Goal: Task Accomplishment & Management: Manage account settings

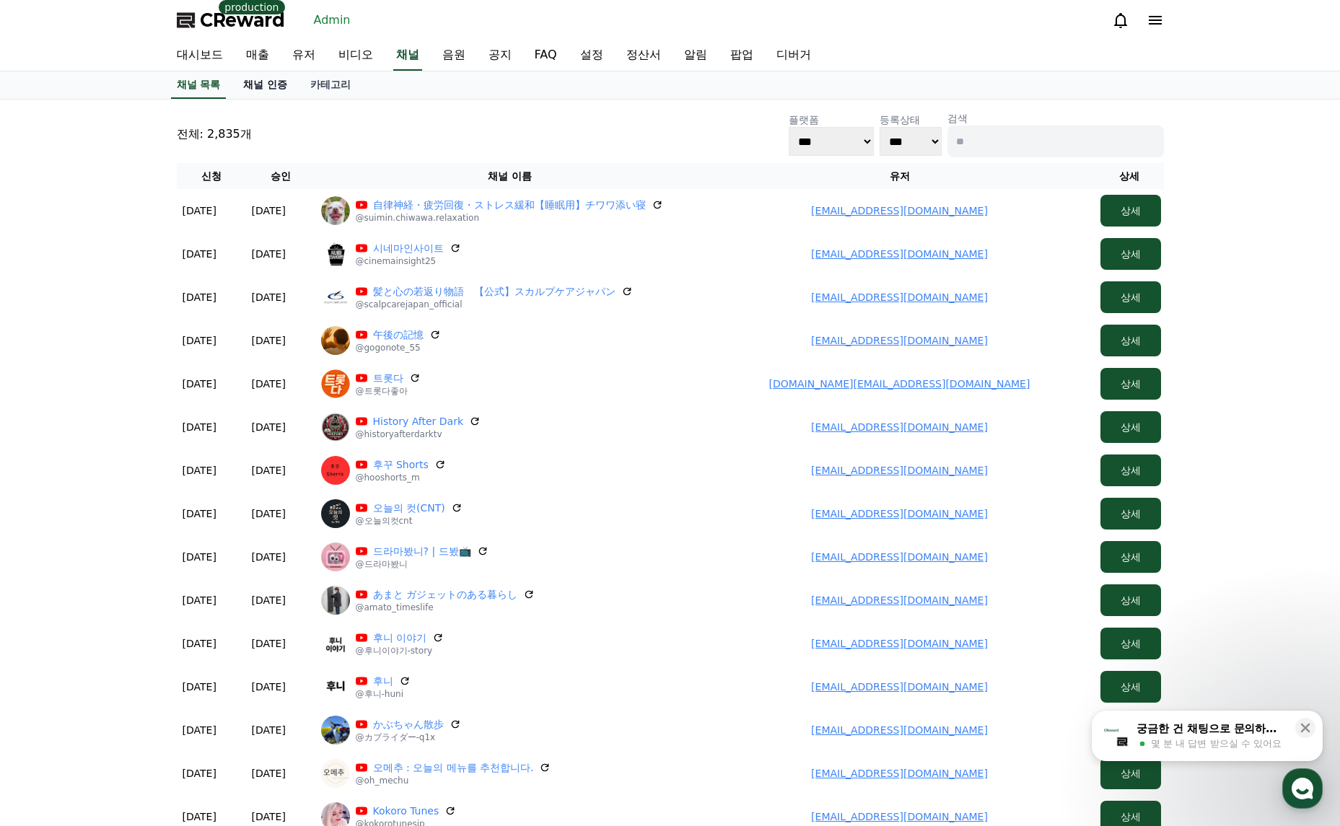
click at [266, 82] on link "채널 인증" at bounding box center [265, 84] width 67 height 27
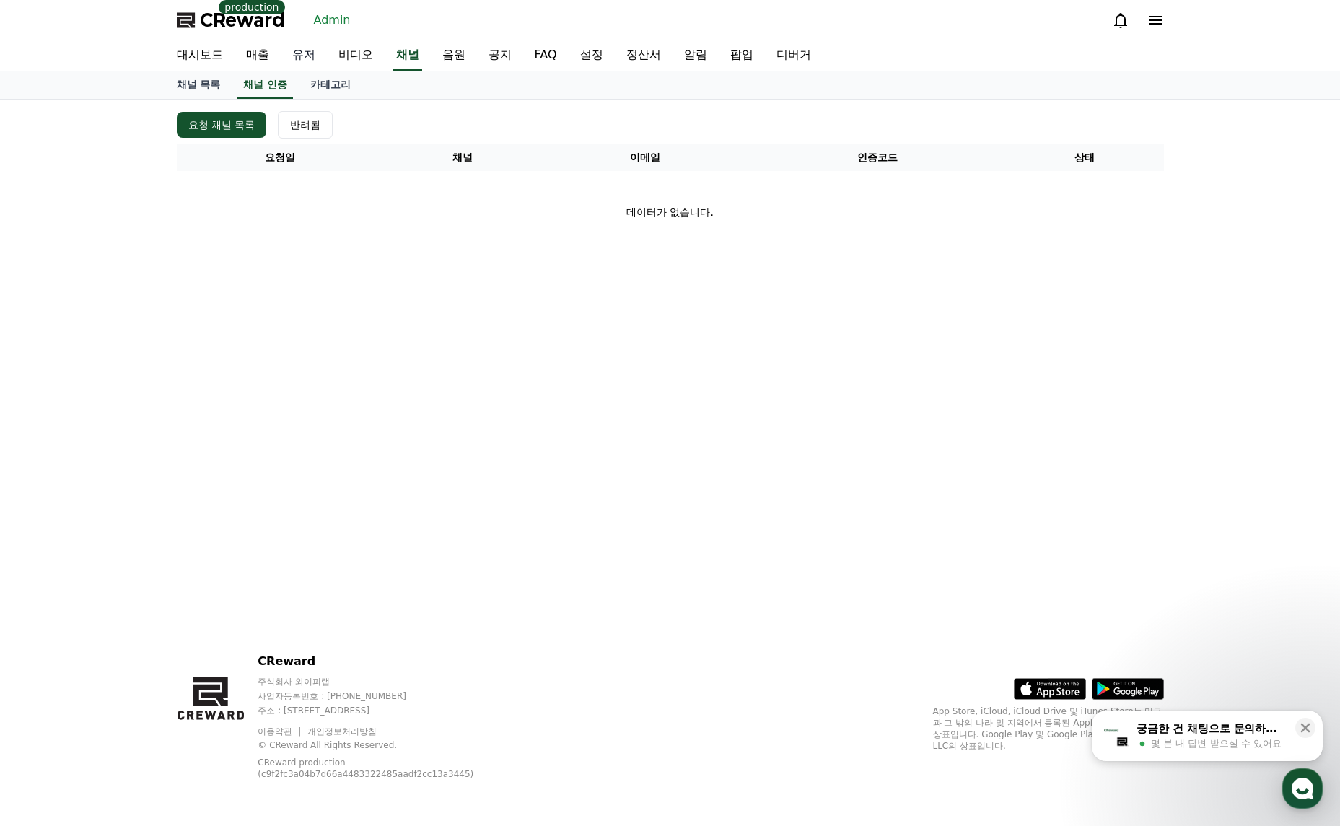
click at [317, 46] on link "유저" at bounding box center [304, 55] width 46 height 30
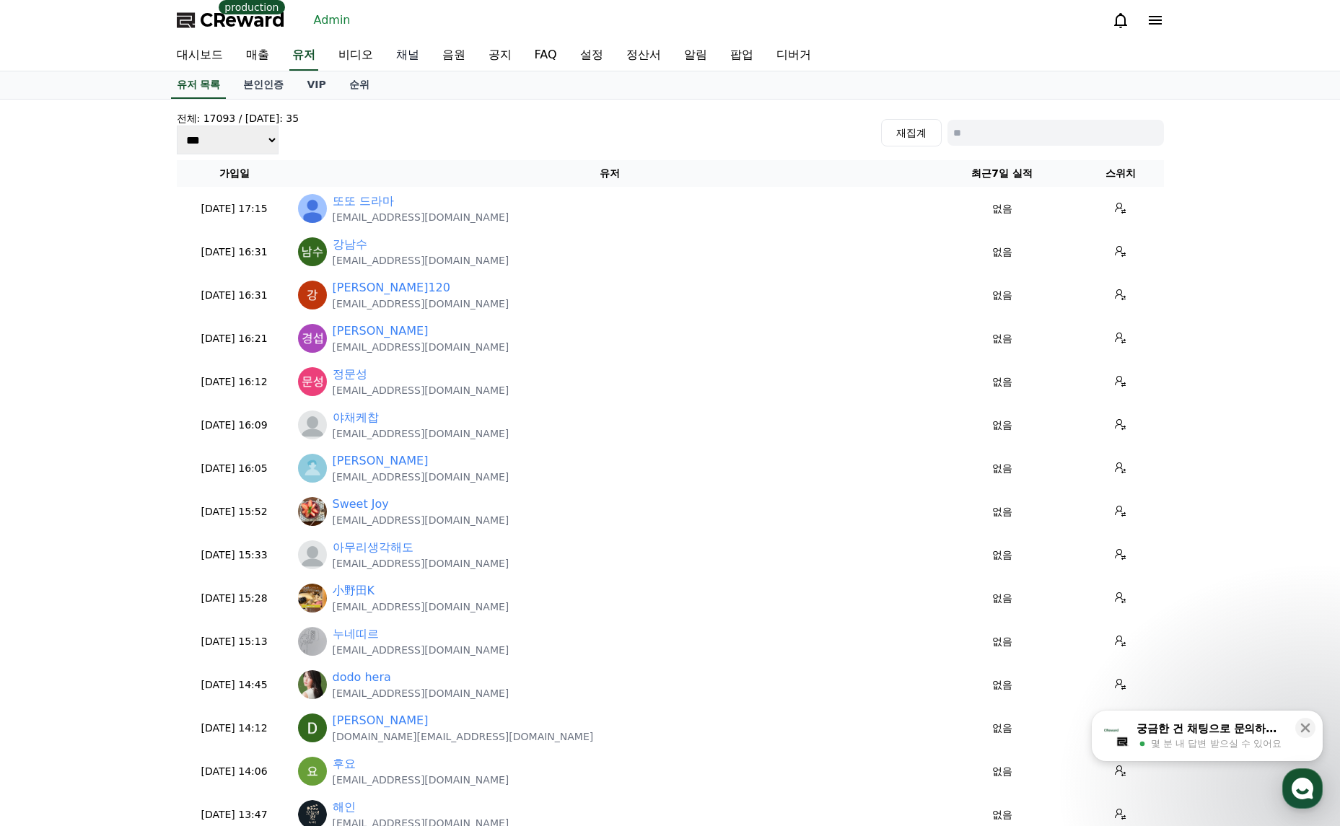
click at [398, 53] on link "채널" at bounding box center [408, 55] width 46 height 30
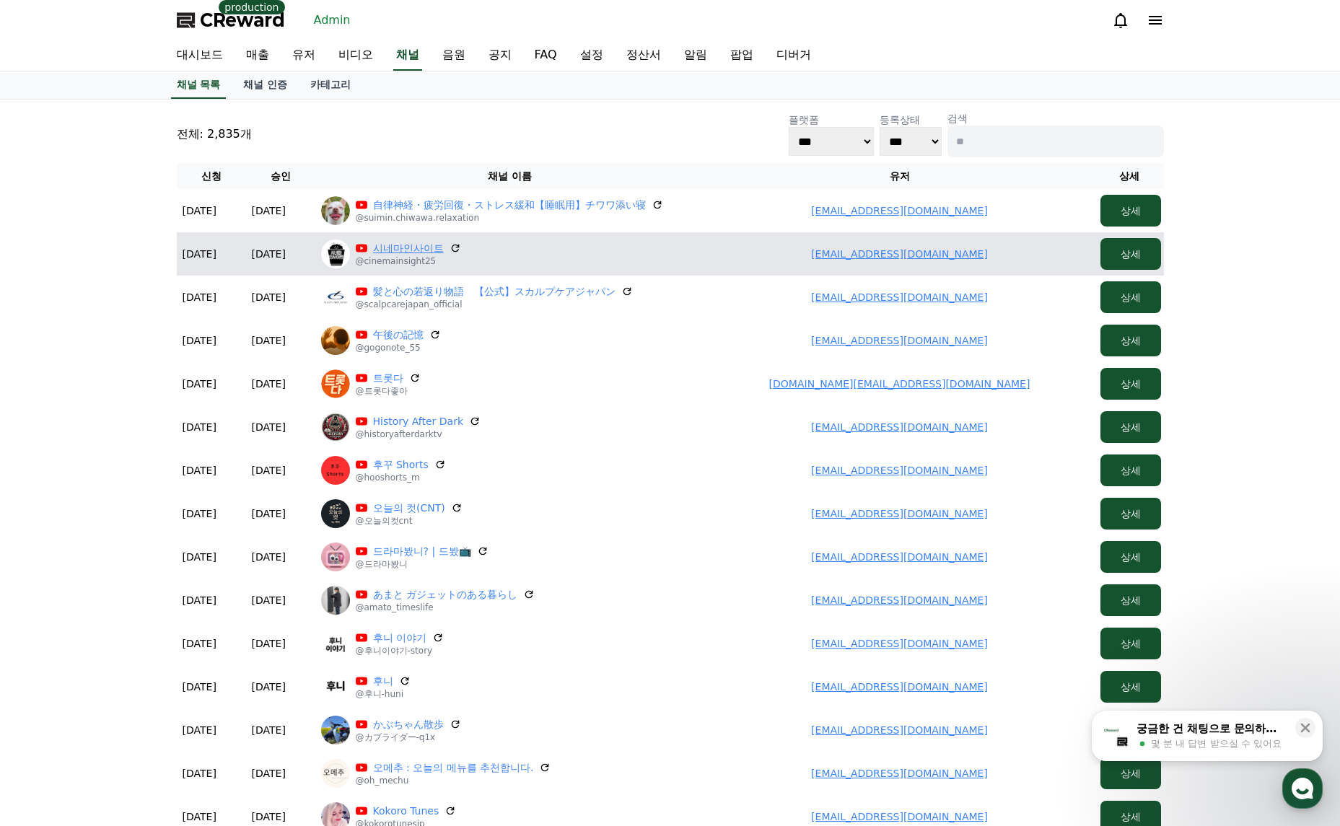
click at [419, 245] on link "시네마인사이트" at bounding box center [408, 248] width 71 height 14
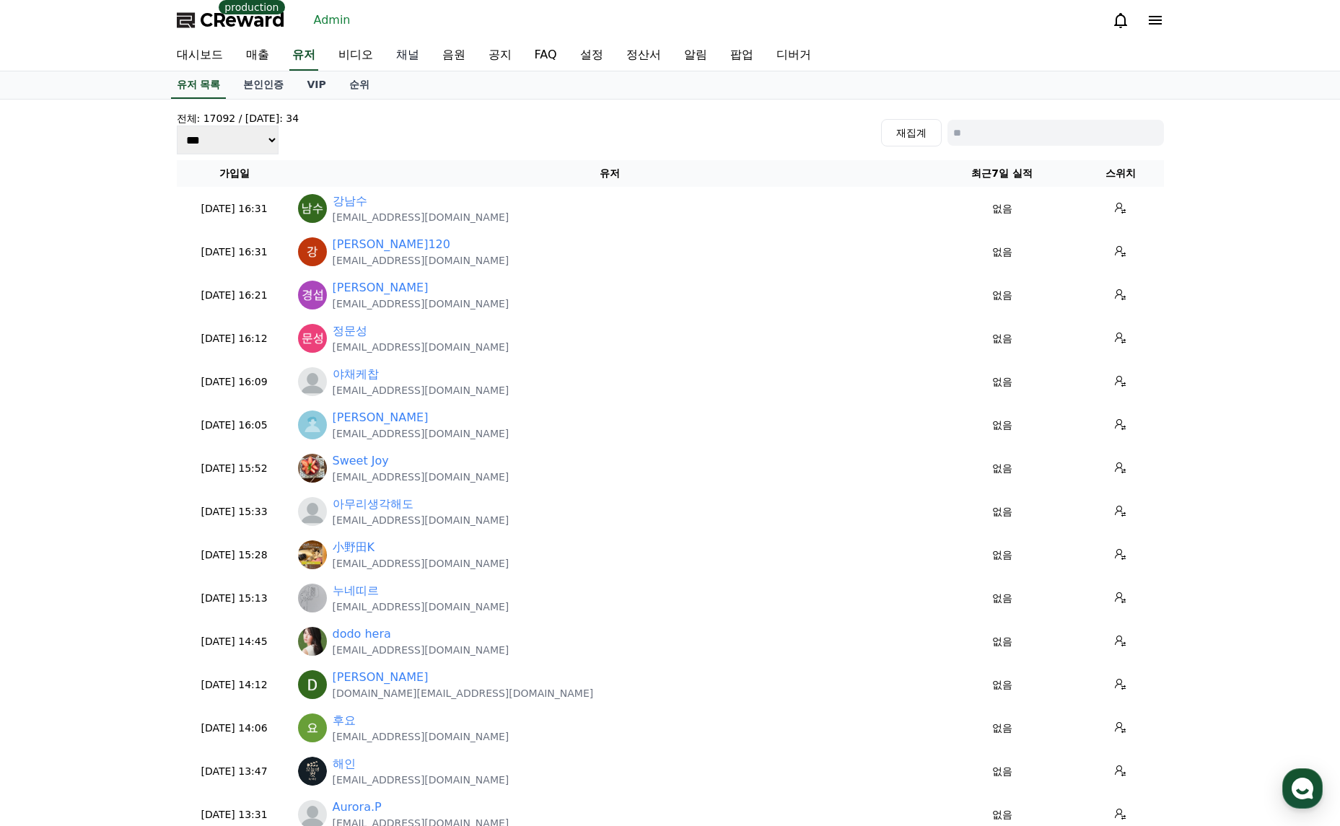
click at [406, 58] on link "채널" at bounding box center [408, 55] width 46 height 30
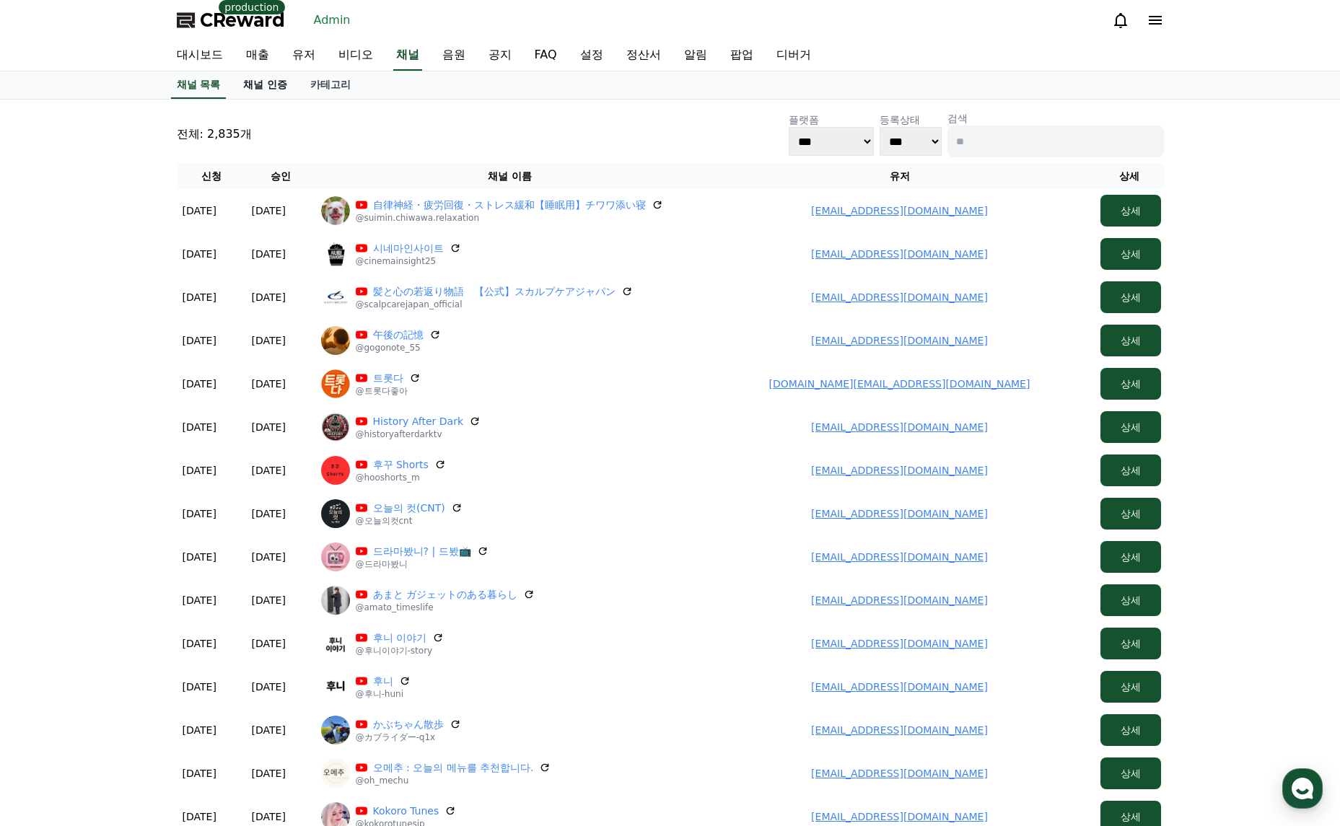
click at [279, 92] on link "채널 인증" at bounding box center [265, 84] width 67 height 27
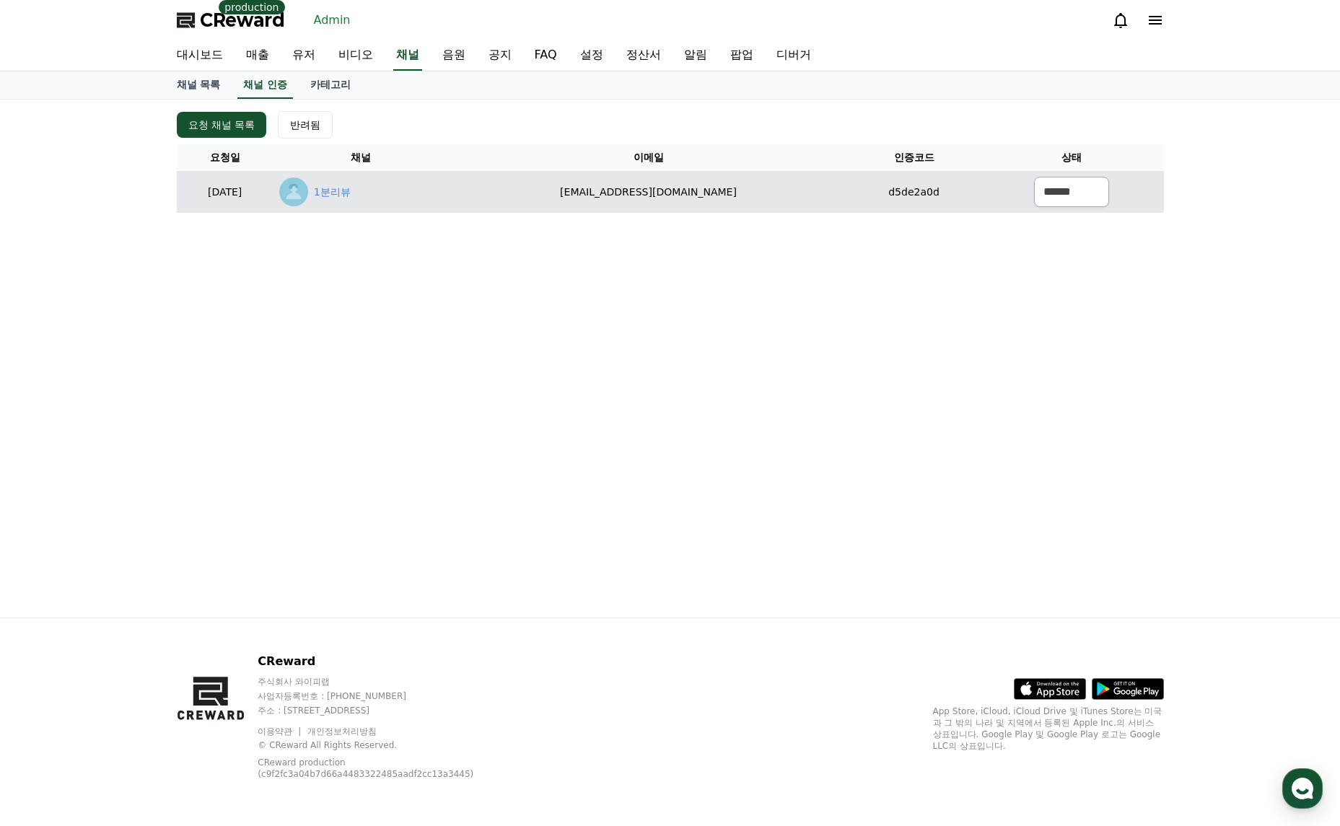
click at [408, 189] on div "1분리뷰" at bounding box center [361, 192] width 164 height 29
click at [351, 193] on link "1분리뷰" at bounding box center [332, 192] width 37 height 15
drag, startPoint x: 822, startPoint y: 189, endPoint x: 618, endPoint y: 189, distance: 203.5
click at [574, 193] on td "minjung29703@gmail.com" at bounding box center [648, 192] width 399 height 42
copy td "minjung29703@gmail.com"
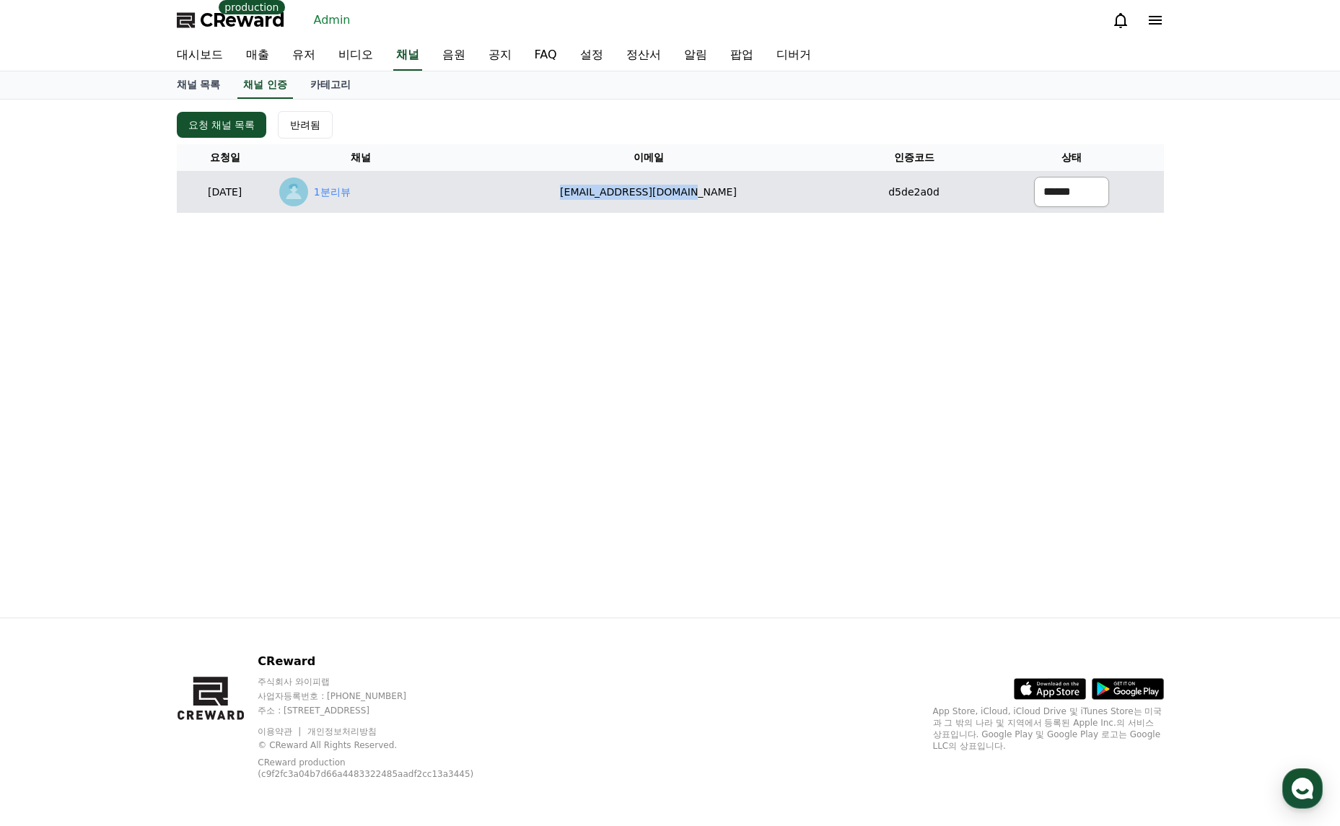
drag, startPoint x: 1095, startPoint y: 195, endPoint x: 1076, endPoint y: 206, distance: 22.0
click at [1095, 195] on select "****** *** ***" at bounding box center [1071, 192] width 75 height 30
select select "********"
click at [1034, 177] on select "****** *** ***" at bounding box center [1071, 192] width 75 height 30
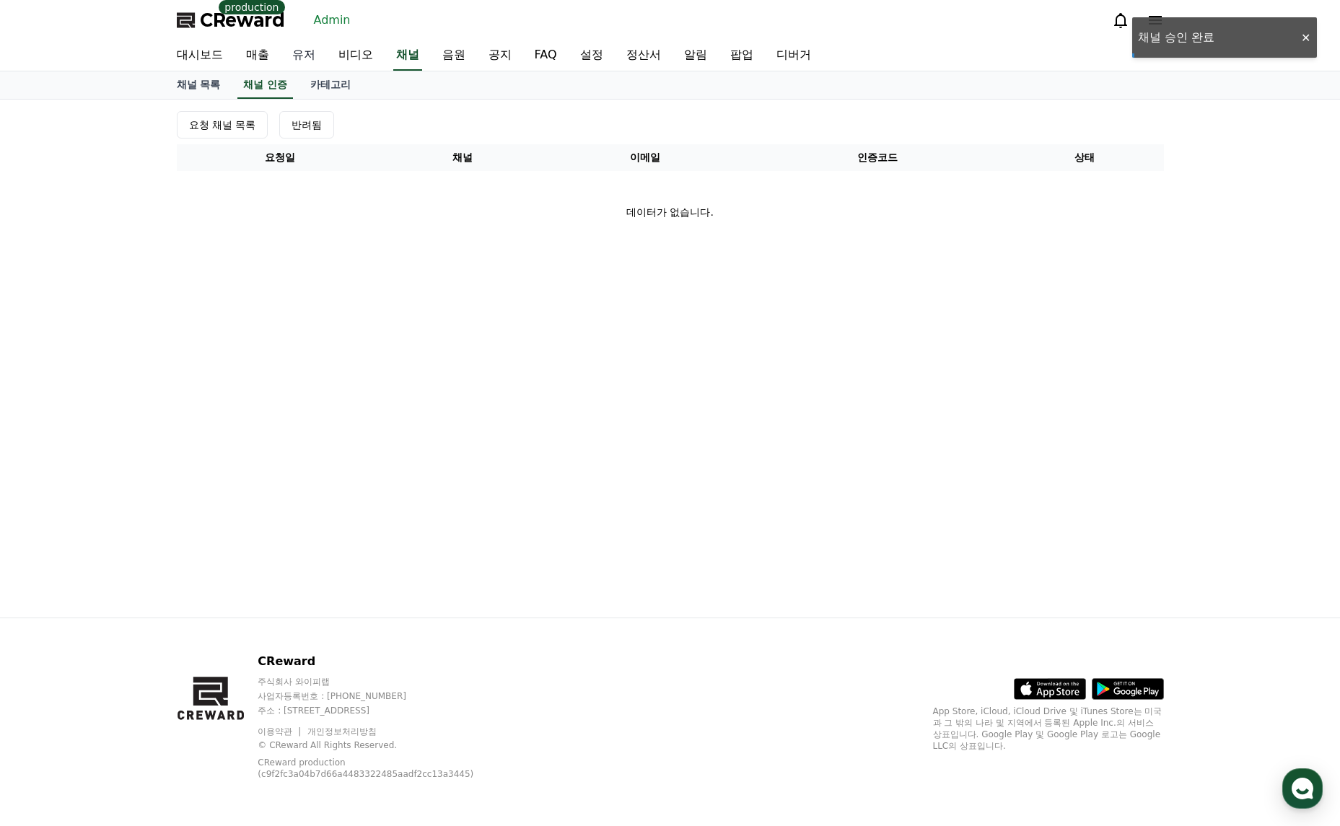
click at [302, 53] on link "유저" at bounding box center [304, 55] width 46 height 30
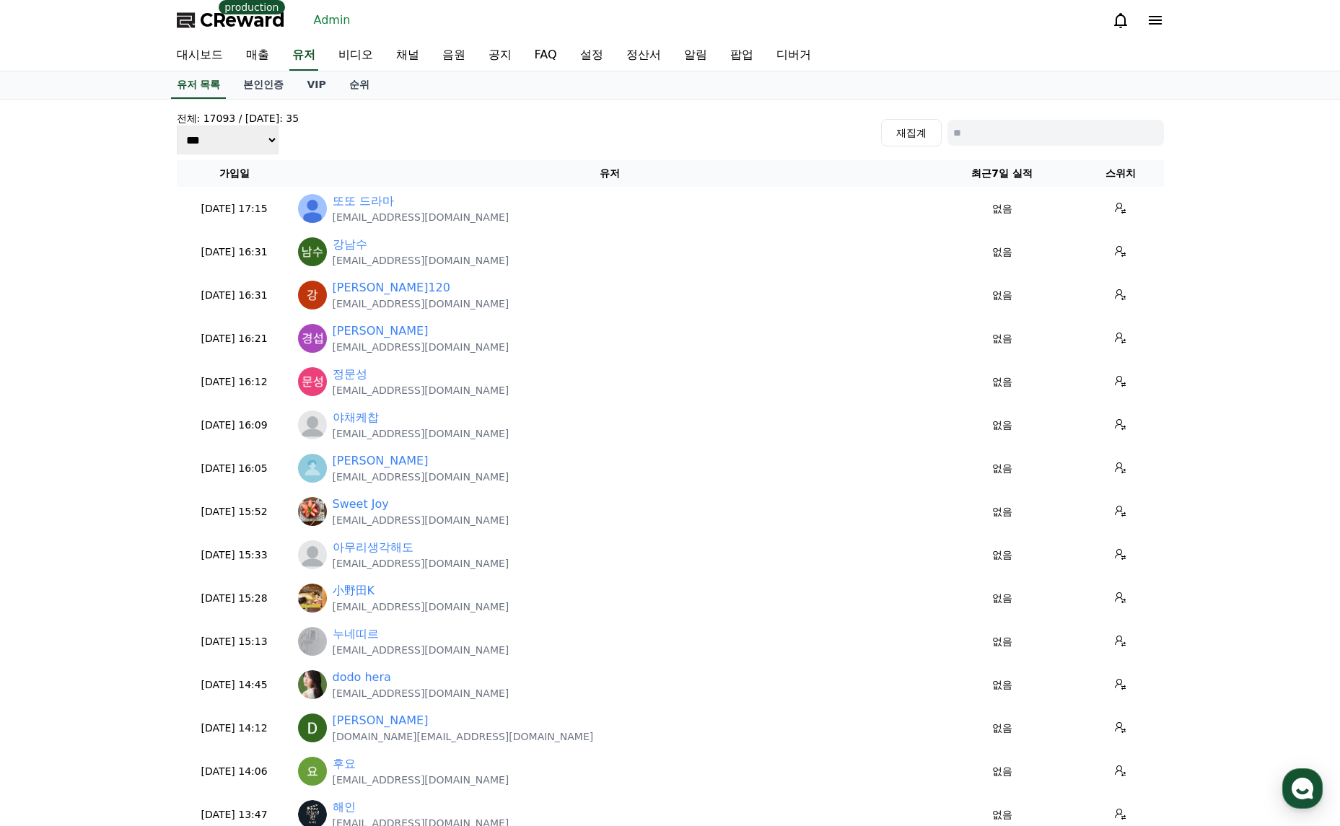
click at [1034, 144] on input at bounding box center [1056, 133] width 217 height 26
paste input "**********"
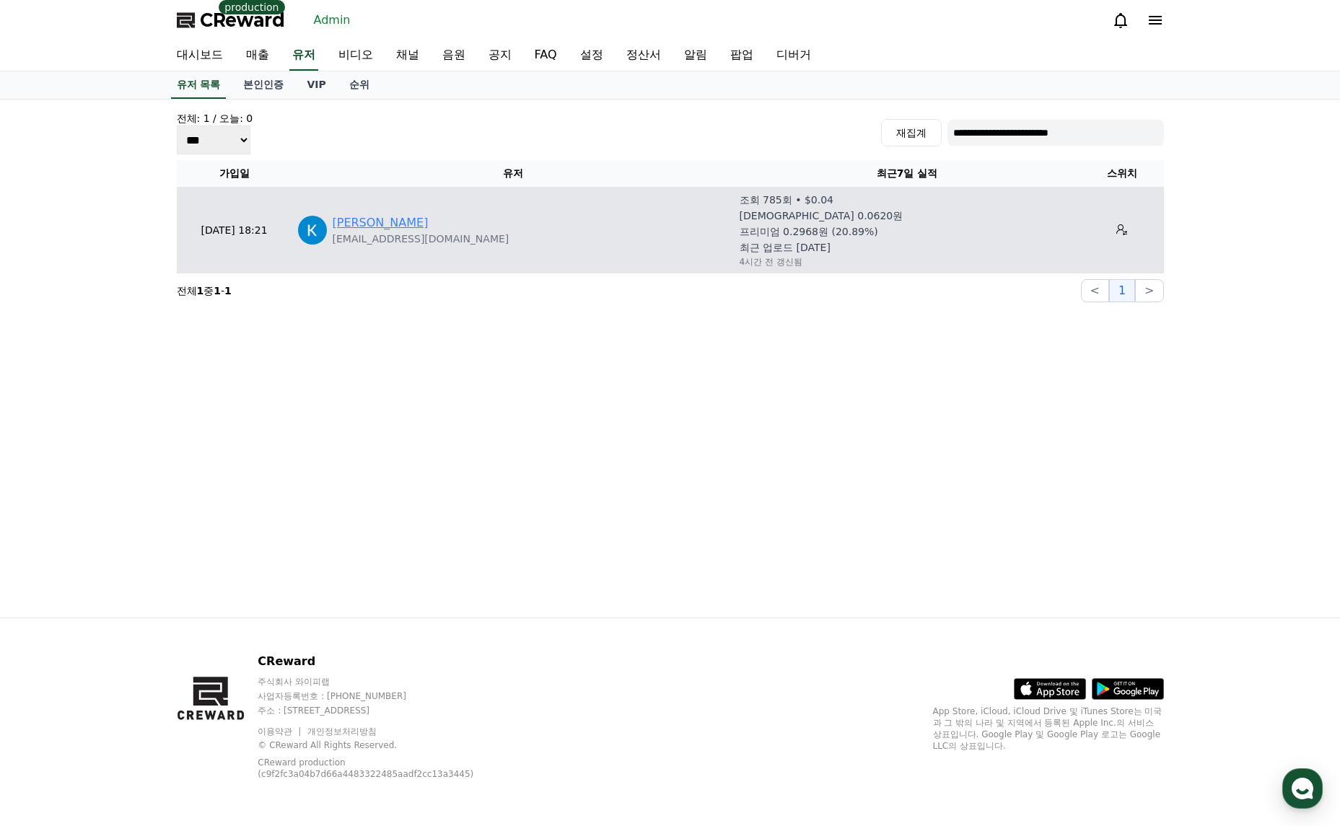
click at [376, 223] on link "Kazuki Sumitomo" at bounding box center [381, 222] width 96 height 17
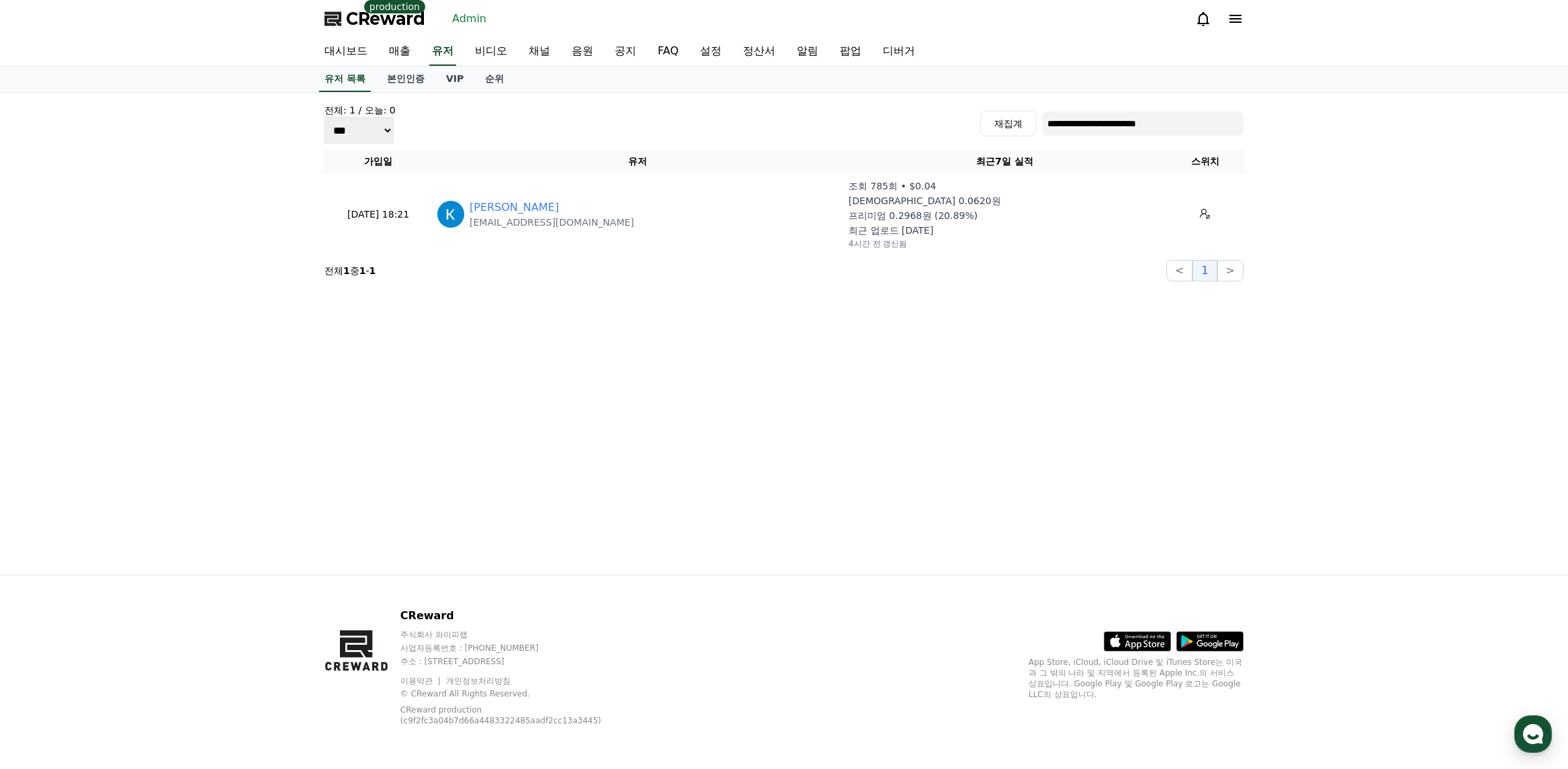
click at [1126, 133] on input "**********" at bounding box center [1142, 124] width 202 height 24
paste input
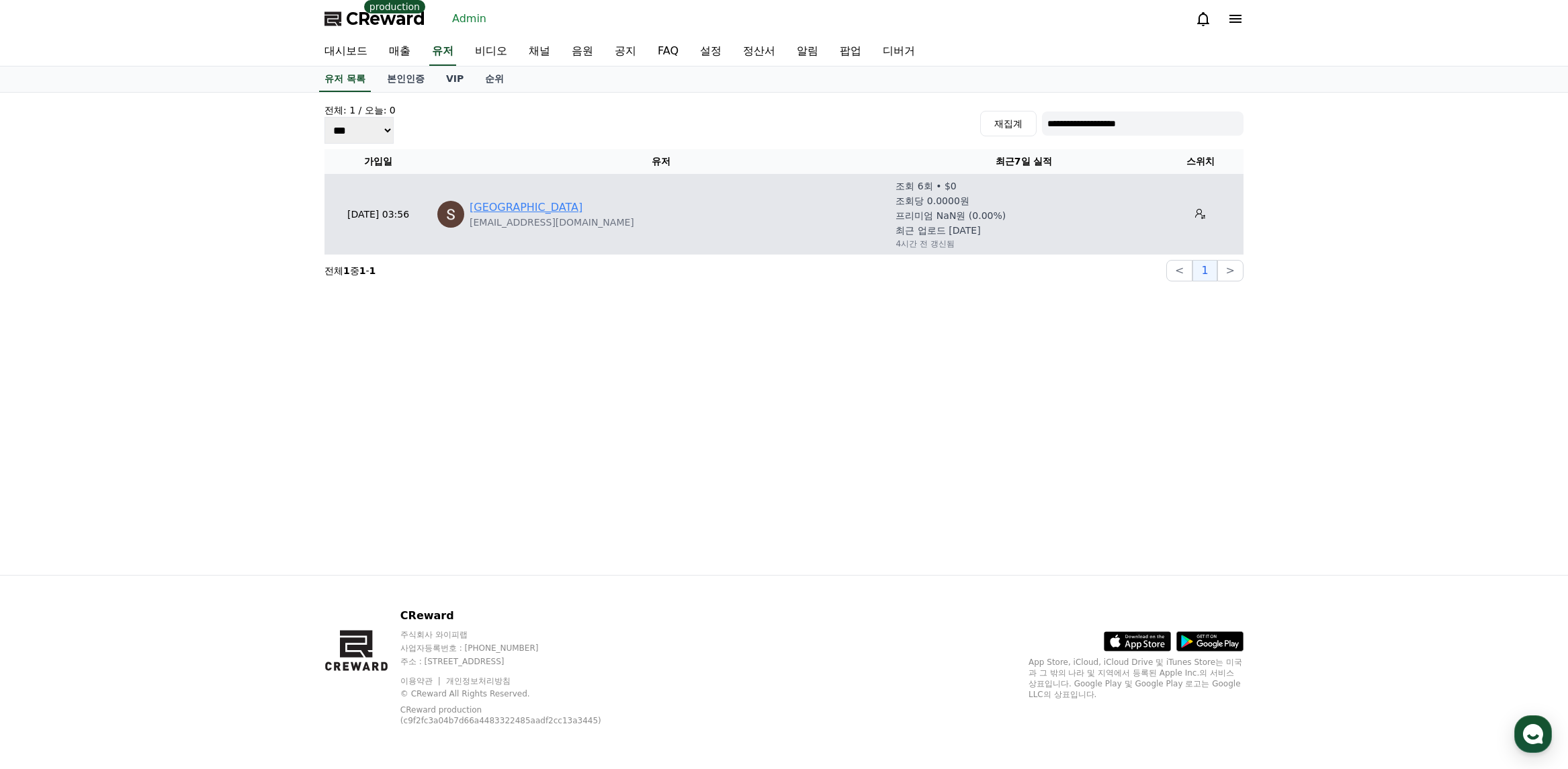
click at [509, 206] on link "Soyeon Park" at bounding box center [525, 207] width 113 height 16
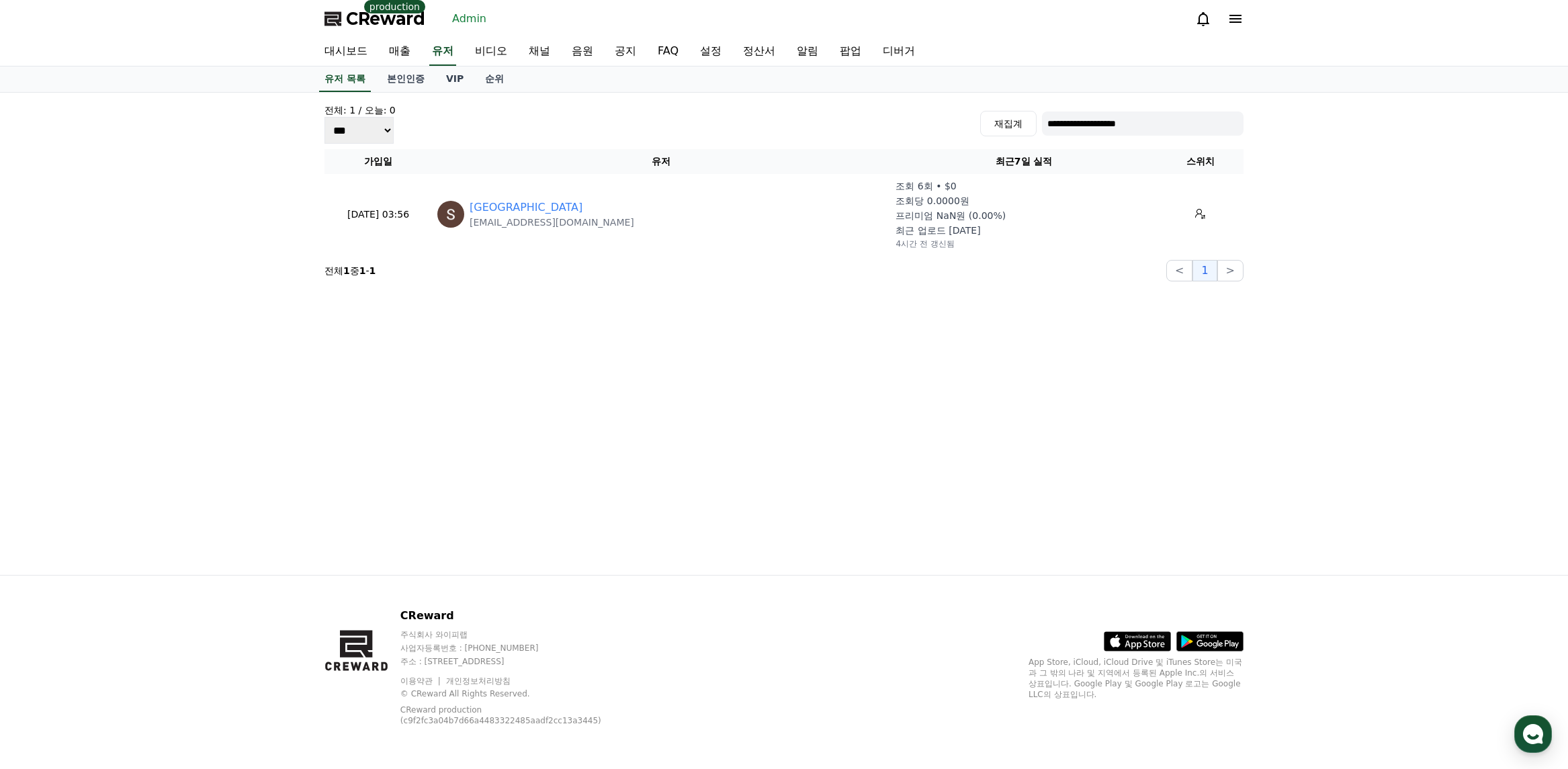
click at [1129, 123] on input "**********" at bounding box center [1142, 124] width 202 height 24
click at [1182, 117] on input "**********" at bounding box center [1142, 124] width 202 height 24
paste input
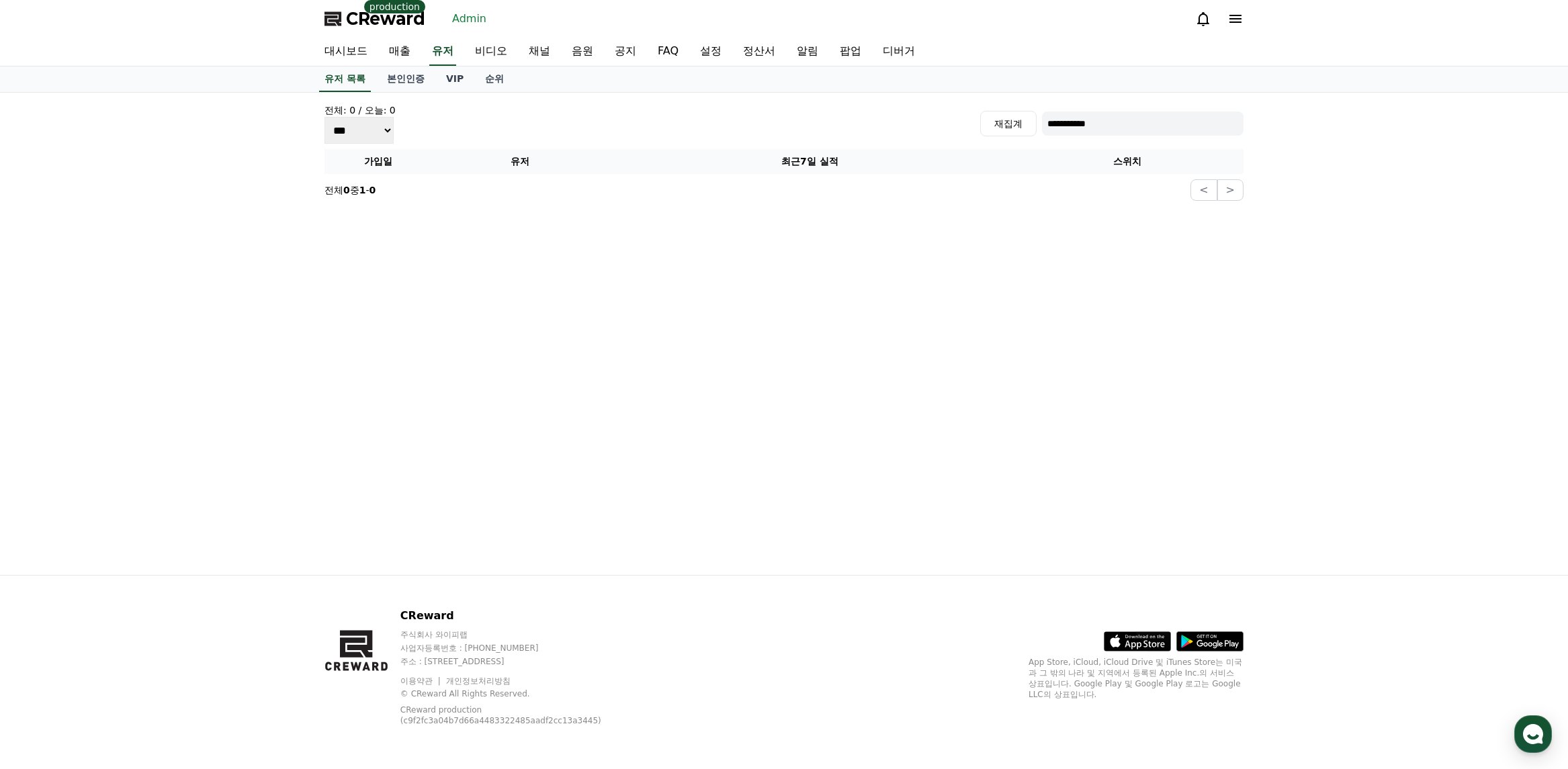
click at [1145, 114] on input "**********" at bounding box center [1142, 124] width 202 height 24
paste input "**********"
type input "**********"
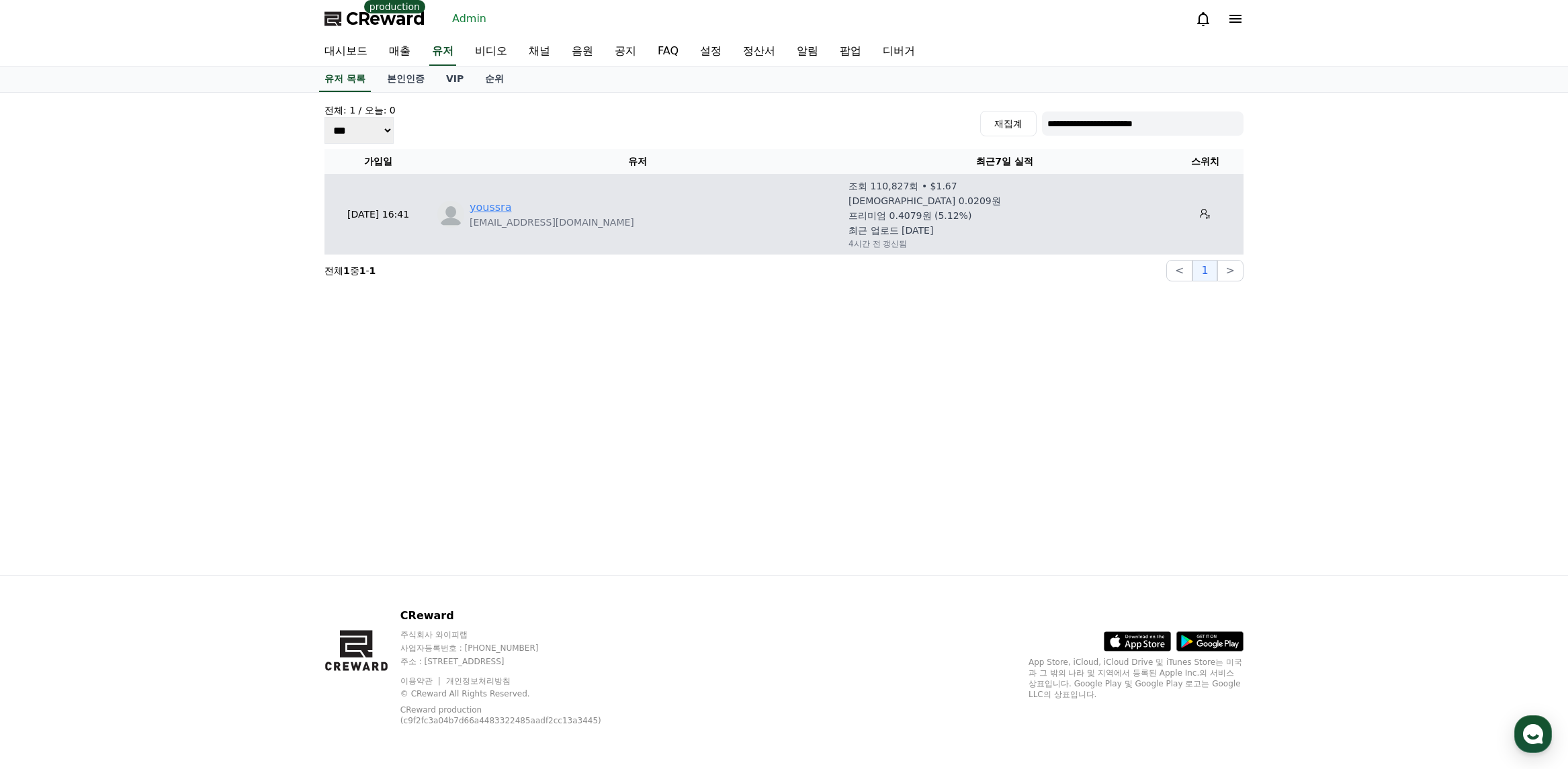
click at [493, 211] on link "youssra" at bounding box center [490, 207] width 42 height 16
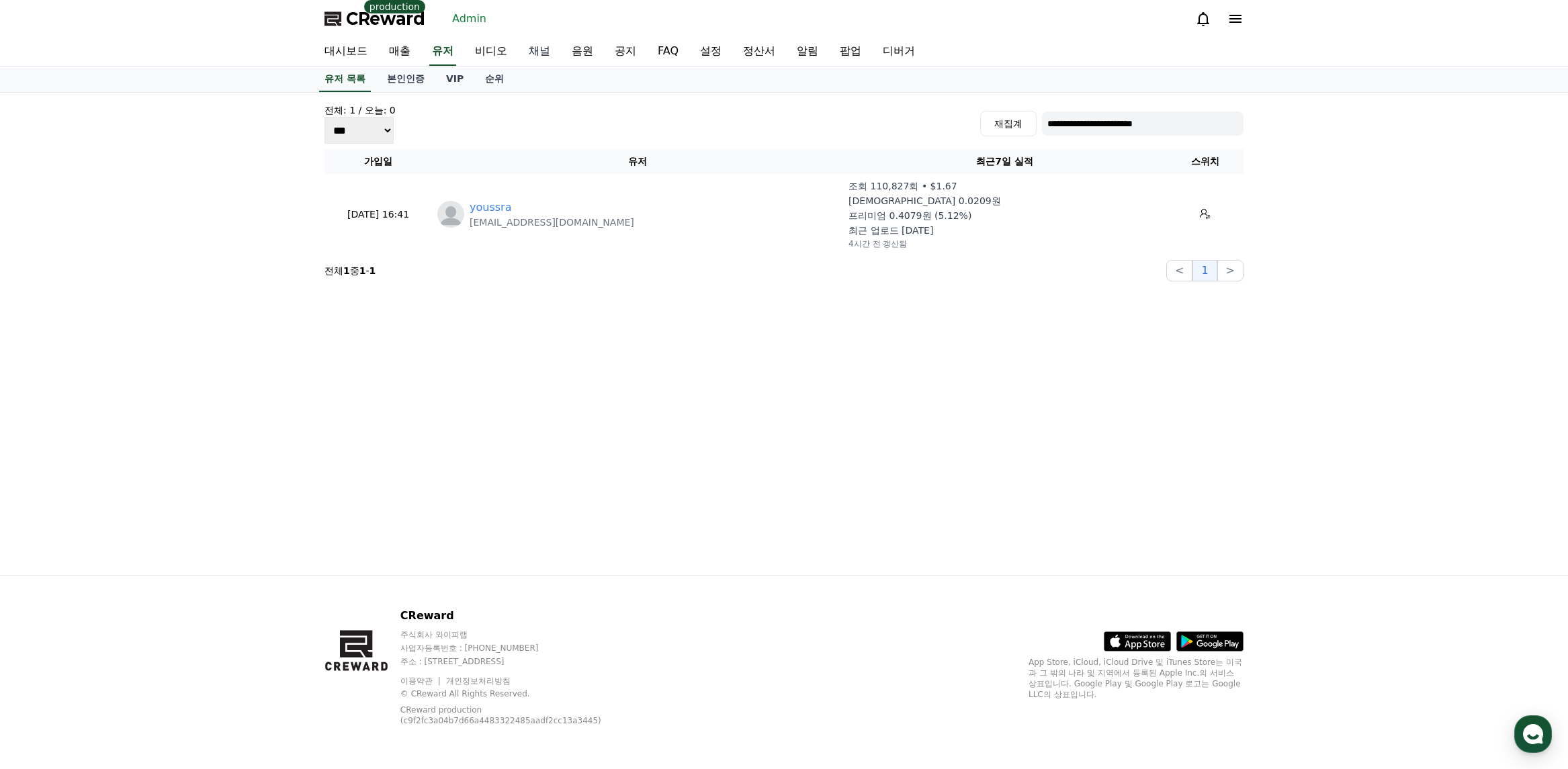
click at [522, 53] on link "채널" at bounding box center [539, 51] width 43 height 28
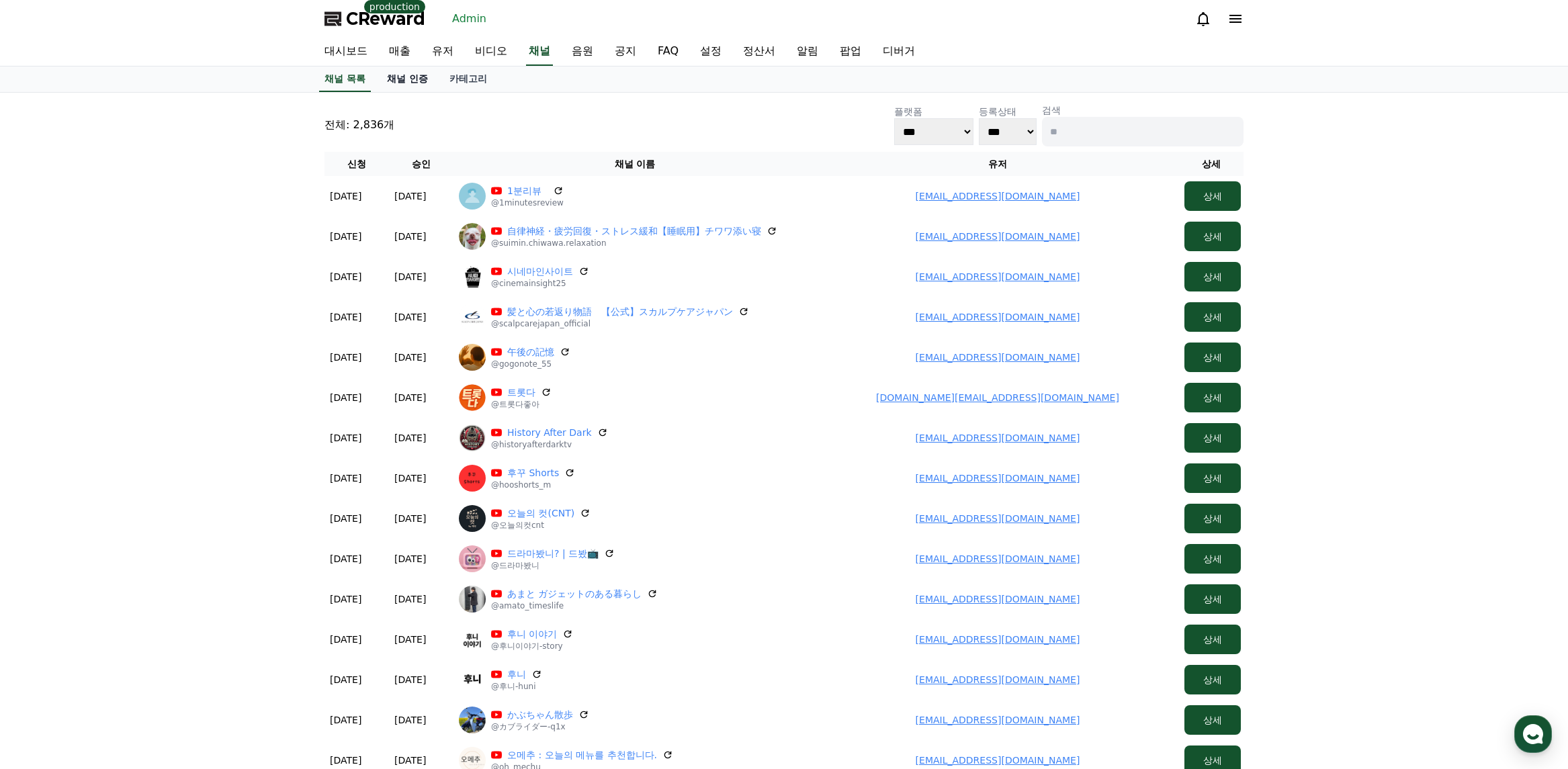
click at [428, 80] on link "채널 인증" at bounding box center [407, 78] width 62 height 25
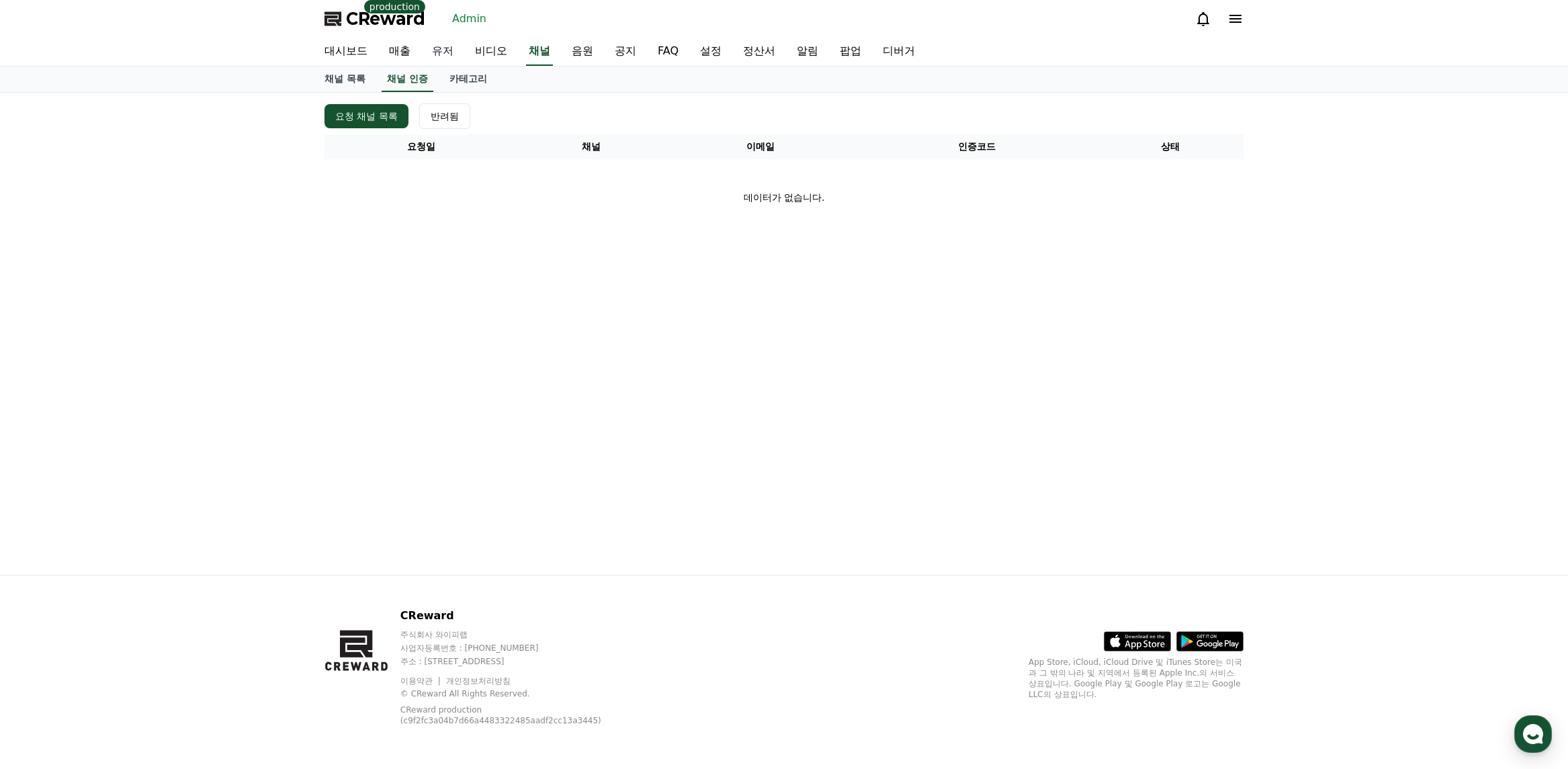
click at [427, 49] on link "유저" at bounding box center [443, 51] width 43 height 28
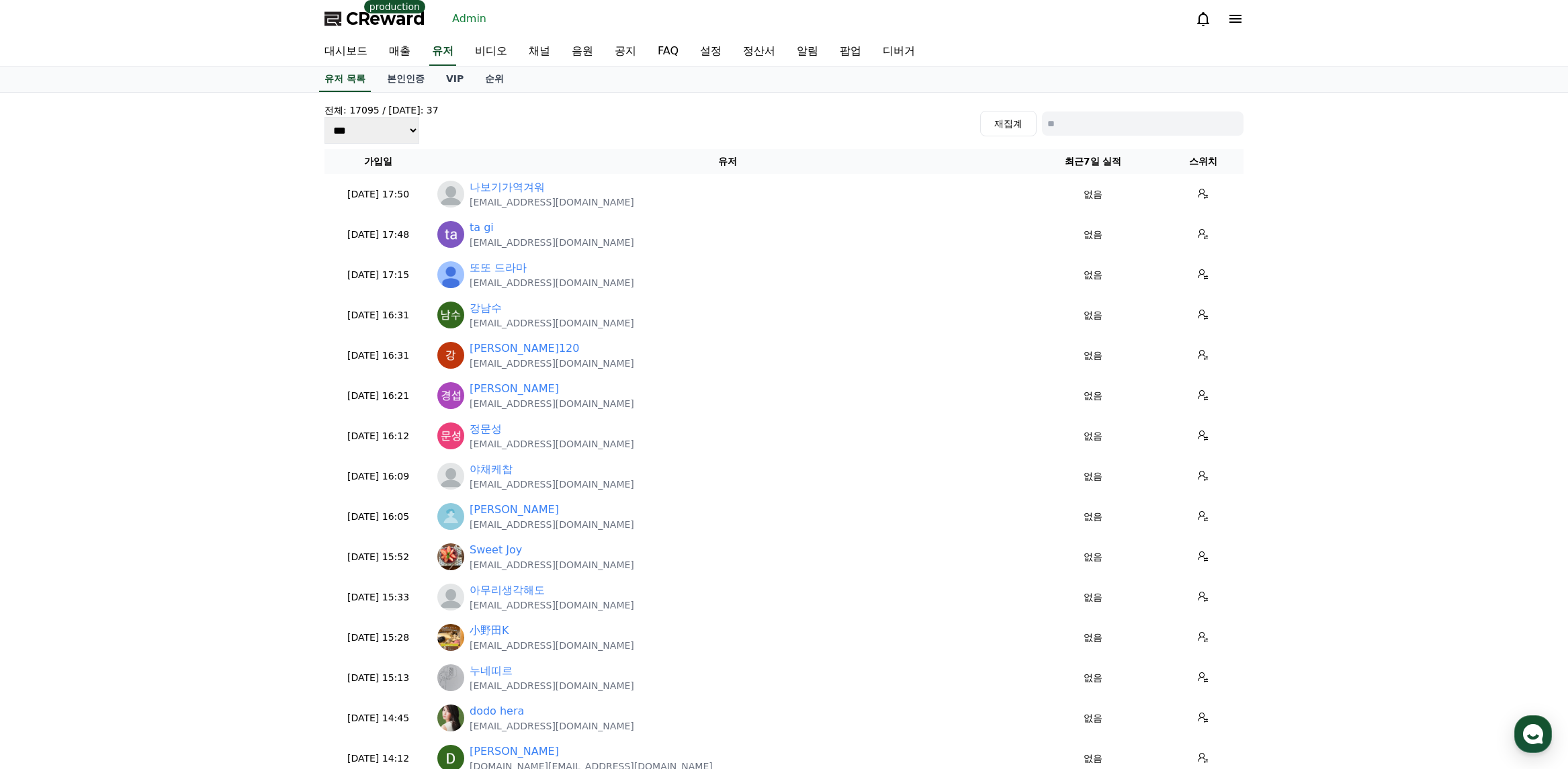
click at [468, 17] on link "Admin" at bounding box center [469, 19] width 45 height 21
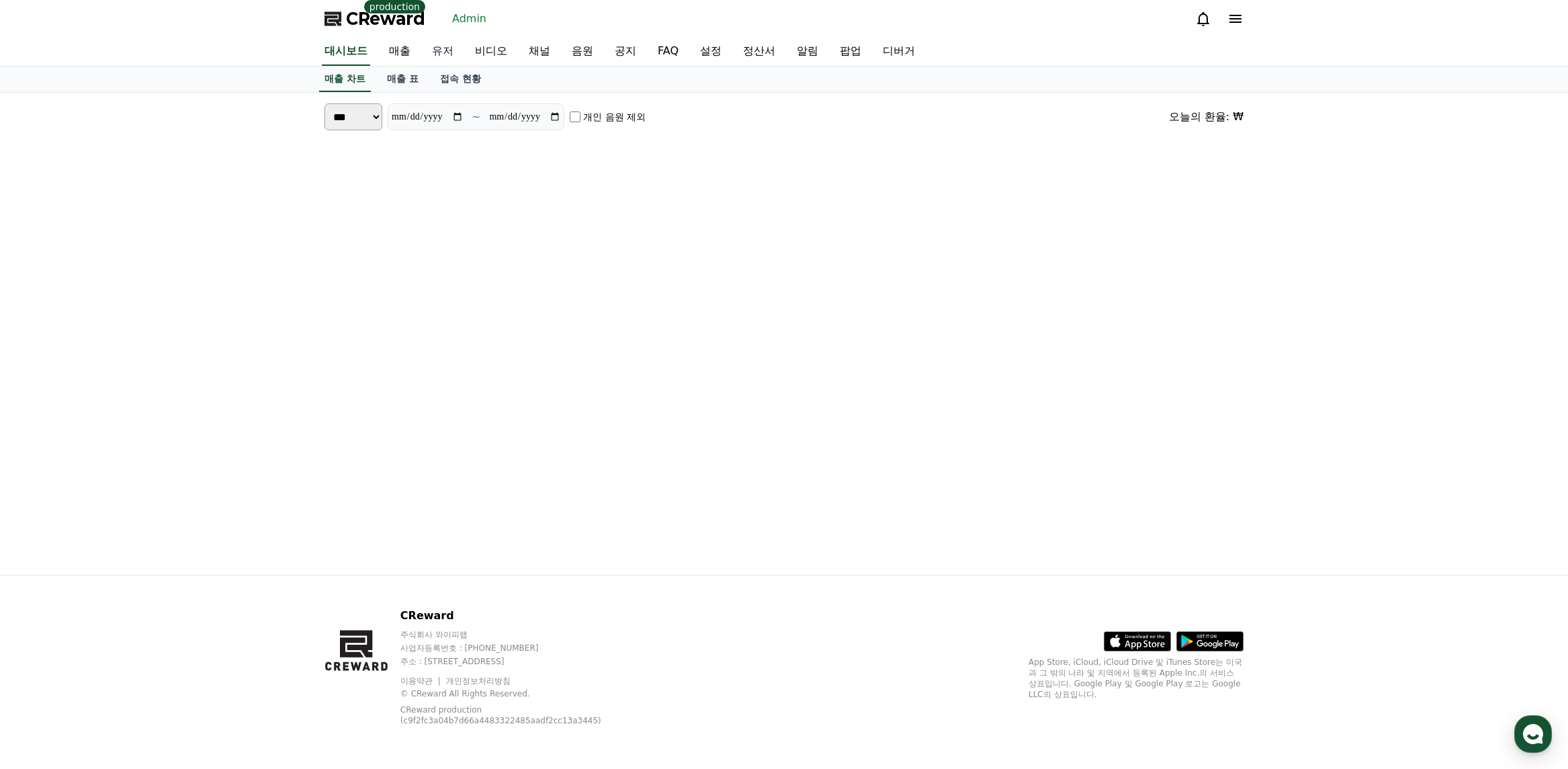
click at [383, 18] on span "CReward" at bounding box center [385, 19] width 79 height 21
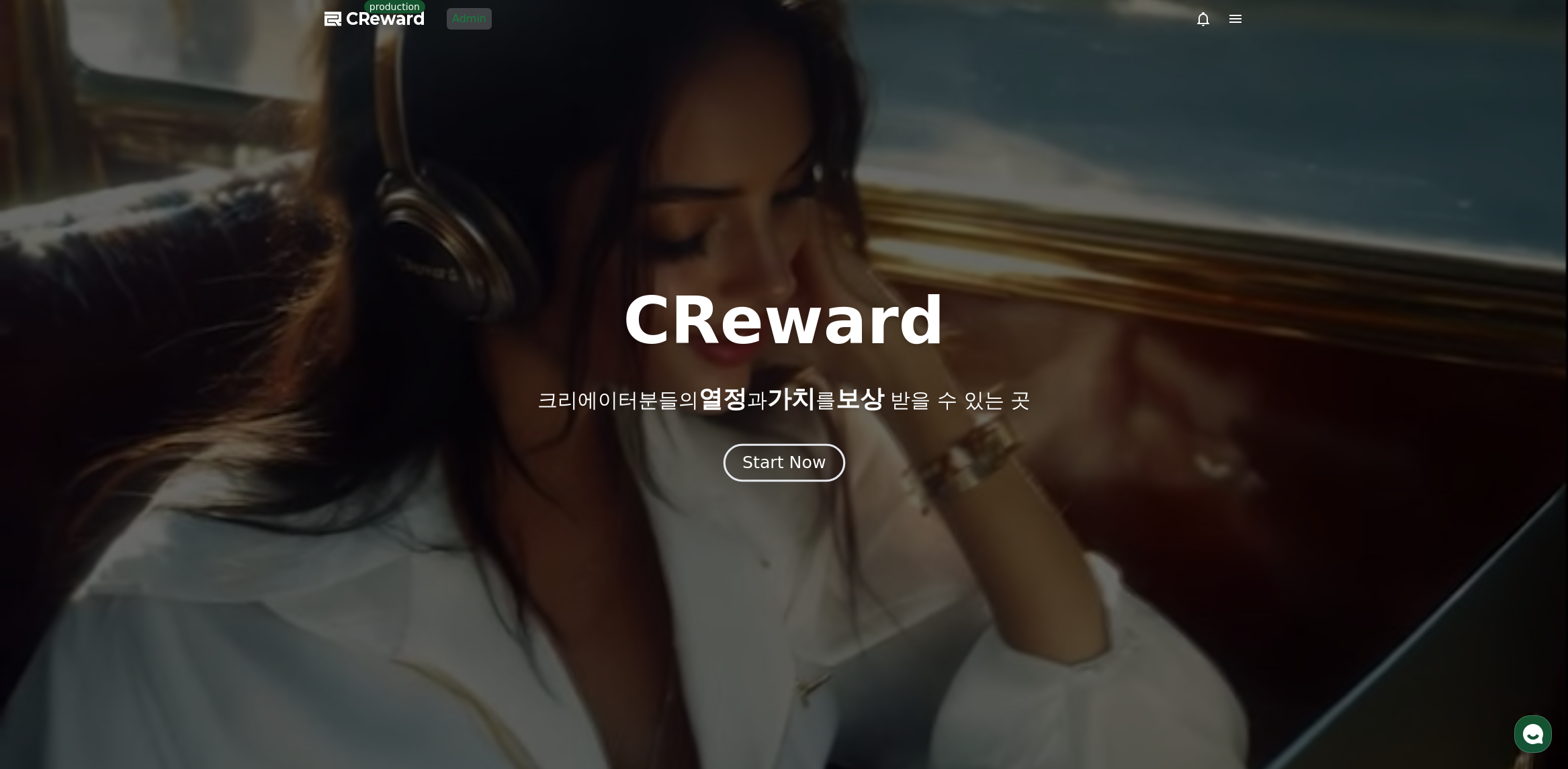
click at [805, 458] on div "Start Now" at bounding box center [783, 463] width 83 height 23
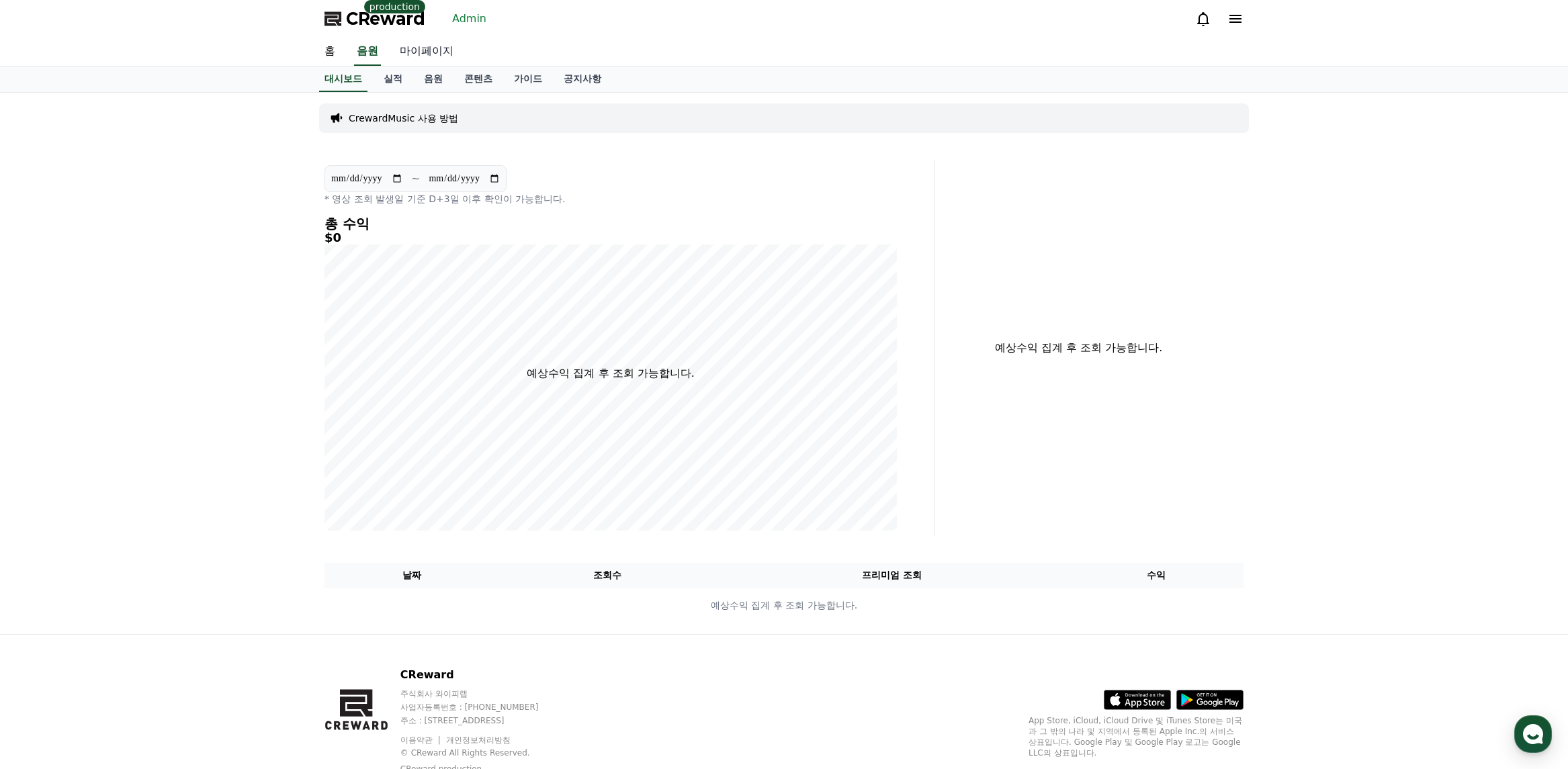
click at [426, 56] on link "마이페이지" at bounding box center [426, 51] width 75 height 28
select select "**********"
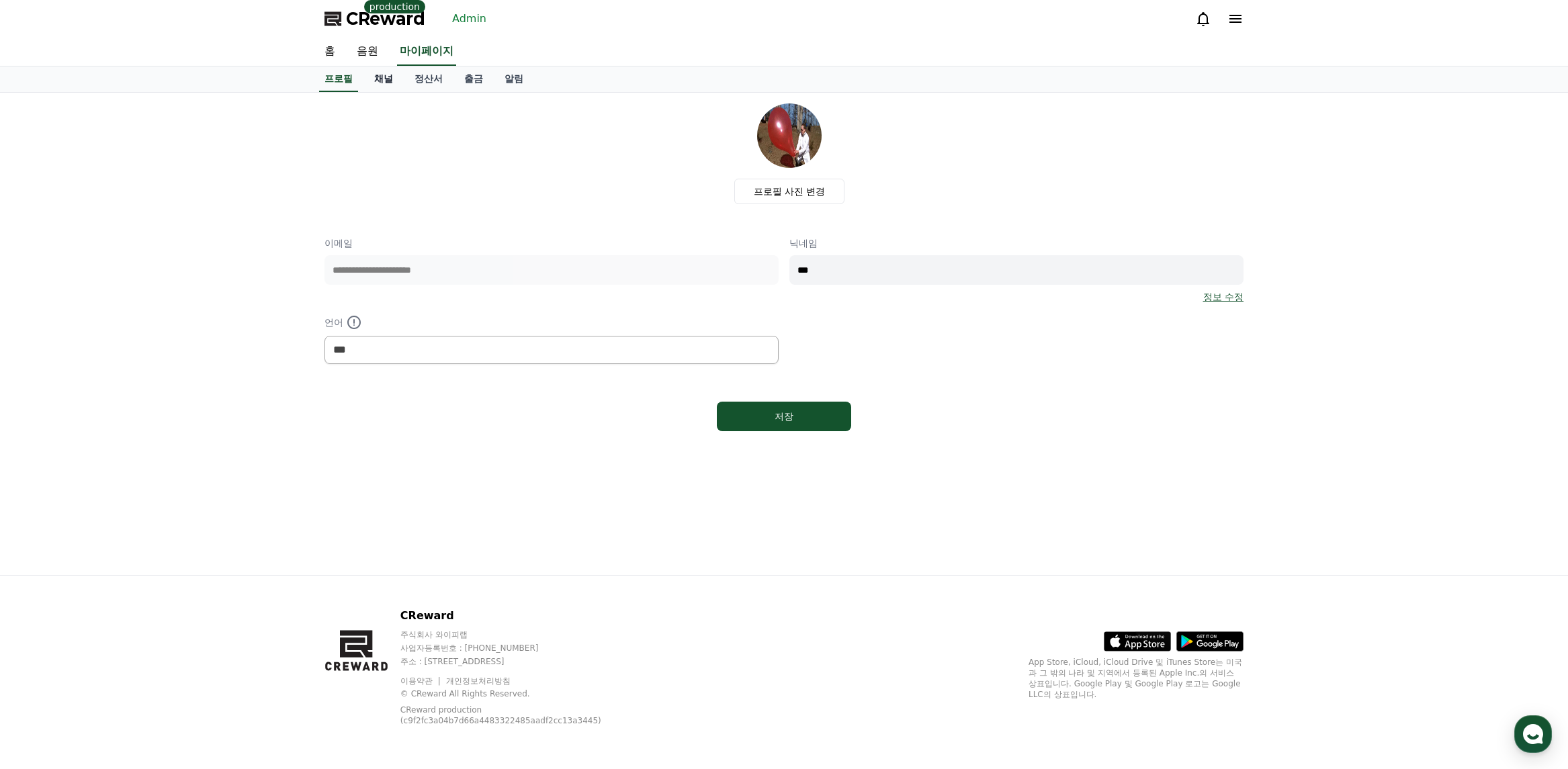
click at [390, 79] on link "채널" at bounding box center [383, 78] width 40 height 25
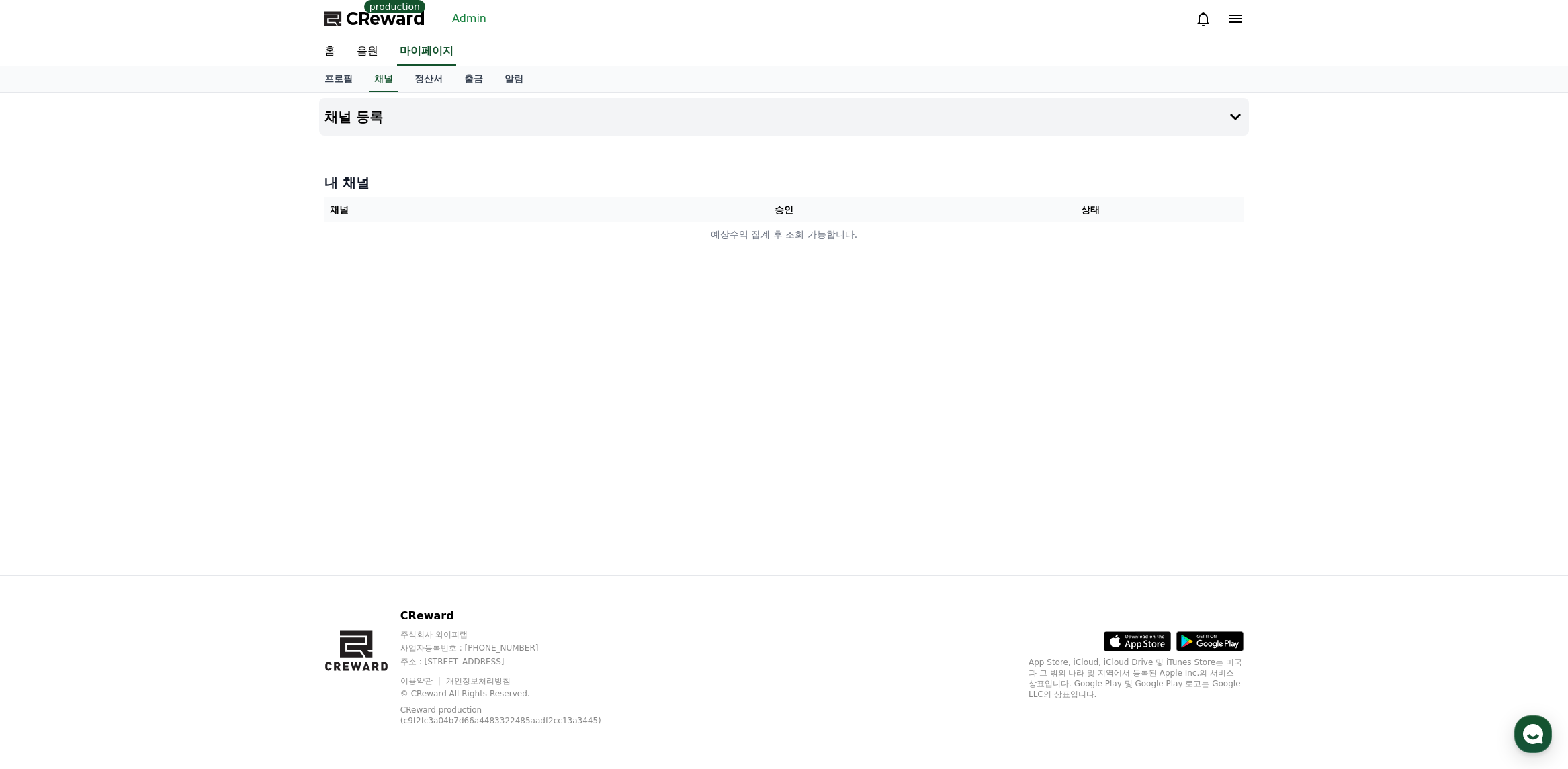
click at [453, 137] on div at bounding box center [784, 142] width 930 height 11
click at [455, 123] on button "채널 등록" at bounding box center [784, 116] width 930 height 37
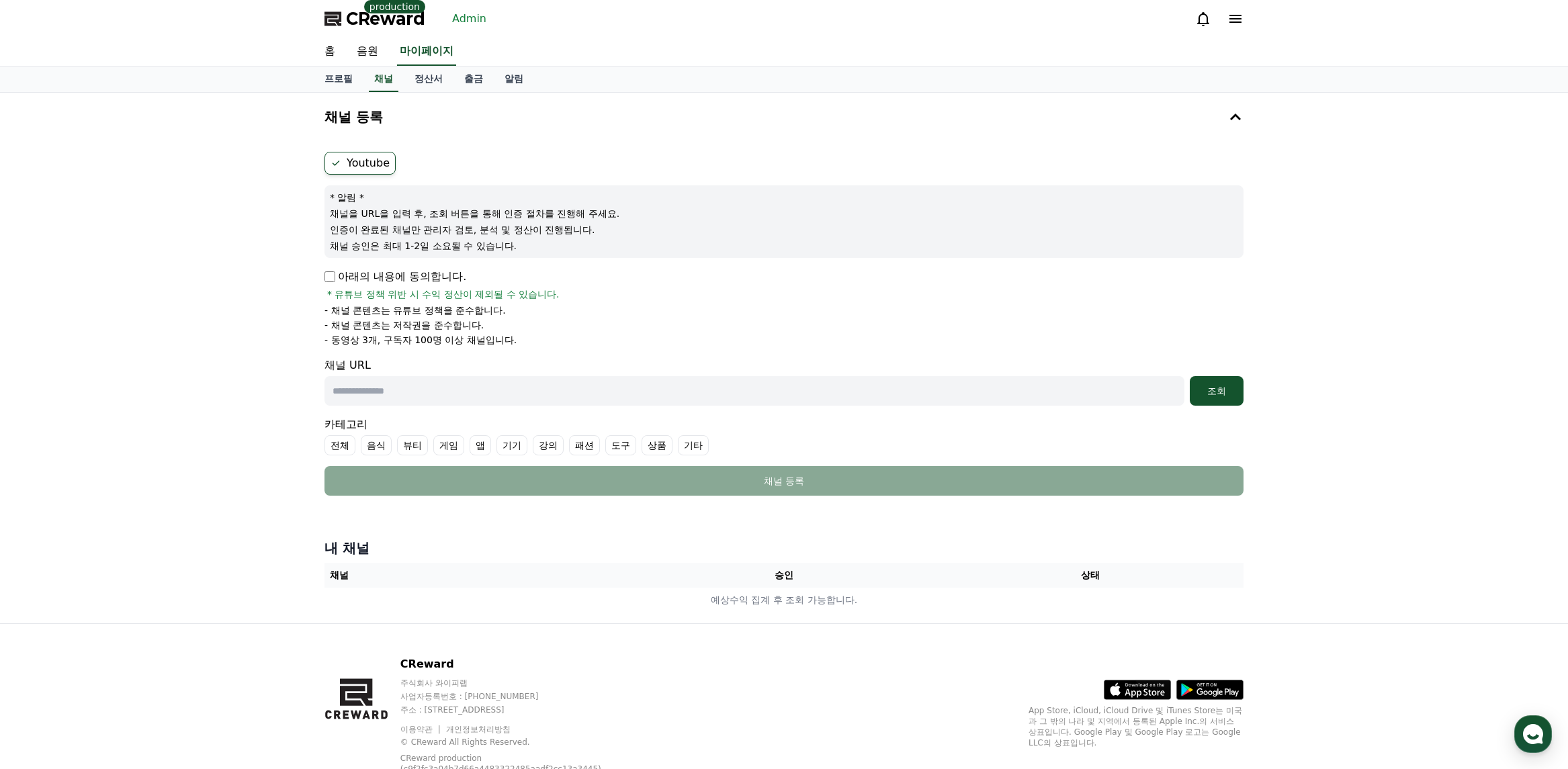
click at [524, 344] on li "- 동영상 3개, 구독자 100명 이상 채널입니다." at bounding box center [784, 340] width 919 height 13
drag, startPoint x: 529, startPoint y: 342, endPoint x: 325, endPoint y: 344, distance: 204.0
click at [325, 344] on li "- 동영상 3개, 구독자 100명 이상 채널입니다." at bounding box center [784, 340] width 919 height 13
click at [321, 344] on div "Youtube * 알림 * 채널을 URL을 입력 후, 조회 버튼을 통해 인증 절차를 진행해 주세요. 인증이 완료된 채널만 관리자 검토, 분석 …" at bounding box center [784, 323] width 930 height 355
drag, startPoint x: 320, startPoint y: 344, endPoint x: 527, endPoint y: 339, distance: 207.1
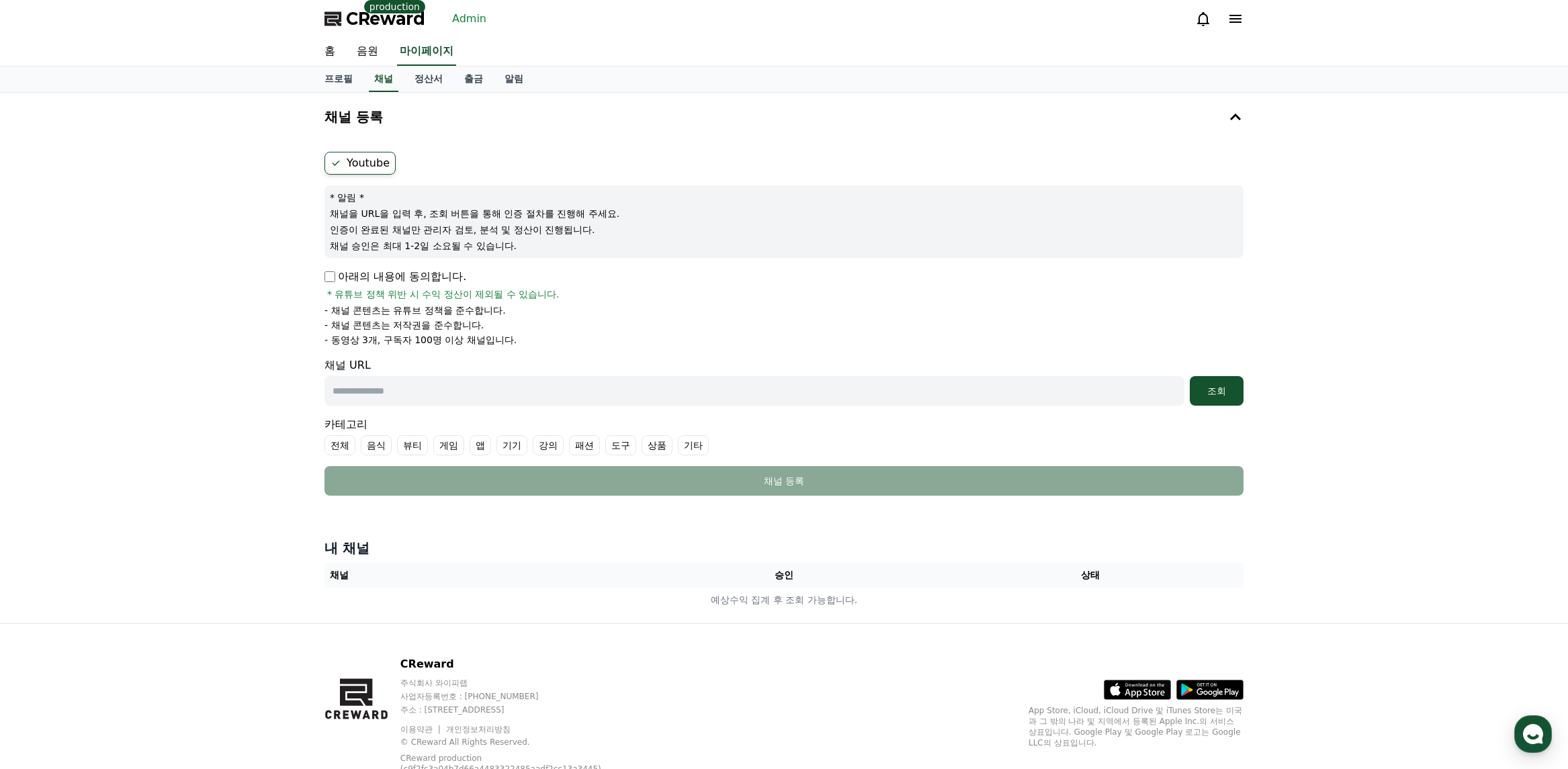
click at [527, 339] on div "Youtube * 알림 * 채널을 URL을 입력 후, 조회 버튼을 통해 인증 절차를 진행해 주세요. 인증이 완료된 채널만 관리자 검토, 분석 …" at bounding box center [784, 323] width 930 height 355
click at [527, 339] on li "- 동영상 3개, 구독자 100명 이상 채널입니다." at bounding box center [784, 340] width 919 height 13
drag, startPoint x: 549, startPoint y: 341, endPoint x: 306, endPoint y: 340, distance: 243.0
click at [306, 340] on div "채널 등록 Youtube * 알림 * 채널을 URL을 입력 후, 조회 버튼을 통해 인증 절차를 진행해 주세요. 인증이 완료된 채널만 관리자 검…" at bounding box center [784, 358] width 1568 height 531
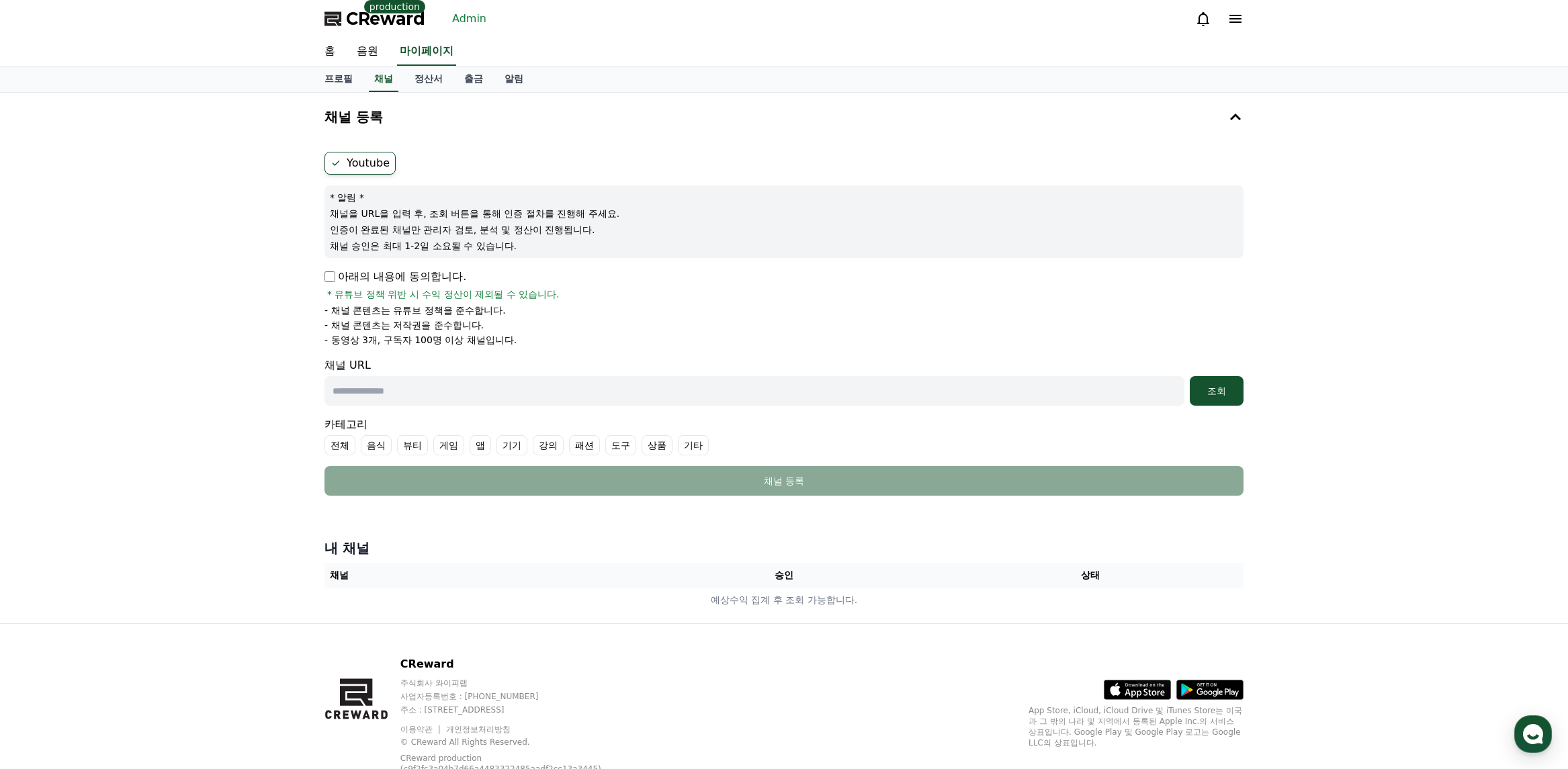
drag, startPoint x: 302, startPoint y: 342, endPoint x: 534, endPoint y: 339, distance: 232.0
click at [534, 339] on div "채널 등록 Youtube * 알림 * 채널을 URL을 입력 후, 조회 버튼을 통해 인증 절차를 진행해 주세요. 인증이 완료된 채널만 관리자 검…" at bounding box center [784, 358] width 1568 height 531
click at [534, 339] on li "- 동영상 3개, 구독자 100명 이상 채널입니다." at bounding box center [784, 340] width 919 height 13
drag, startPoint x: 559, startPoint y: 340, endPoint x: 310, endPoint y: 343, distance: 249.0
click at [310, 343] on div "채널 등록 Youtube * 알림 * 채널을 URL을 입력 후, 조회 버튼을 통해 인증 절차를 진행해 주세요. 인증이 완료된 채널만 관리자 검…" at bounding box center [784, 358] width 1568 height 531
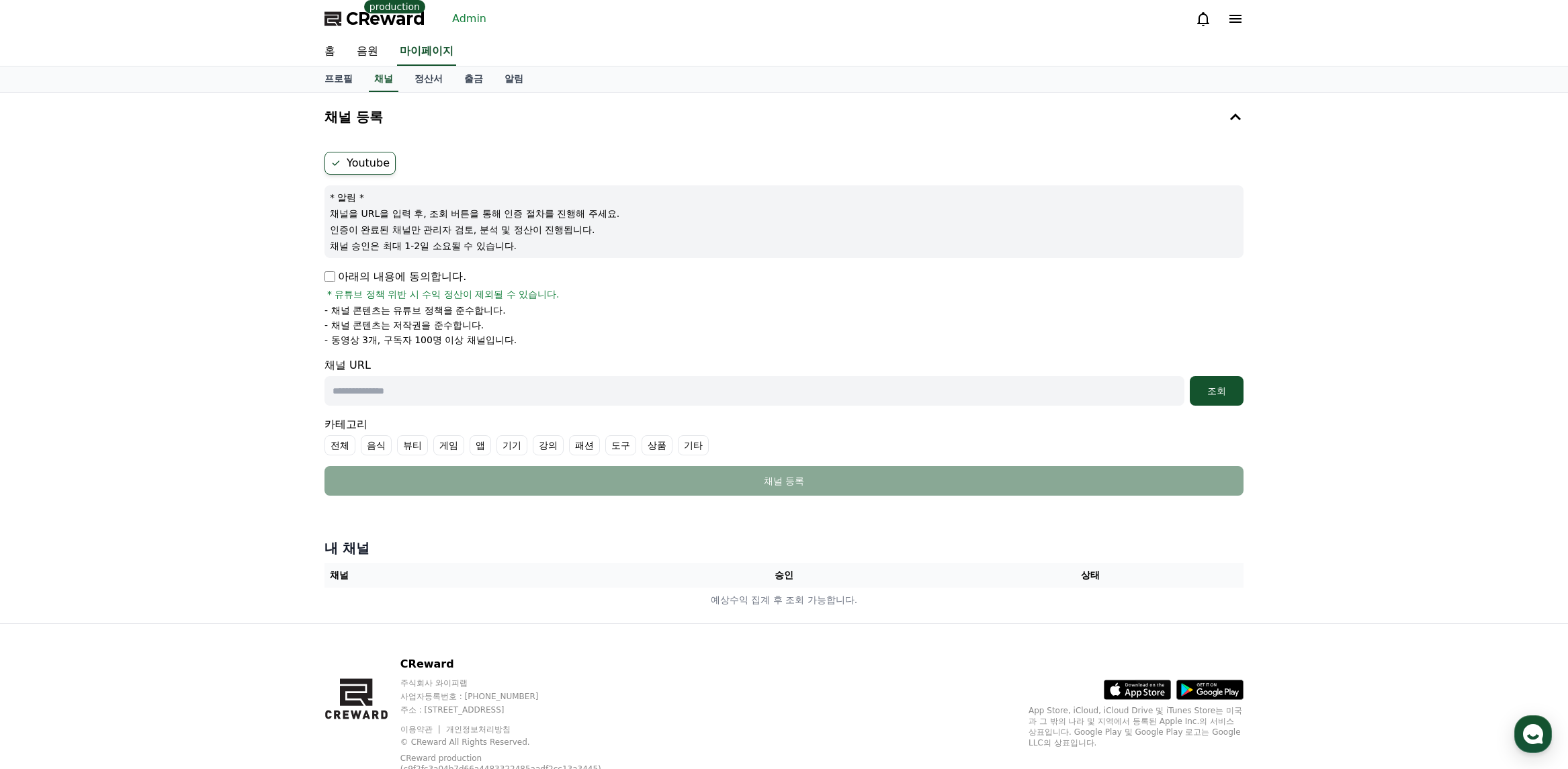
click at [310, 343] on div "채널 등록 Youtube * 알림 * 채널을 URL을 입력 후, 조회 버튼을 통해 인증 절차를 진행해 주세요. 인증이 완료된 채널만 관리자 검…" at bounding box center [784, 358] width 1568 height 531
drag, startPoint x: 313, startPoint y: 340, endPoint x: 554, endPoint y: 339, distance: 241.0
click at [554, 339] on div "채널 등록 Youtube * 알림 * 채널을 URL을 입력 후, 조회 버튼을 통해 인증 절차를 진행해 주세요. 인증이 완료된 채널만 관리자 검…" at bounding box center [784, 358] width 1568 height 531
click at [554, 339] on li "- 동영상 3개, 구독자 100명 이상 채널입니다." at bounding box center [784, 340] width 919 height 13
drag, startPoint x: 569, startPoint y: 339, endPoint x: 243, endPoint y: 344, distance: 326.0
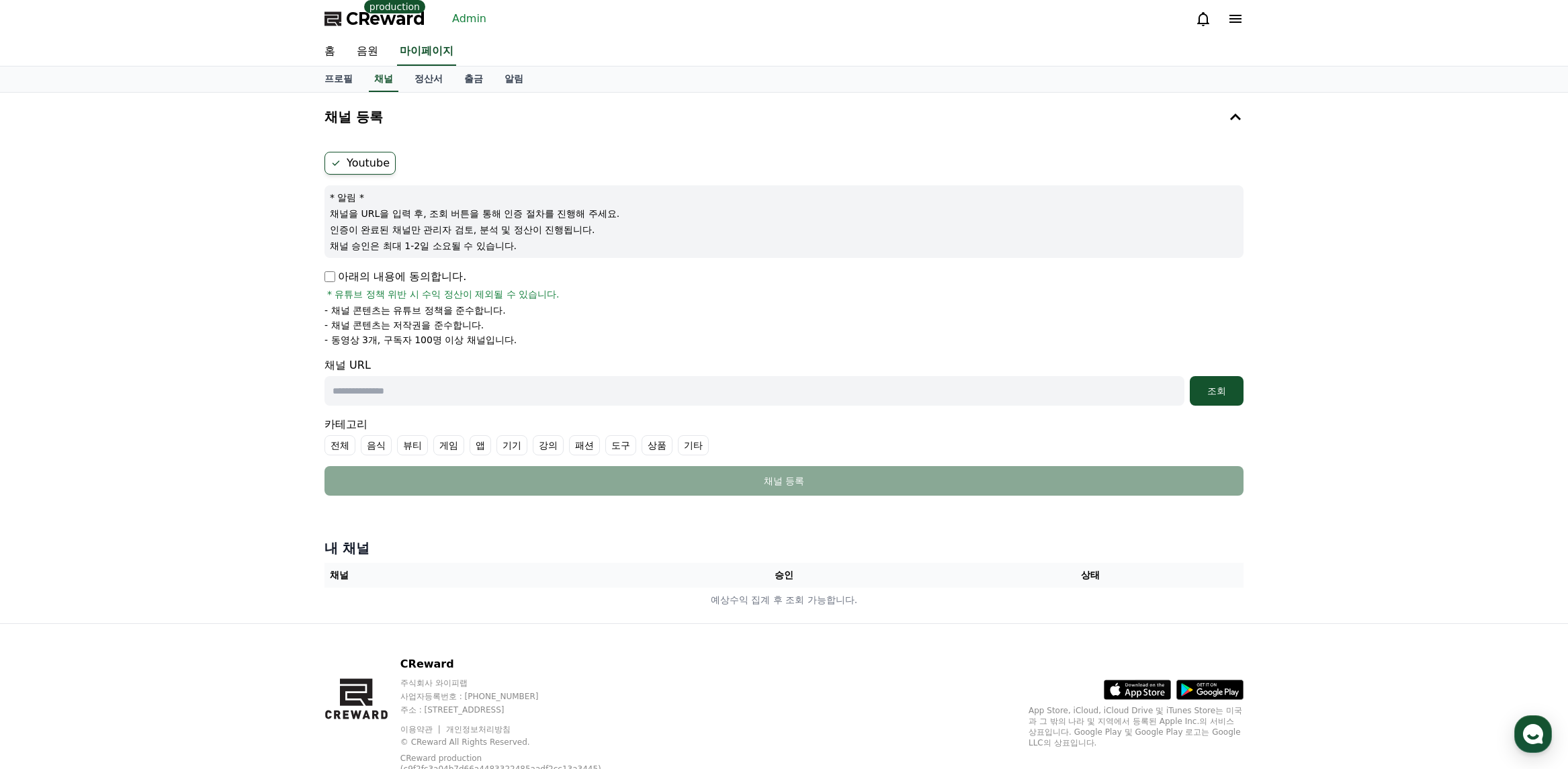
click at [243, 344] on div "채널 등록 Youtube * 알림 * 채널을 URL을 입력 후, 조회 버튼을 통해 인증 절차를 진행해 주세요. 인증이 완료된 채널만 관리자 검…" at bounding box center [784, 358] width 1568 height 531
drag, startPoint x: 243, startPoint y: 344, endPoint x: 257, endPoint y: 342, distance: 14.1
click at [245, 344] on div "채널 등록 Youtube * 알림 * 채널을 URL을 입력 후, 조회 버튼을 통해 인증 절차를 진행해 주세요. 인증이 완료된 채널만 관리자 검…" at bounding box center [784, 358] width 1568 height 531
click at [534, 344] on li "- 동영상 3개, 구독자 100명 이상 채널입니다." at bounding box center [784, 340] width 919 height 13
click at [542, 342] on li "- 동영상 3개, 구독자 100명 이상 채널입니다." at bounding box center [784, 340] width 919 height 13
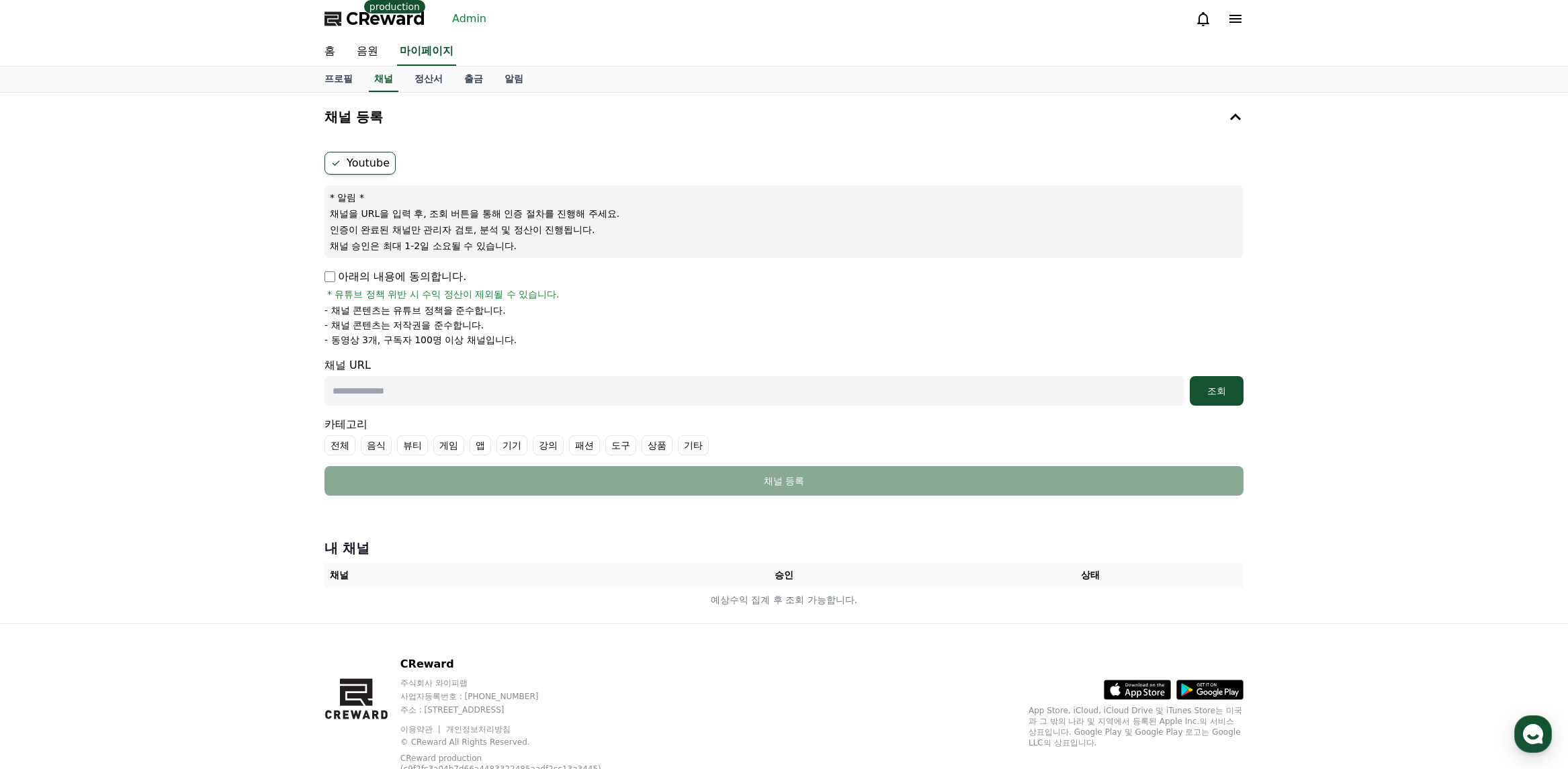
drag, startPoint x: 505, startPoint y: 346, endPoint x: 308, endPoint y: 351, distance: 197.1
click at [308, 351] on div "채널 등록 Youtube * 알림 * 채널을 URL을 입력 후, 조회 버튼을 통해 인증 절차를 진행해 주세요. 인증이 완료된 채널만 관리자 검…" at bounding box center [784, 358] width 1568 height 531
click at [353, 344] on p "- 동영상 3개, 구독자 100명 이상 채널입니다." at bounding box center [421, 340] width 192 height 13
drag, startPoint x: 539, startPoint y: 339, endPoint x: 333, endPoint y: 338, distance: 206.0
click at [296, 337] on div "채널 등록 Youtube * 알림 * 채널을 URL을 입력 후, 조회 버튼을 통해 인증 절차를 진행해 주세요. 인증이 완료된 채널만 관리자 검…" at bounding box center [784, 358] width 1568 height 531
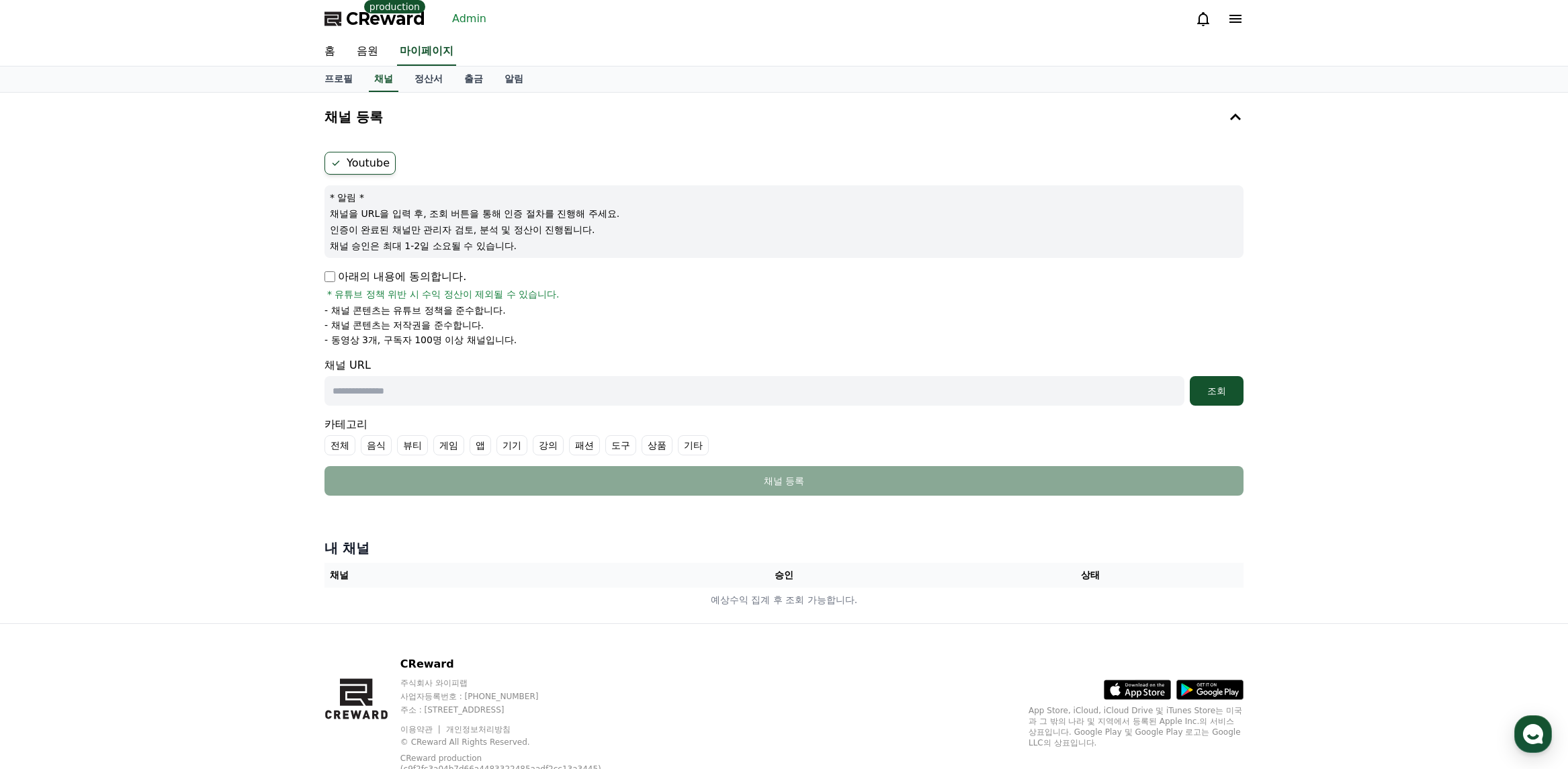
click at [366, 338] on p "- 동영상 3개, 구독자 100명 이상 채널입니다." at bounding box center [421, 340] width 192 height 13
drag, startPoint x: 542, startPoint y: 337, endPoint x: 303, endPoint y: 332, distance: 239.1
click at [294, 332] on div "채널 등록 Youtube * 알림 * 채널을 URL을 입력 후, 조회 버튼을 통해 인증 절차를 진행해 주세요. 인증이 완료된 채널만 관리자 검…" at bounding box center [784, 358] width 1568 height 531
click at [313, 333] on div "채널 등록 Youtube * 알림 * 채널을 URL을 입력 후, 조회 버튼을 통해 인증 절차를 진행해 주세요. 인증이 완료된 채널만 관리자 검…" at bounding box center [784, 358] width 1568 height 531
drag, startPoint x: 474, startPoint y: 21, endPoint x: 446, endPoint y: 50, distance: 40.3
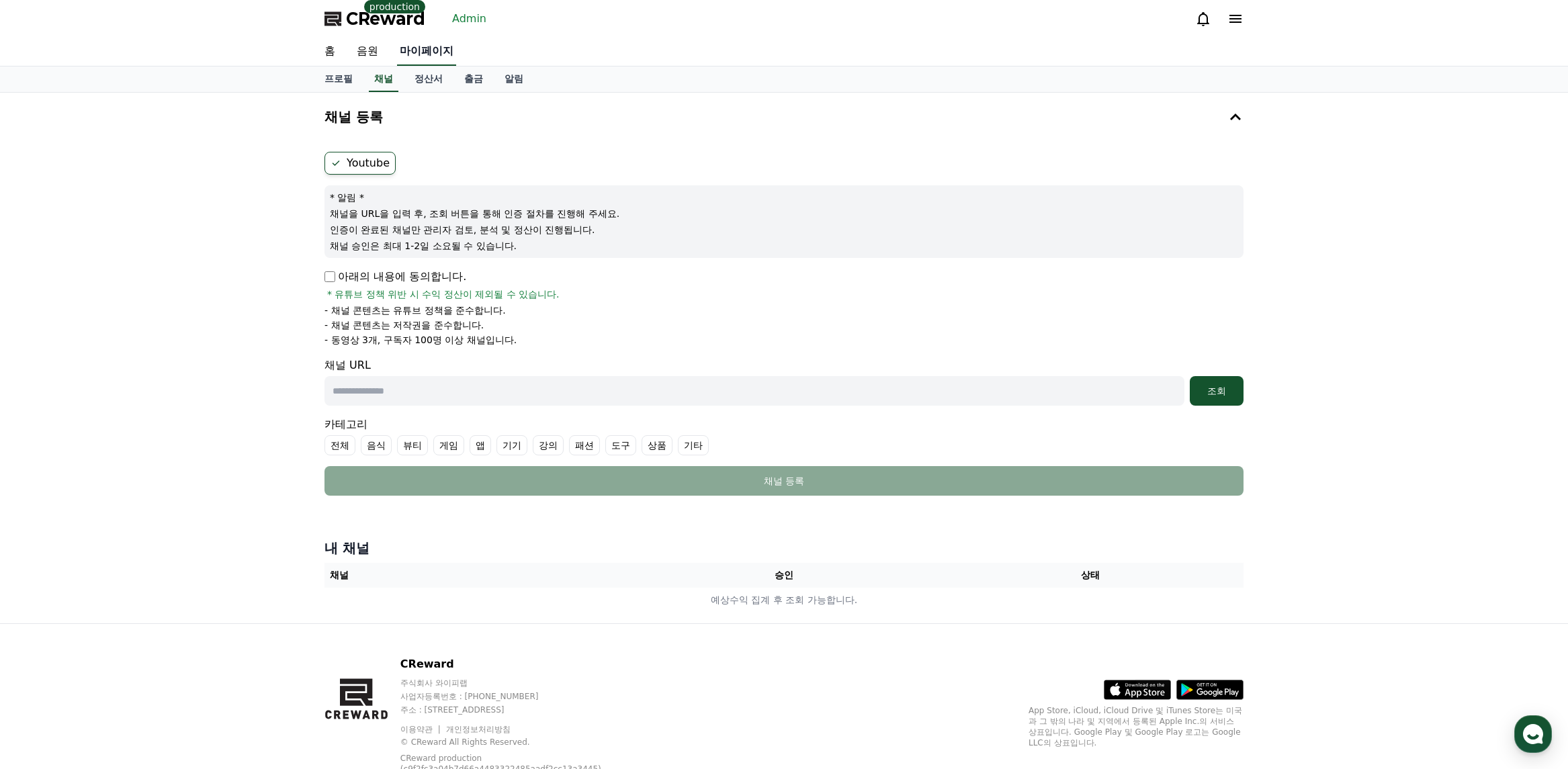
click at [474, 20] on link "Admin" at bounding box center [469, 19] width 45 height 21
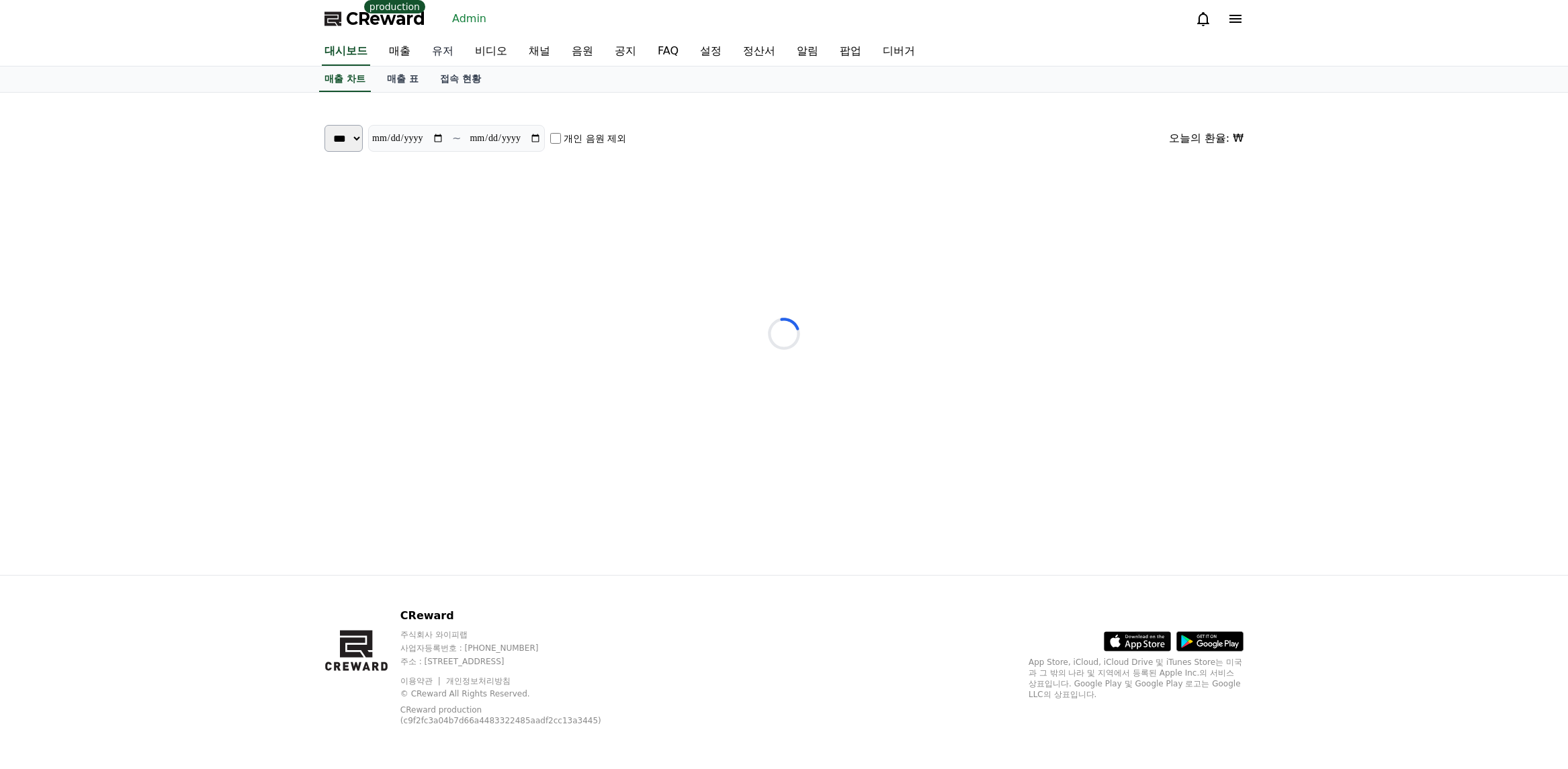
click at [446, 50] on link "유저" at bounding box center [443, 51] width 43 height 28
click at [533, 50] on link "채널" at bounding box center [539, 51] width 43 height 28
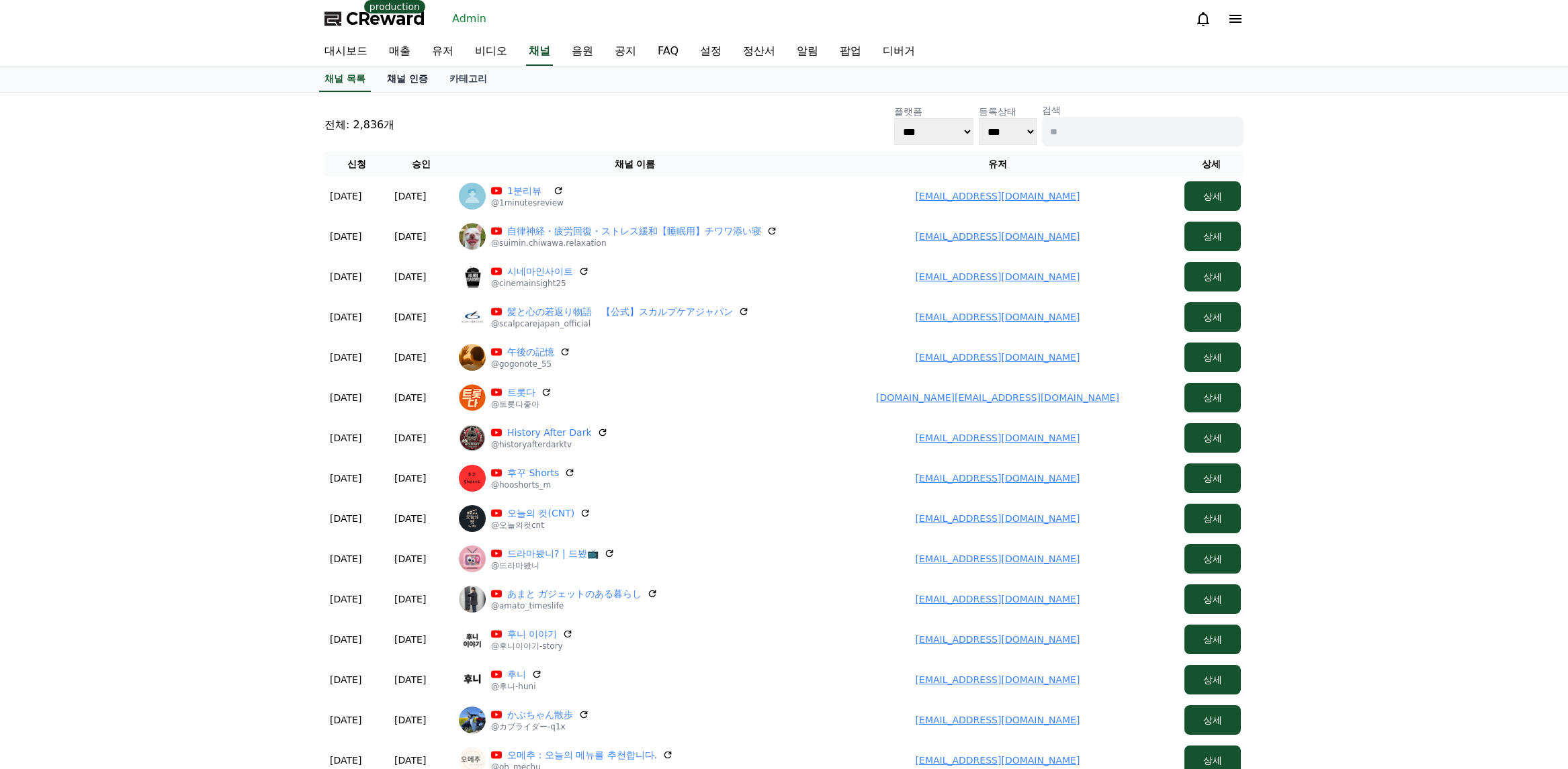
click at [421, 78] on link "채널 인증" at bounding box center [407, 78] width 62 height 25
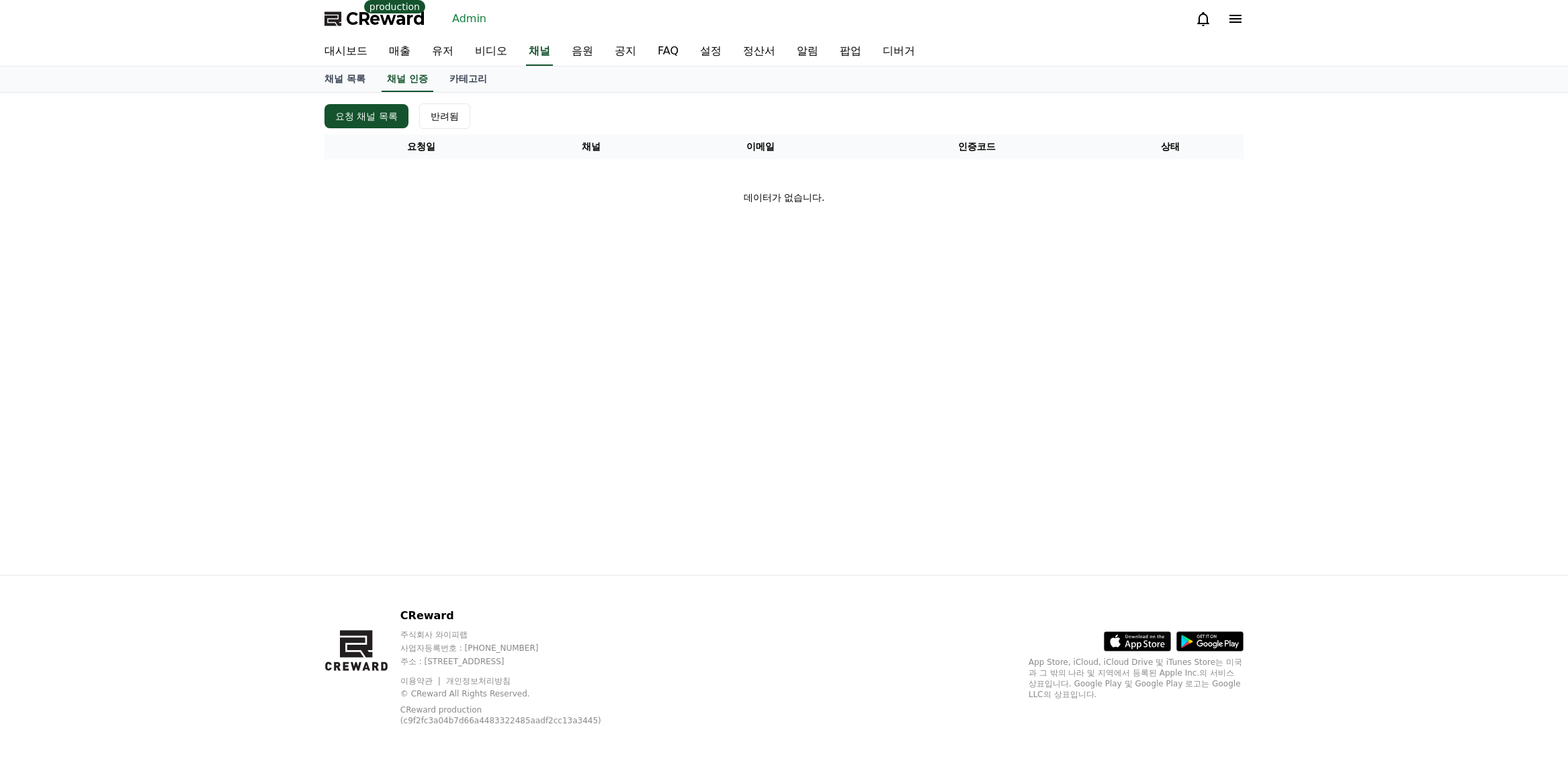
click at [578, 117] on div "요청 채널 목록 반려됨" at bounding box center [784, 115] width 919 height 25
click at [550, 44] on link "채널" at bounding box center [539, 51] width 27 height 28
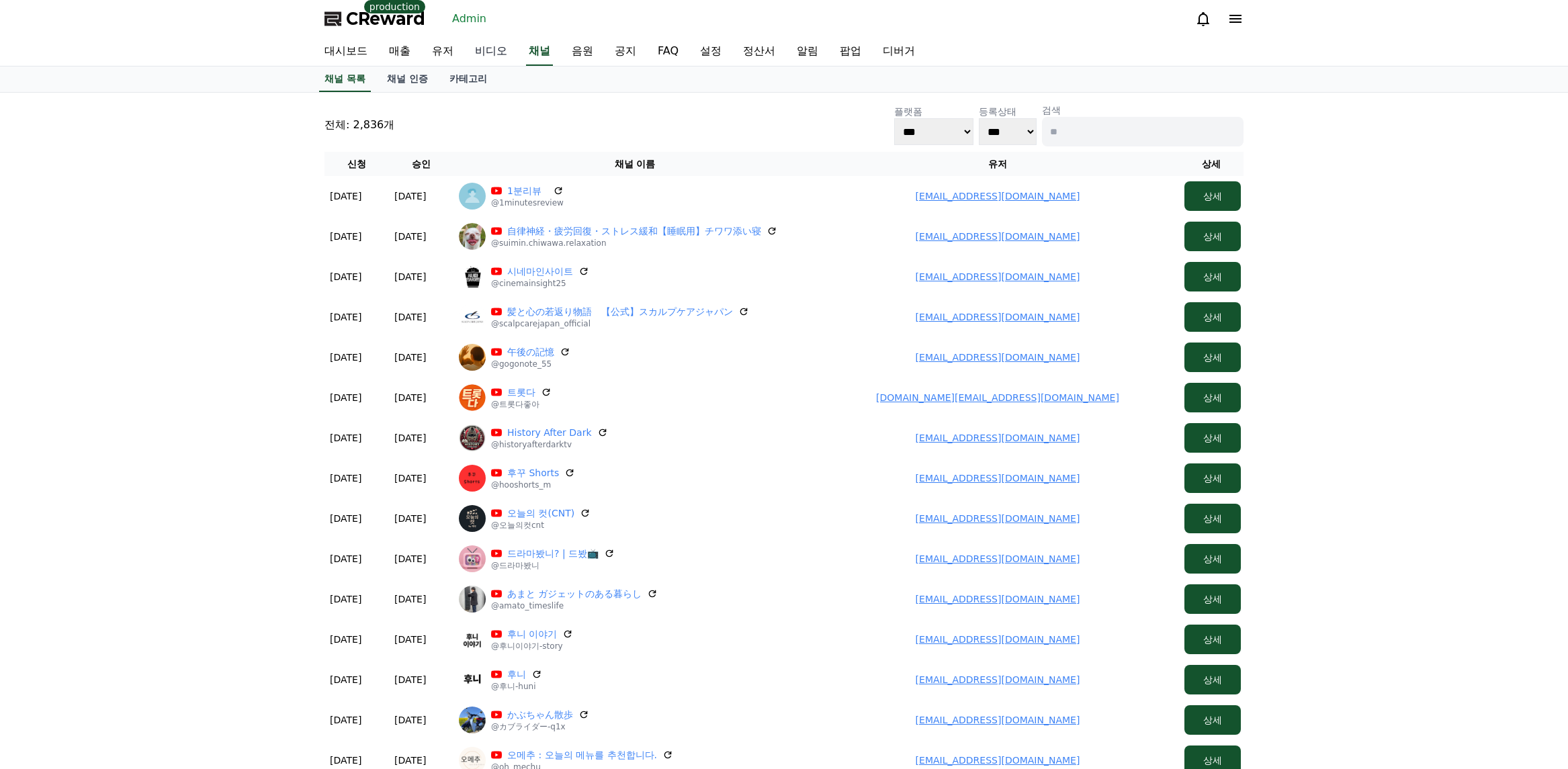
click at [488, 51] on link "비디오" at bounding box center [492, 51] width 54 height 28
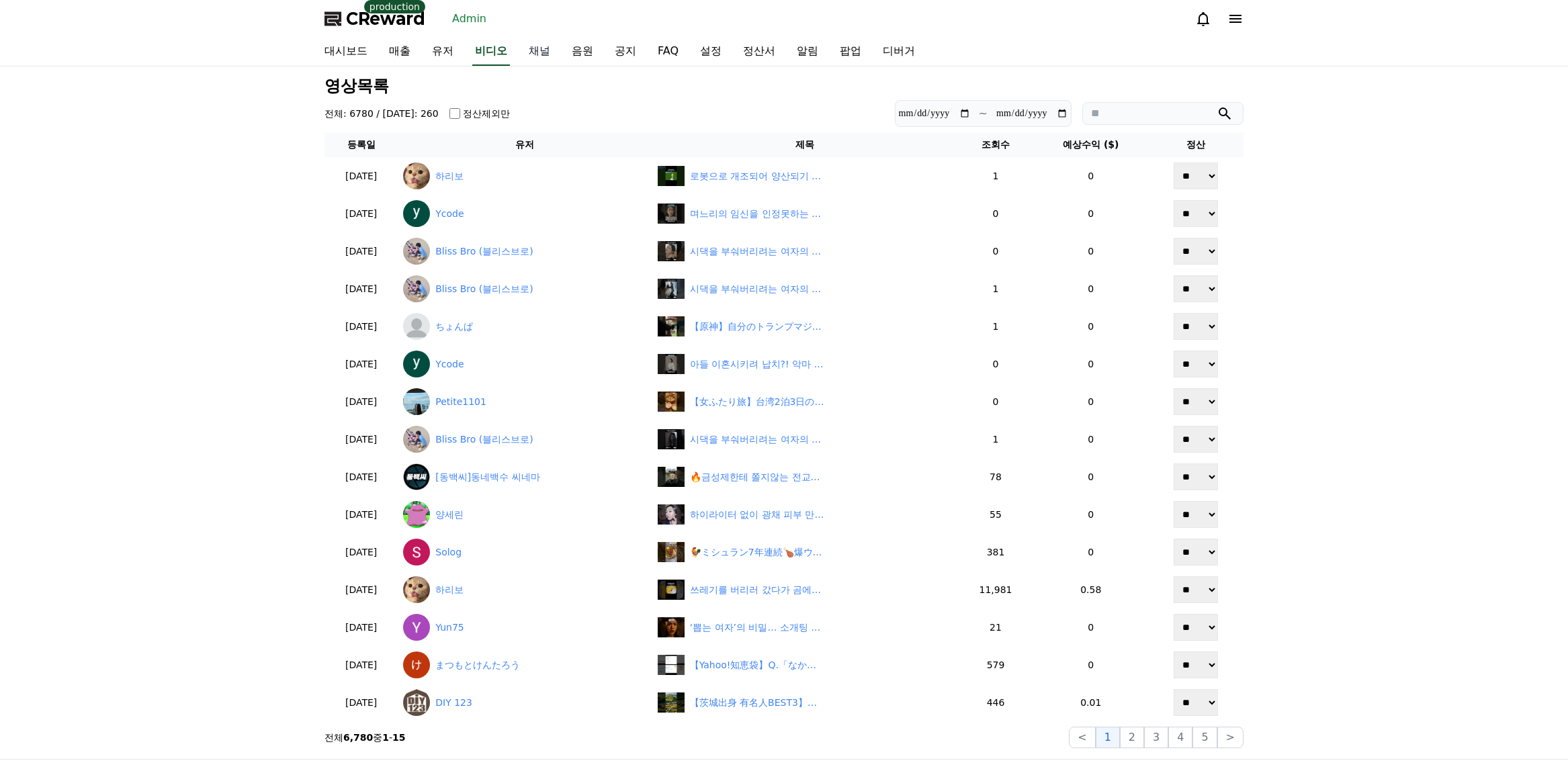
click at [538, 50] on link "채널" at bounding box center [539, 51] width 43 height 28
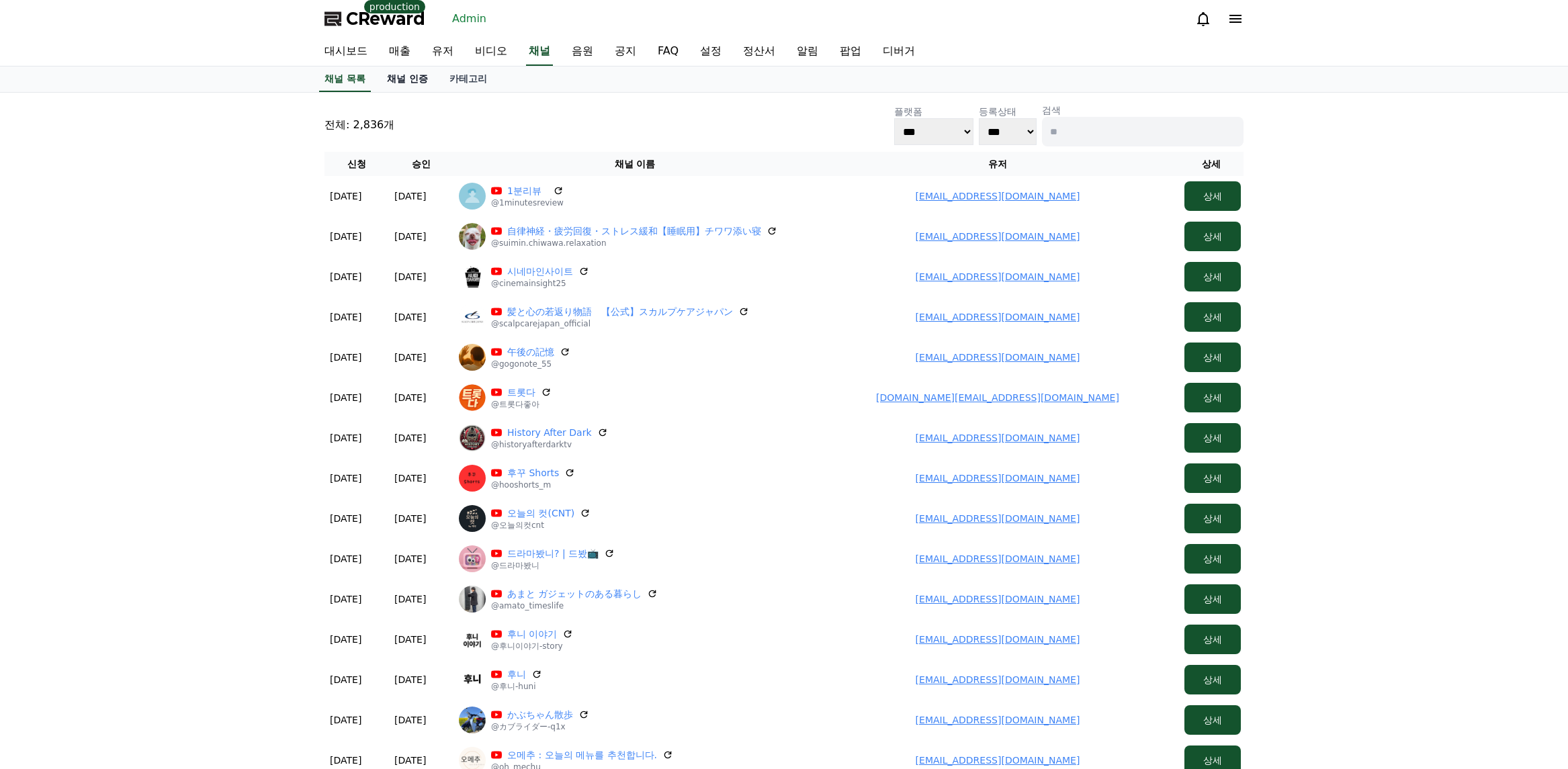
click at [412, 78] on link "채널 인증" at bounding box center [407, 78] width 62 height 25
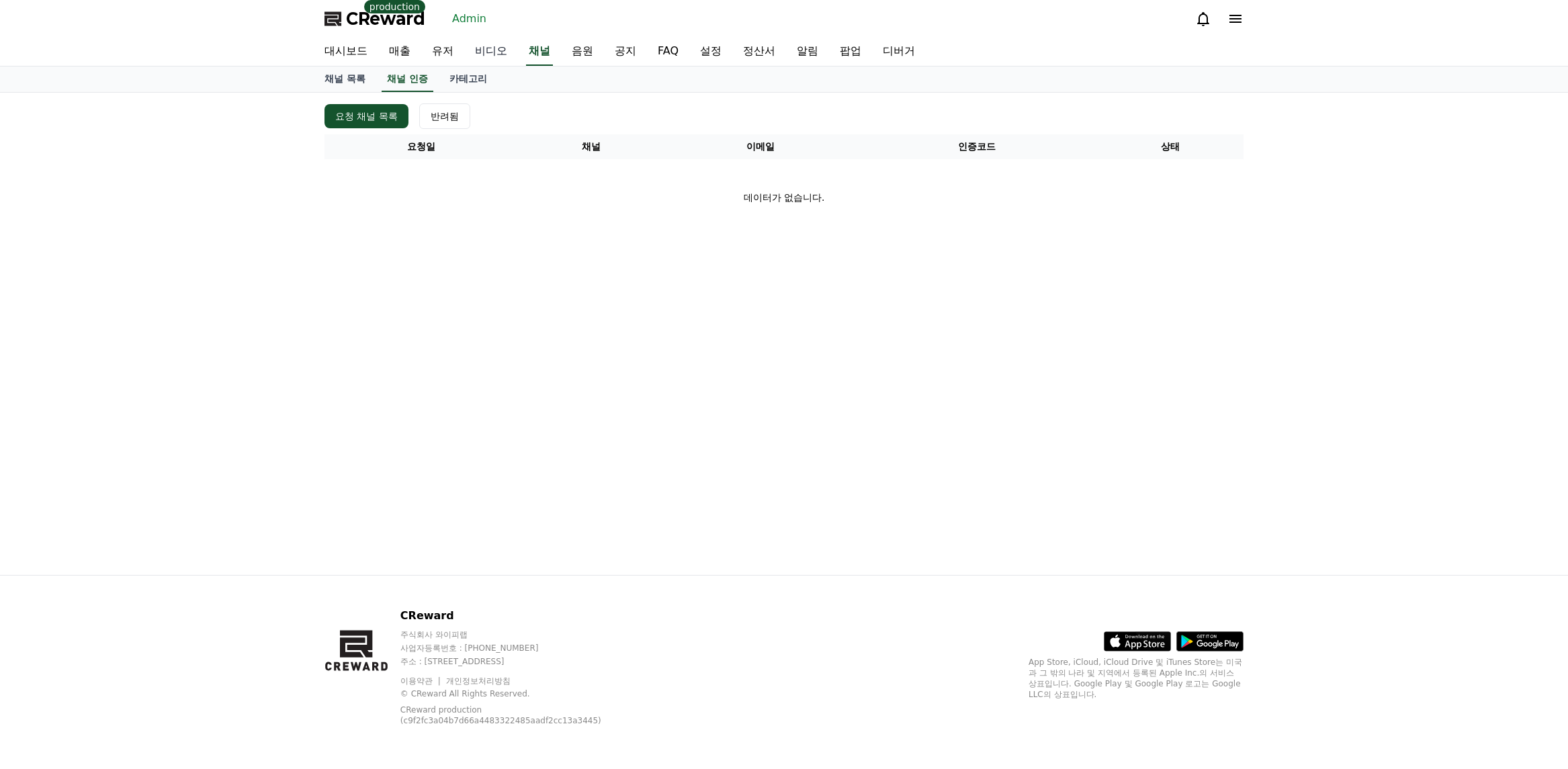
click at [513, 49] on link "비디오" at bounding box center [492, 51] width 54 height 28
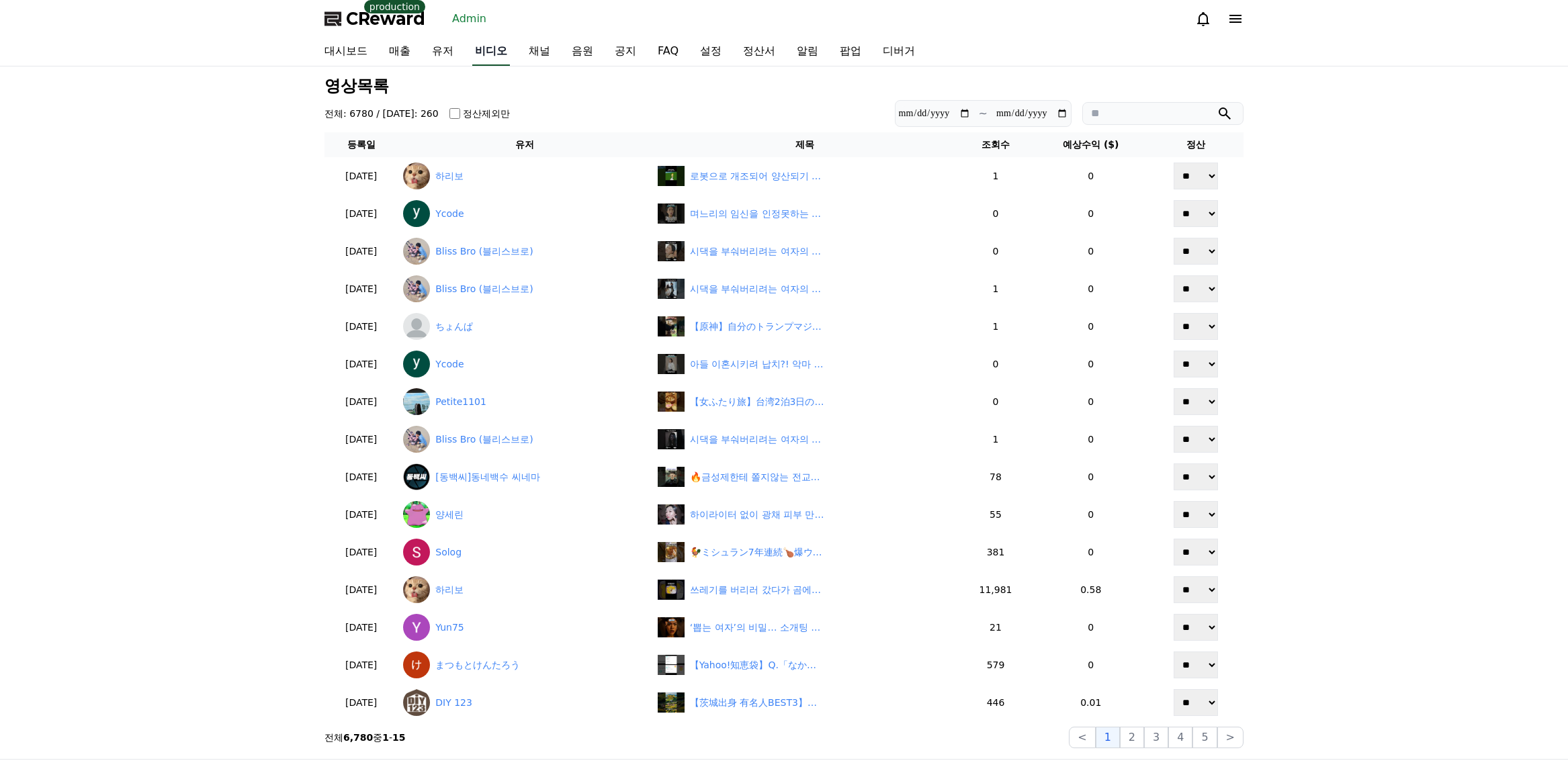
drag, startPoint x: 536, startPoint y: 48, endPoint x: 508, endPoint y: 64, distance: 32.2
click at [537, 48] on link "채널" at bounding box center [539, 51] width 43 height 28
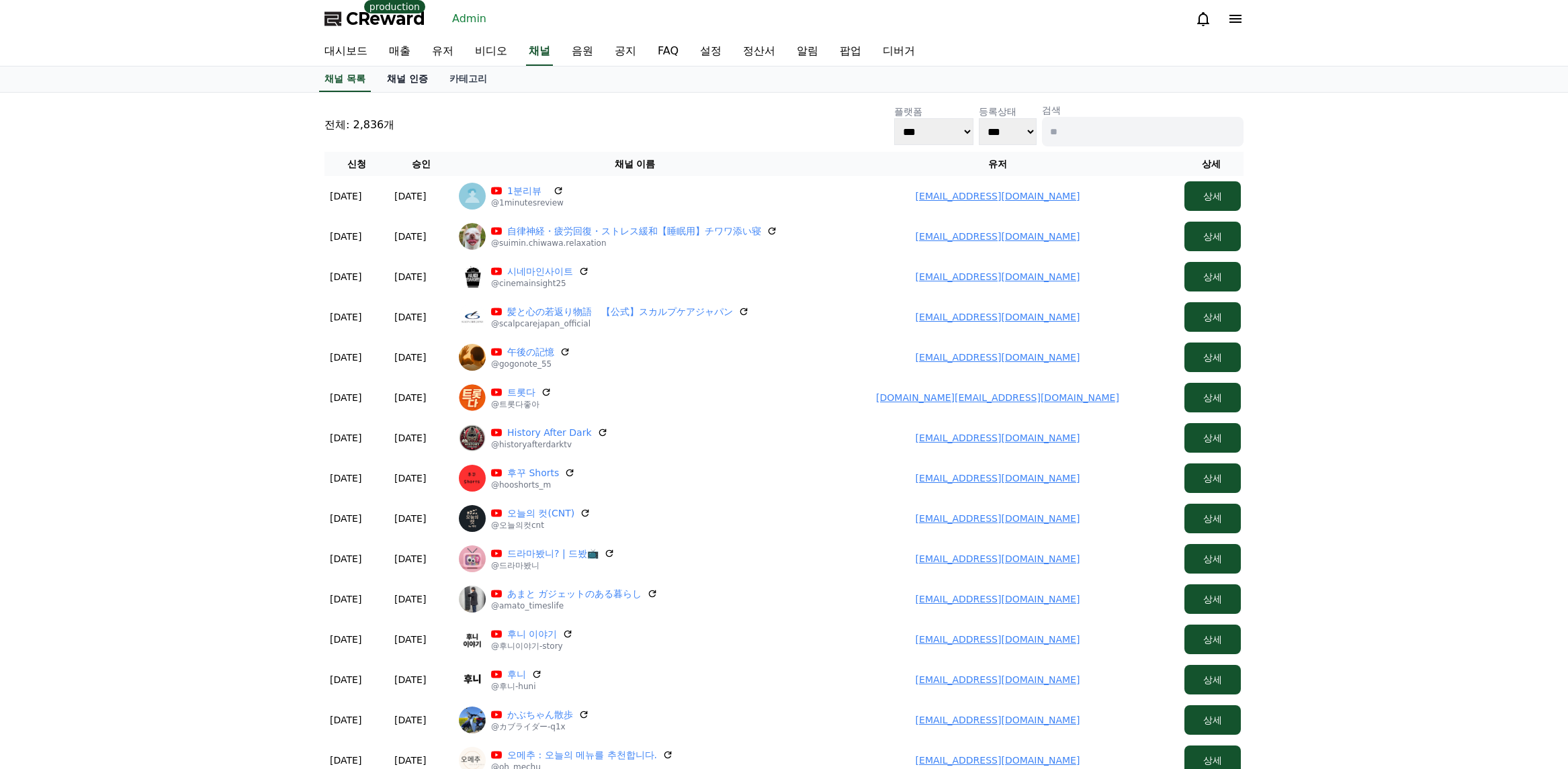
click at [393, 83] on link "채널 인증" at bounding box center [407, 78] width 62 height 25
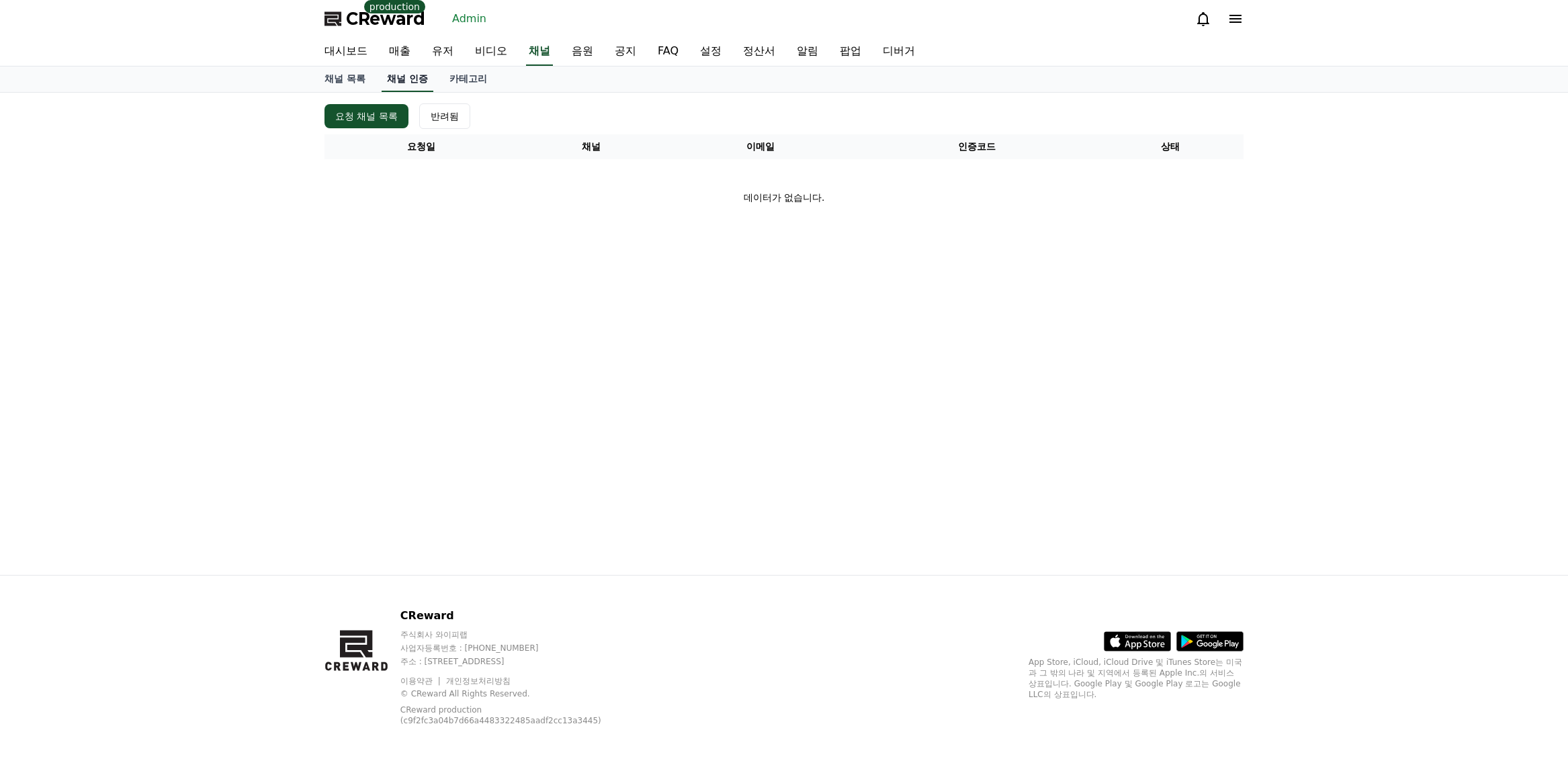
click at [407, 81] on link "채널 인증" at bounding box center [408, 78] width 52 height 25
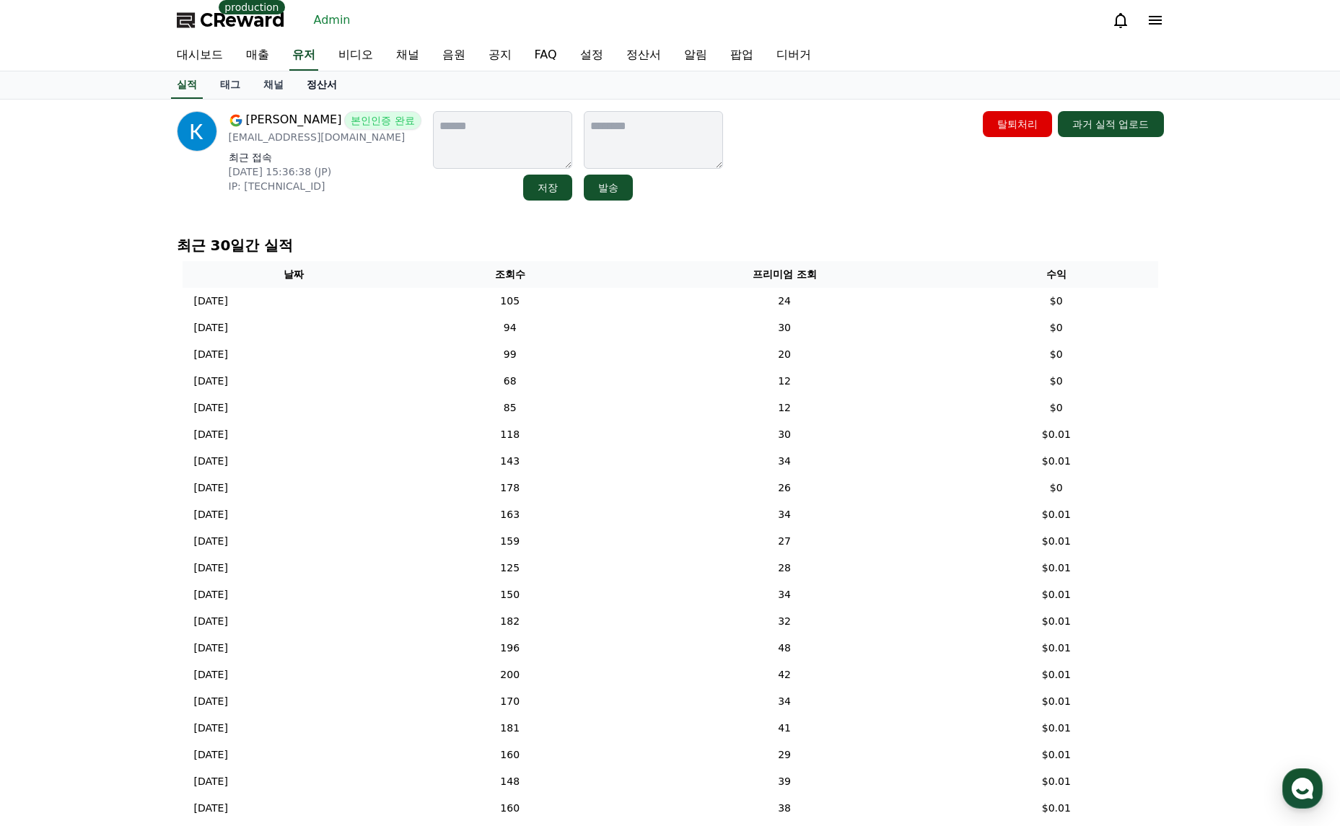
click at [318, 84] on link "정산서" at bounding box center [321, 84] width 53 height 27
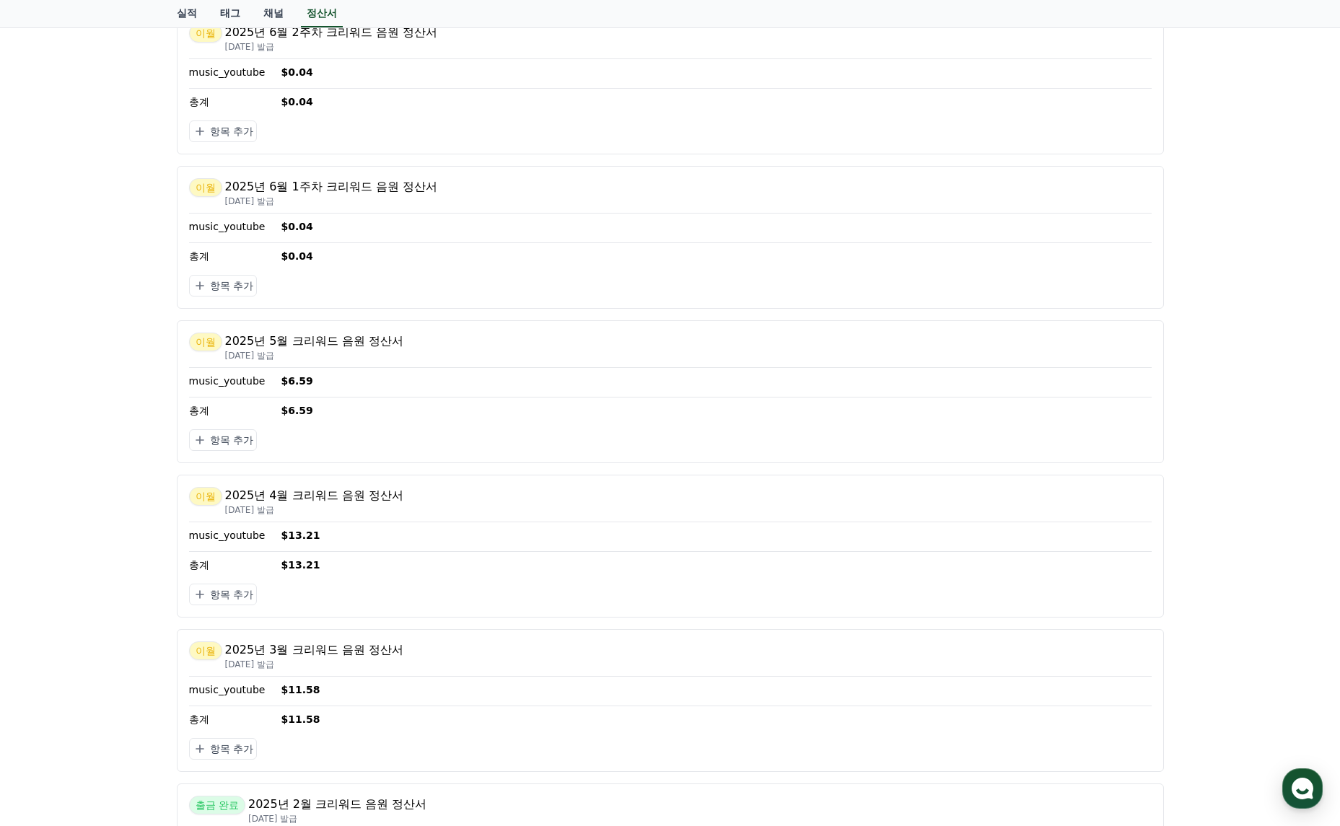
scroll to position [2269, 0]
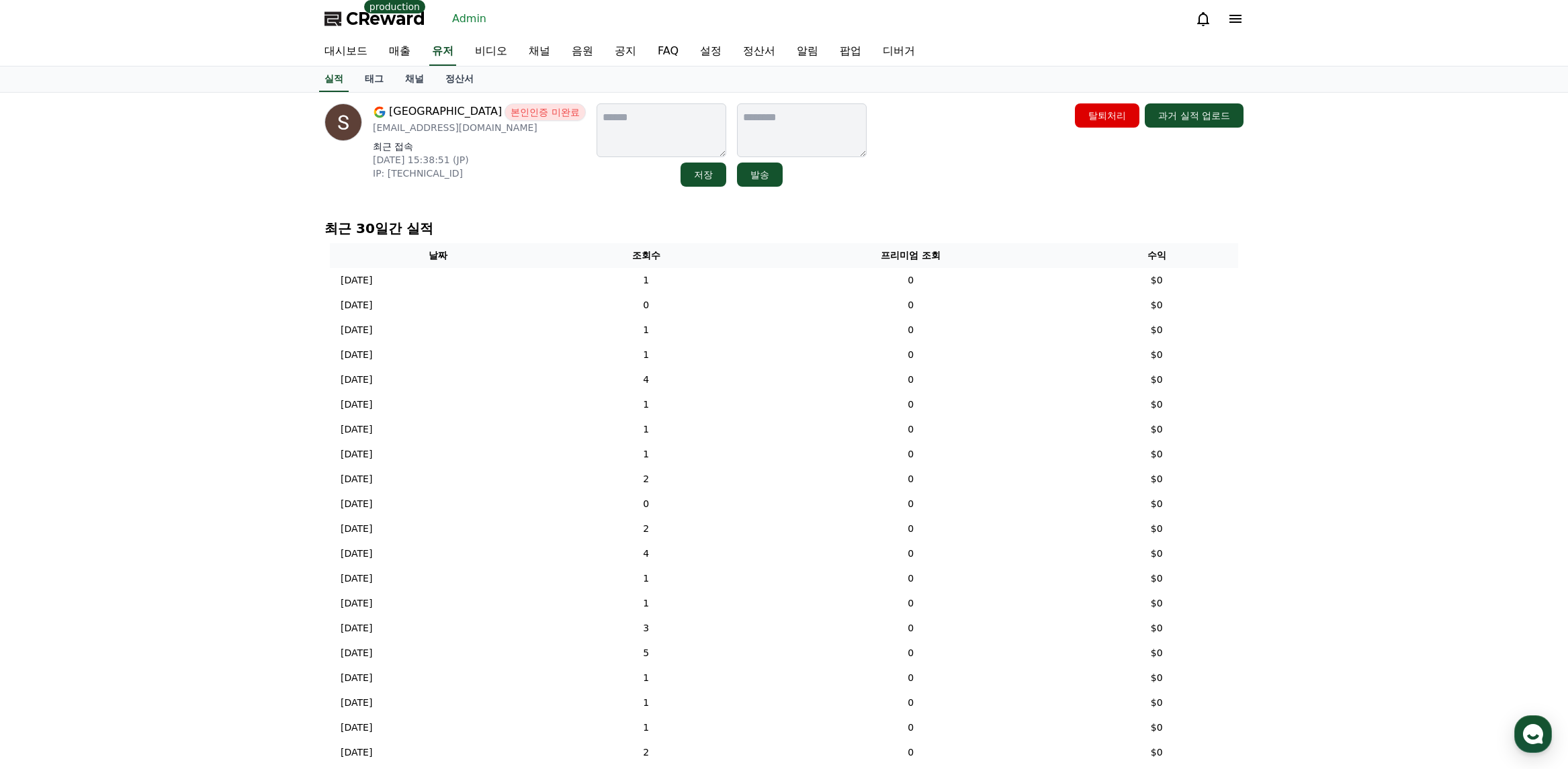
click at [423, 84] on link "채널" at bounding box center [414, 78] width 40 height 25
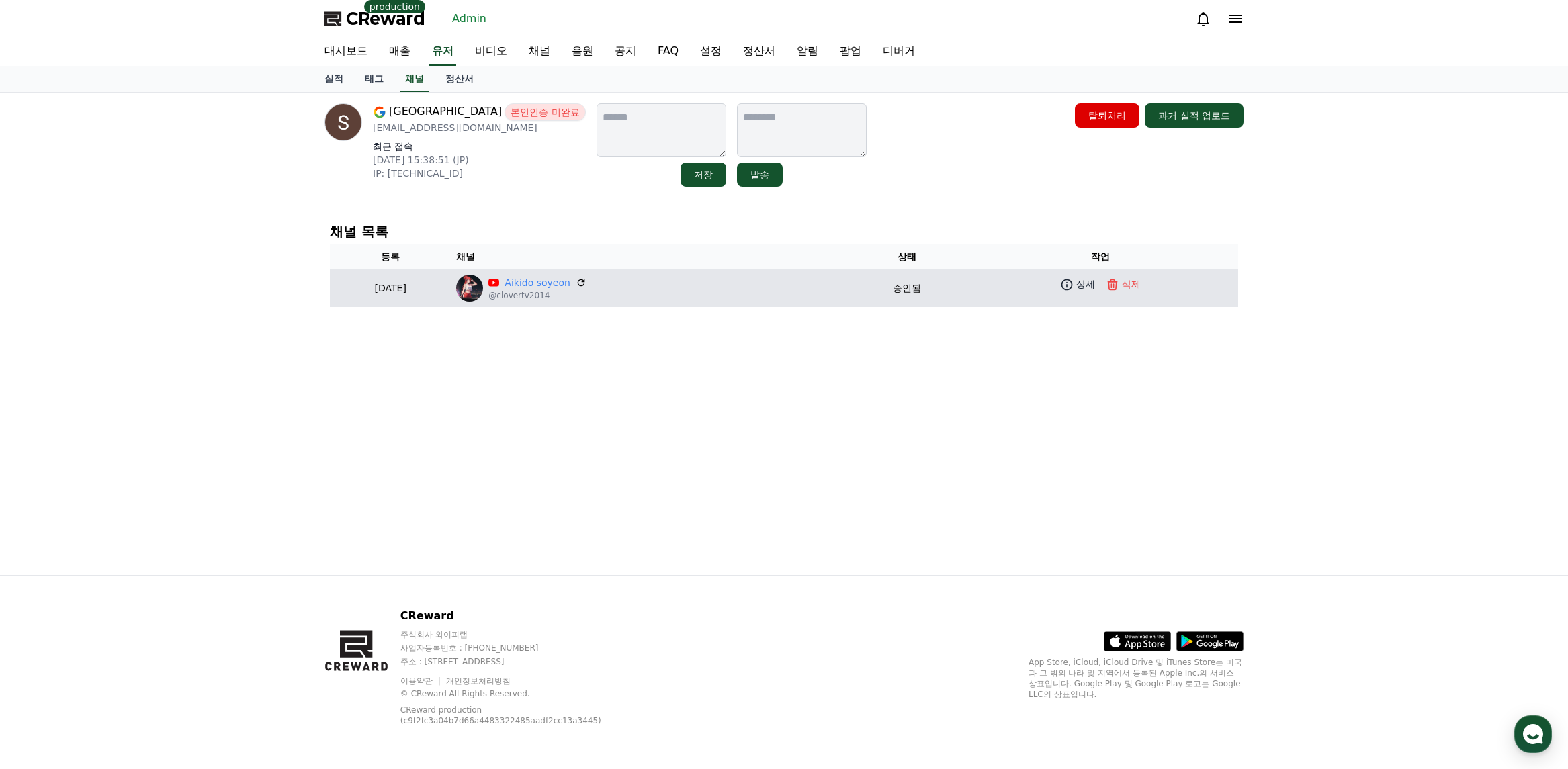
click at [571, 288] on link "Aikido soyeon" at bounding box center [537, 283] width 66 height 14
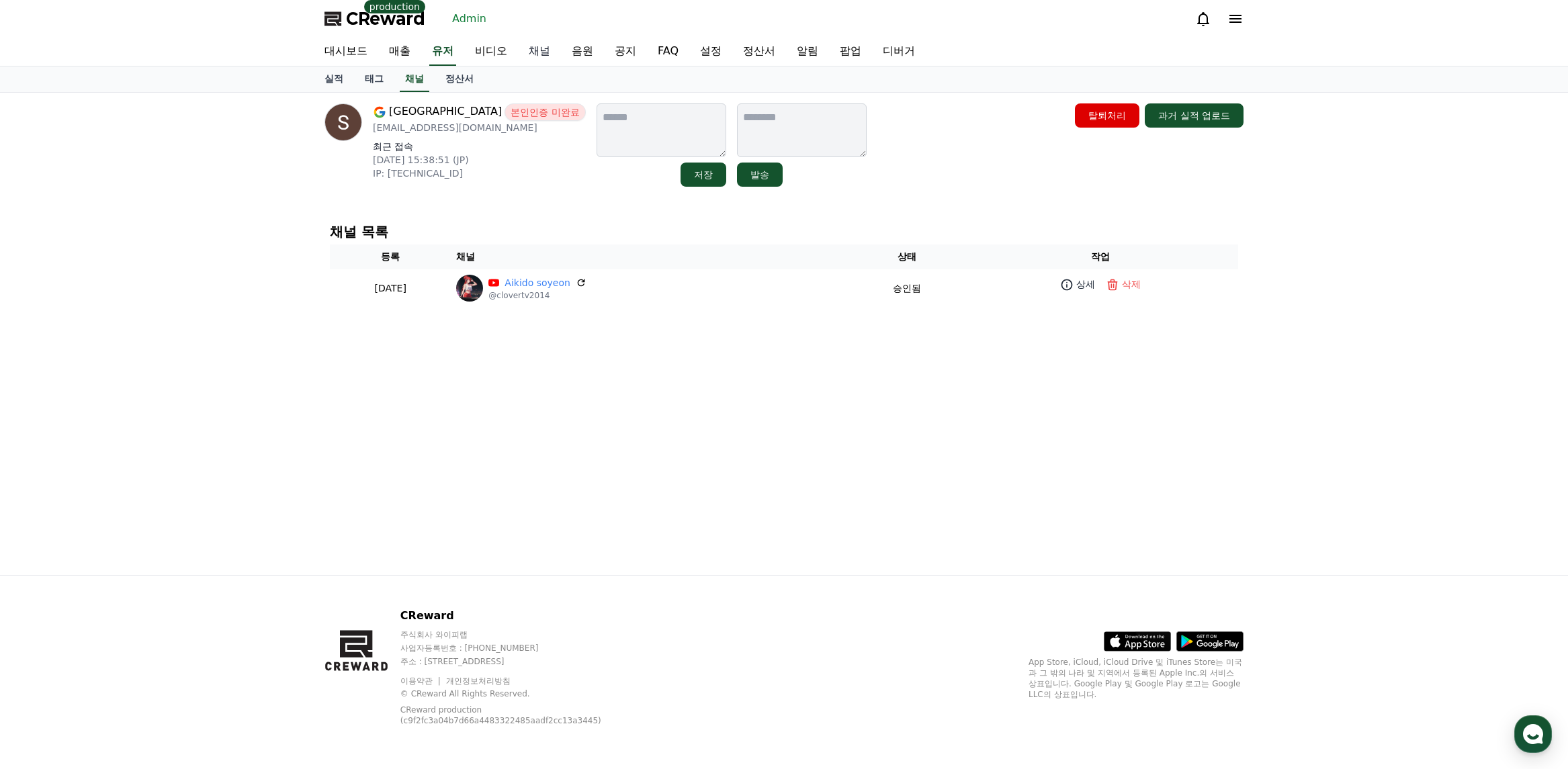
click at [544, 49] on link "채널" at bounding box center [539, 51] width 43 height 28
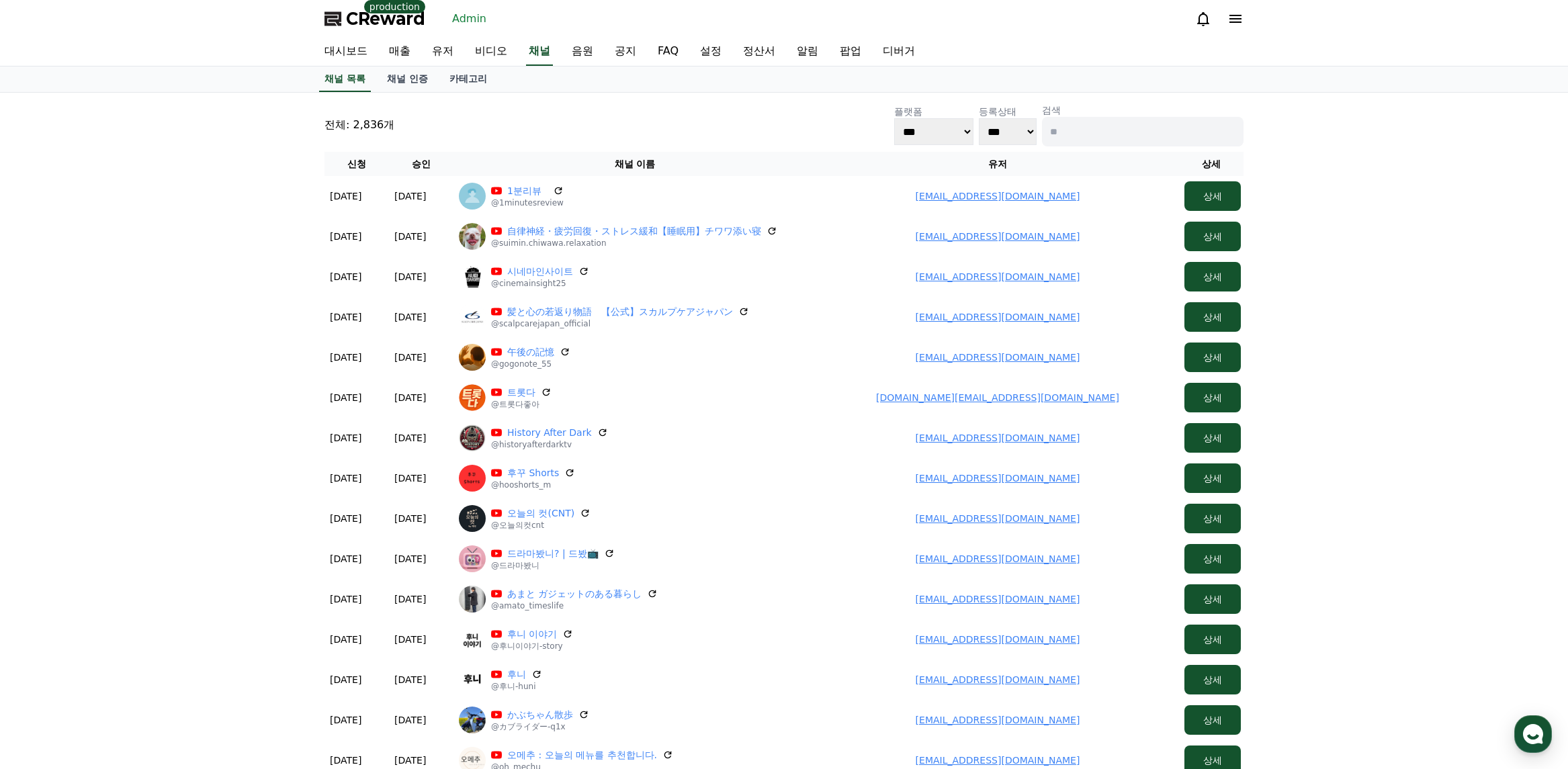
click at [1098, 131] on input at bounding box center [1142, 132] width 202 height 30
paste input "**********"
type input "**********"
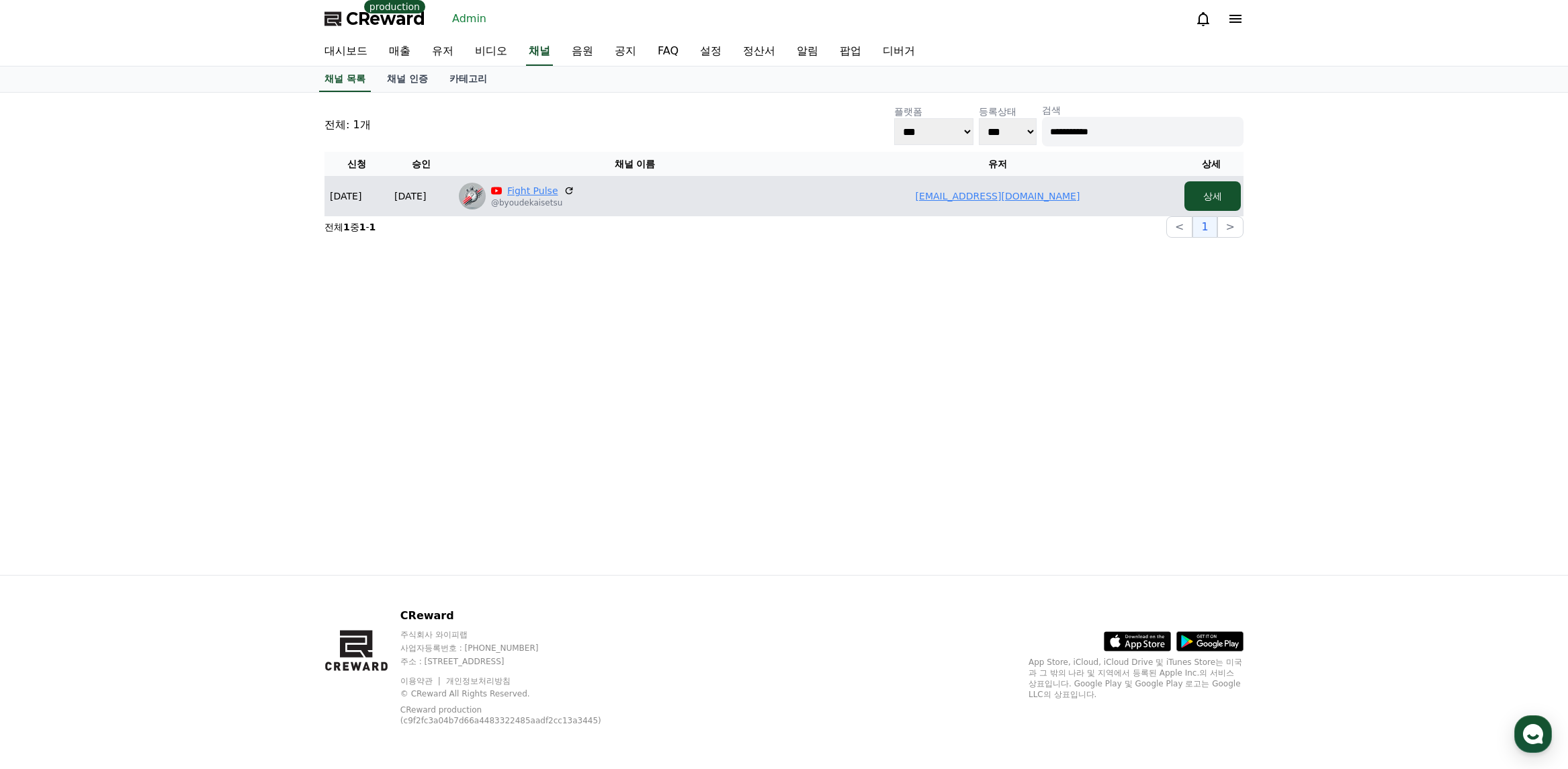
click at [535, 190] on link "Fight Pulse" at bounding box center [533, 191] width 51 height 13
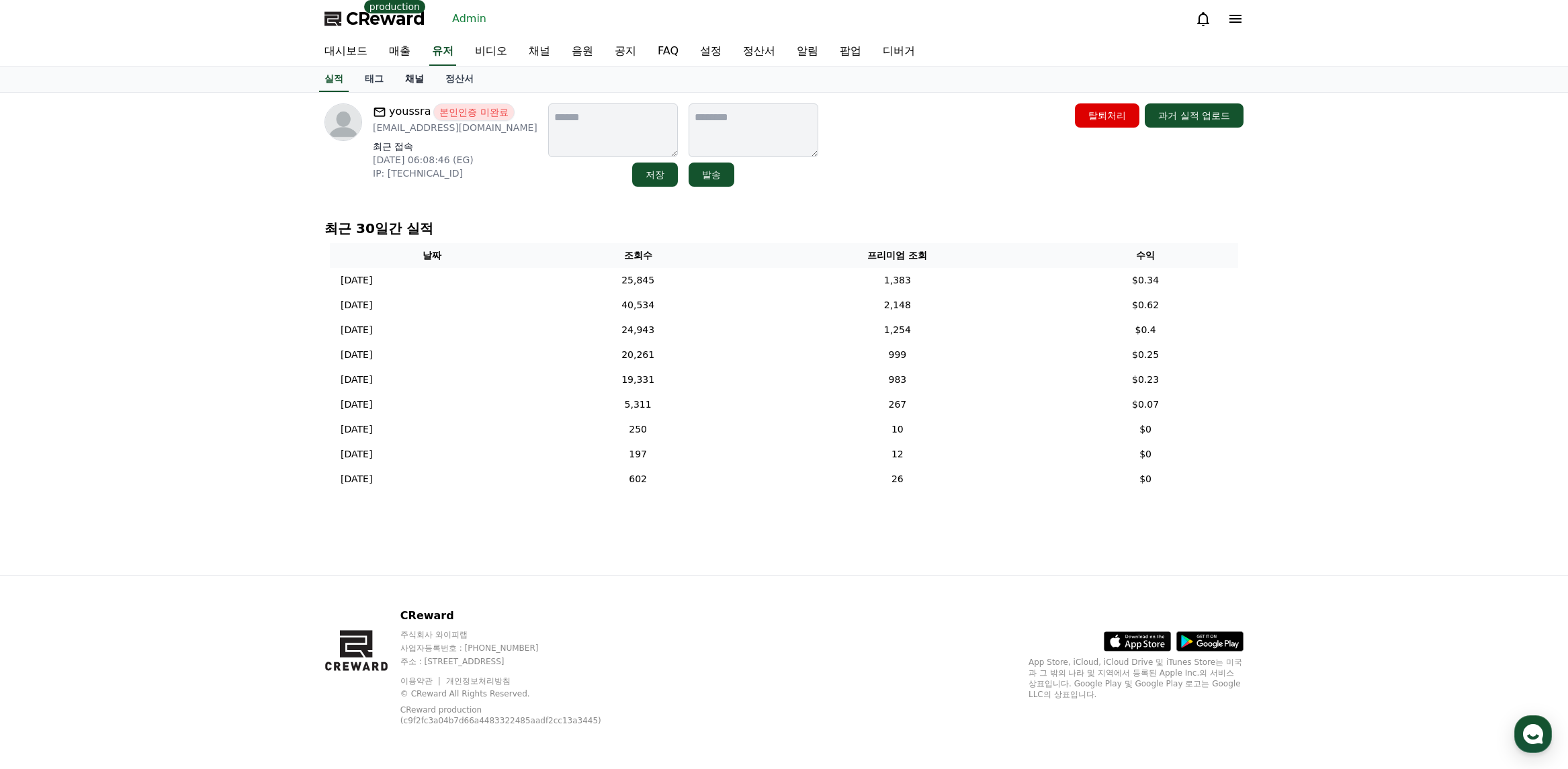
click at [414, 79] on link "채널" at bounding box center [414, 78] width 40 height 25
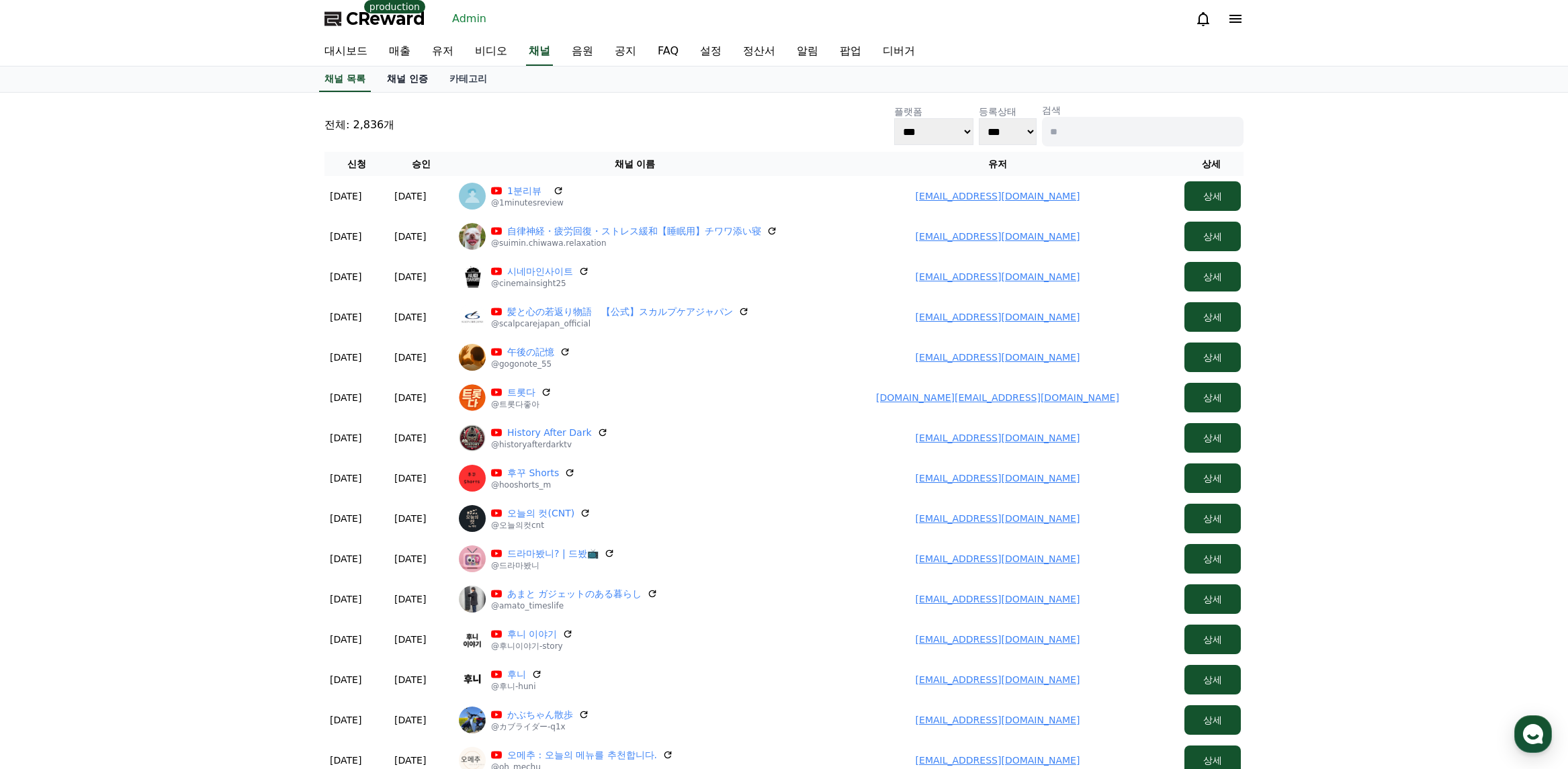
click at [410, 83] on link "채널 인증" at bounding box center [407, 78] width 62 height 25
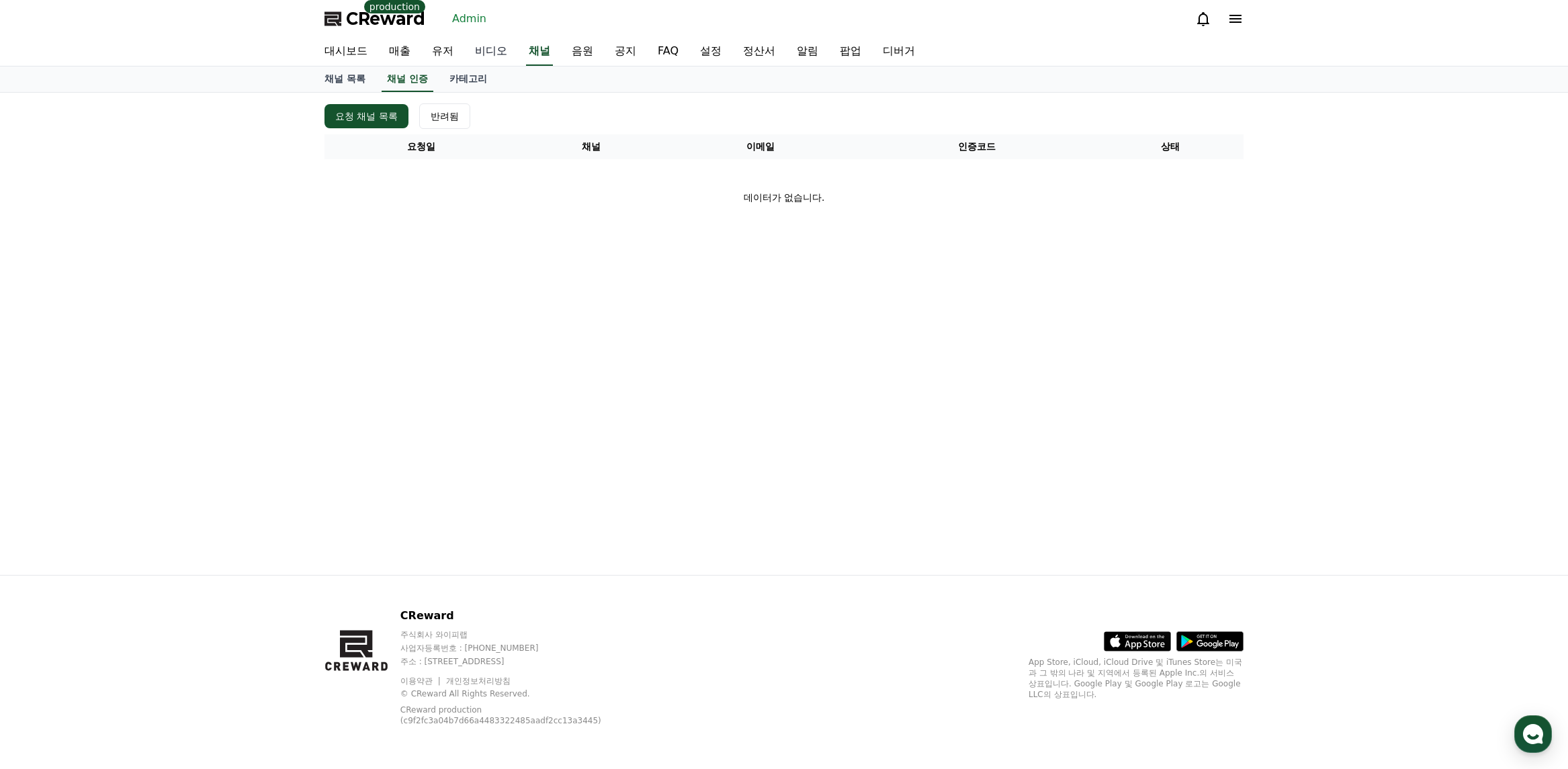
click at [500, 57] on link "비디오" at bounding box center [492, 51] width 54 height 28
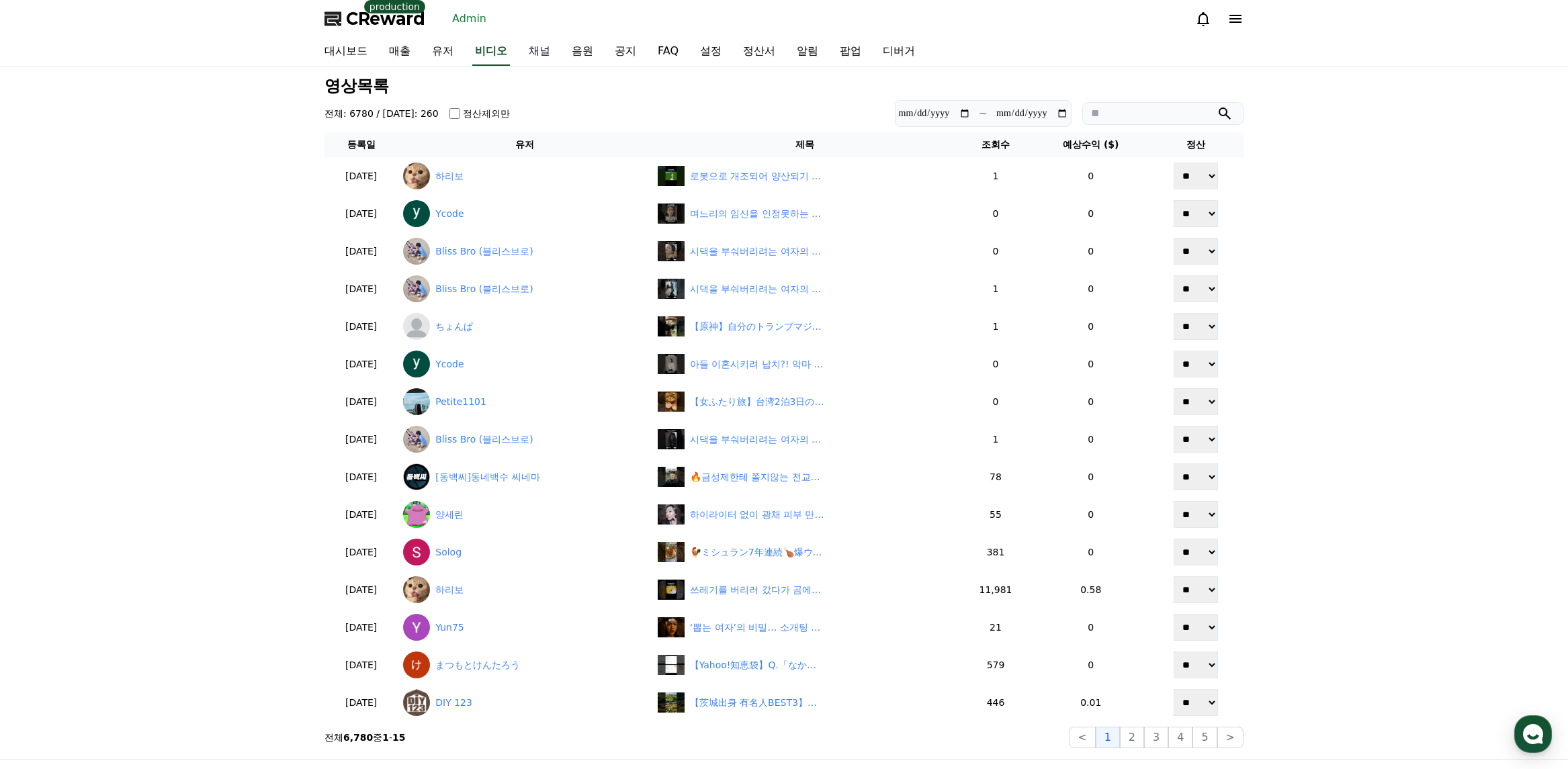
click at [533, 47] on link "채널" at bounding box center [539, 51] width 43 height 28
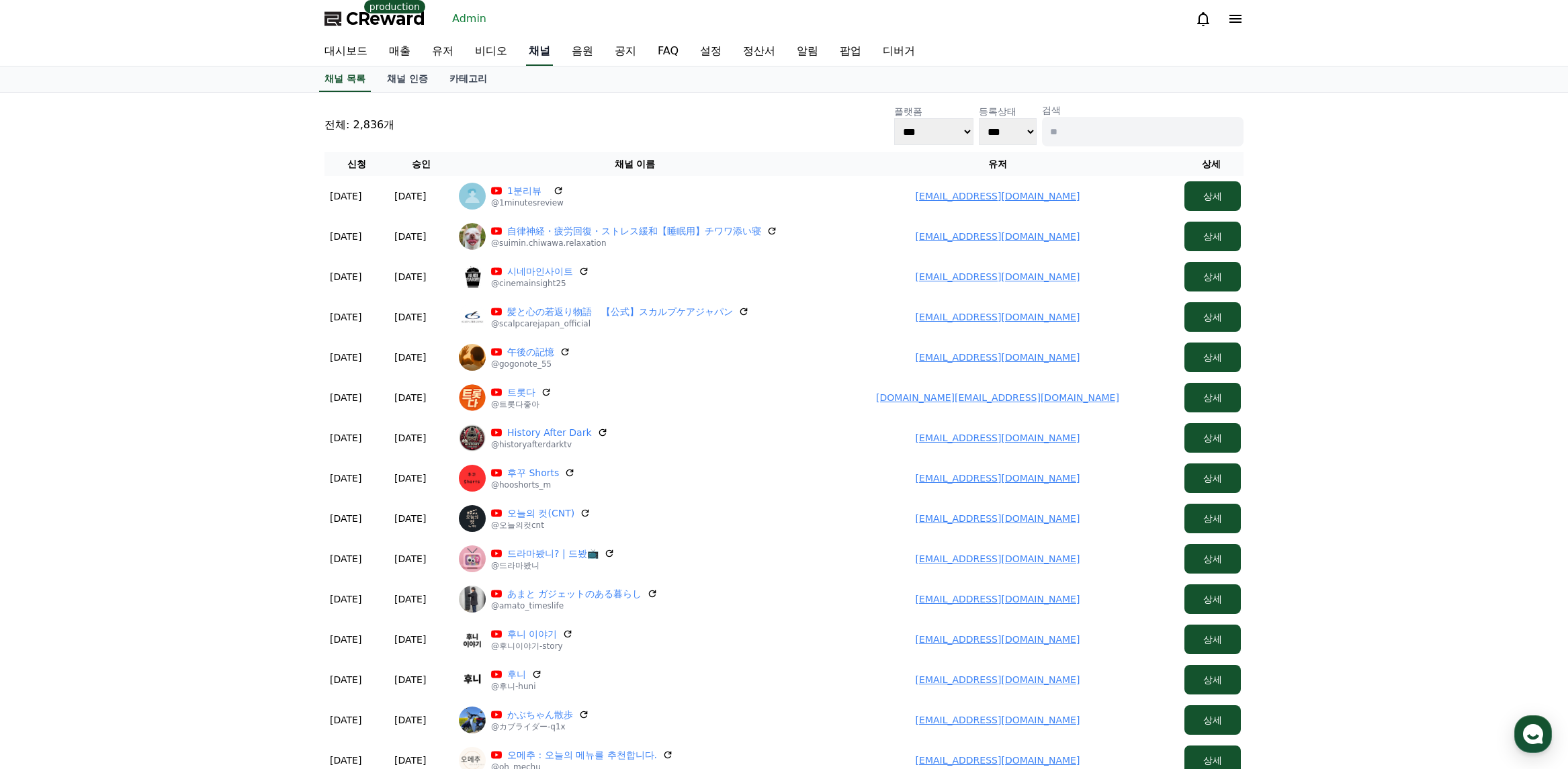
click at [530, 46] on link "채널" at bounding box center [539, 51] width 27 height 28
click at [427, 50] on link "유저" at bounding box center [443, 51] width 43 height 28
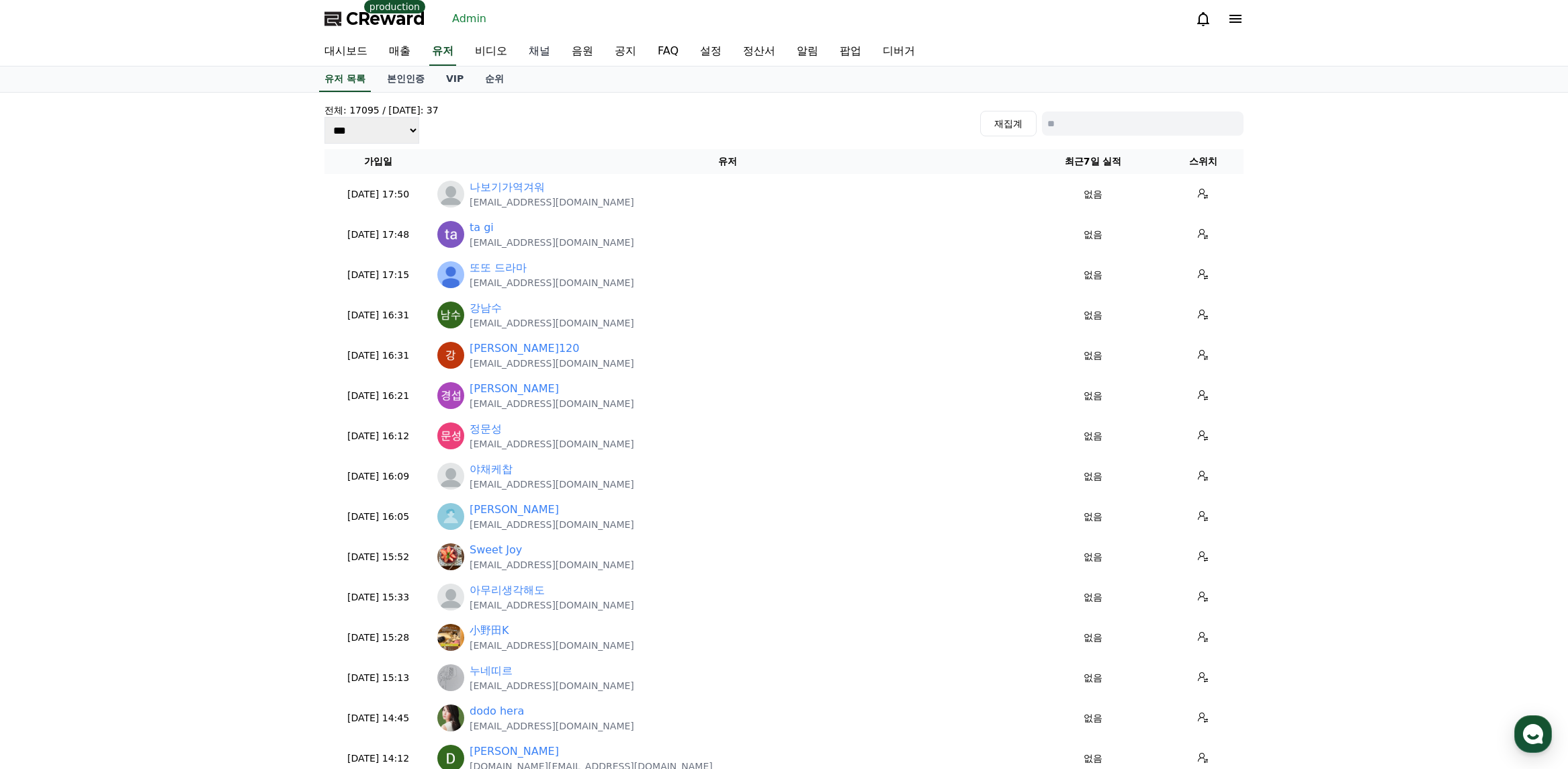
click at [542, 56] on link "채널" at bounding box center [539, 51] width 43 height 28
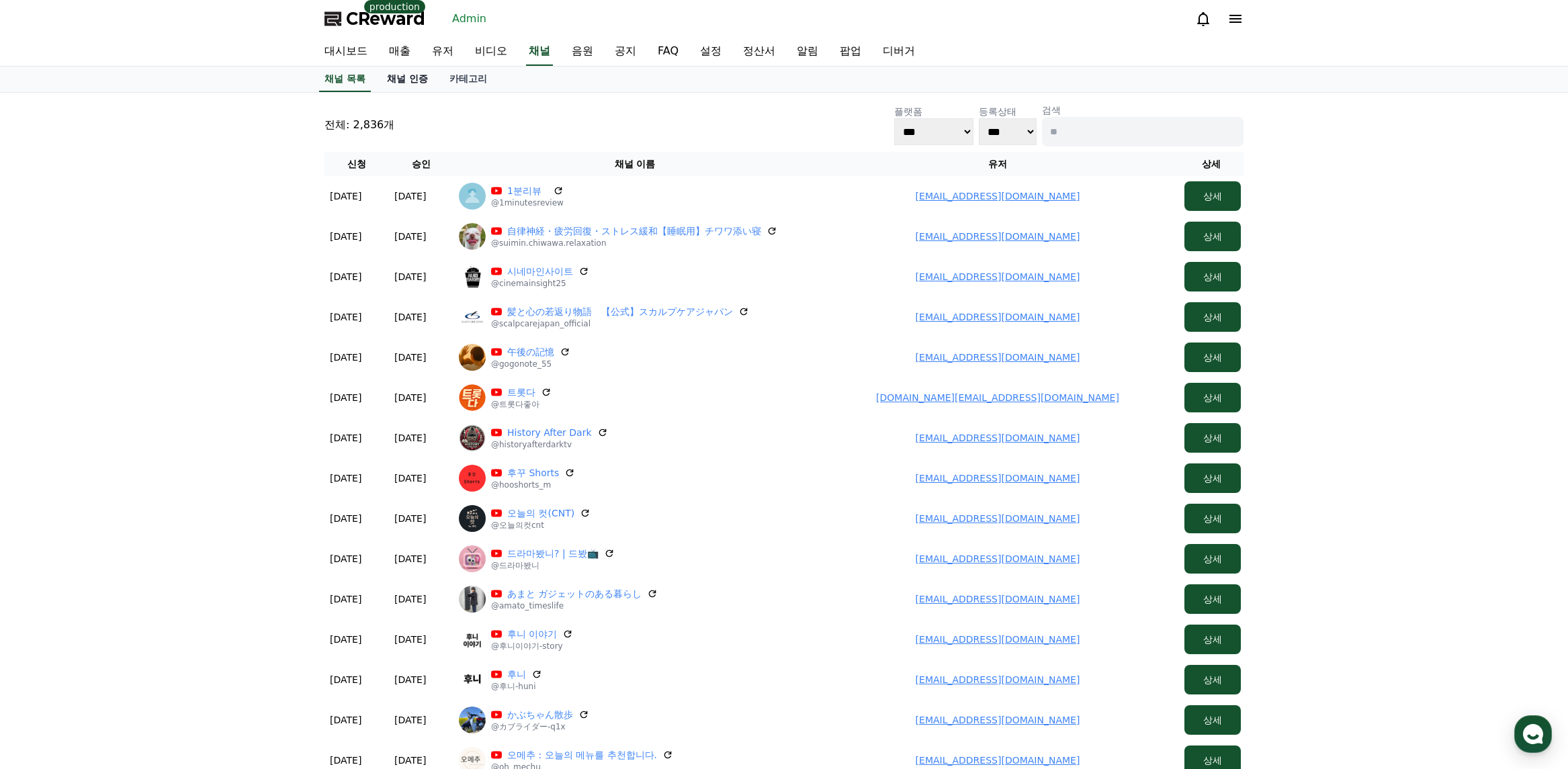
click at [403, 82] on link "채널 인증" at bounding box center [407, 78] width 62 height 25
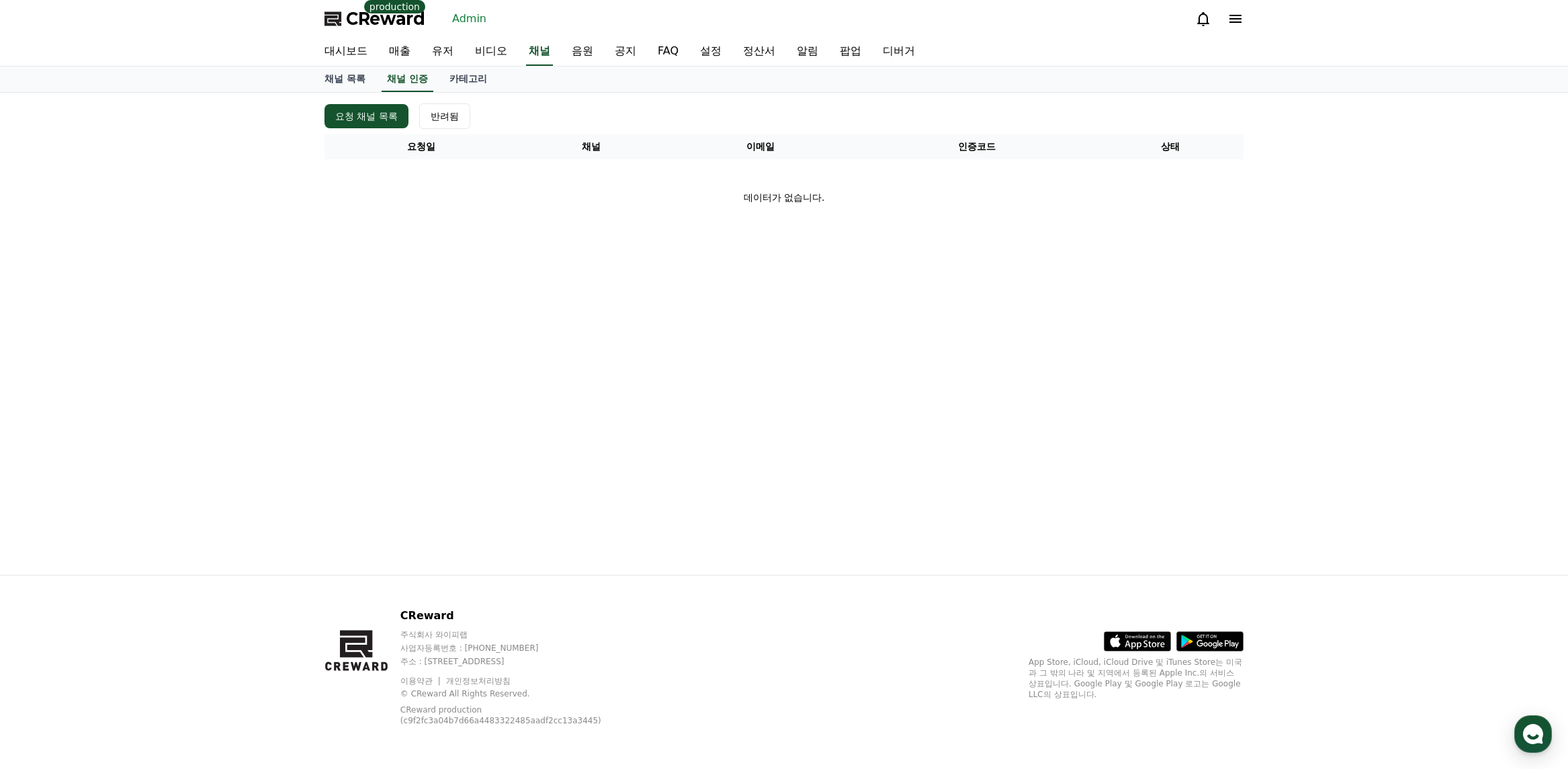
click at [398, 94] on div "요청 채널 목록 반려됨 요청일 채널 이메일 인증코드 상태 데이터가 없습니다." at bounding box center [784, 334] width 940 height 482
click at [401, 88] on link "채널 인증" at bounding box center [408, 78] width 52 height 25
click at [445, 57] on link "유저" at bounding box center [443, 51] width 43 height 28
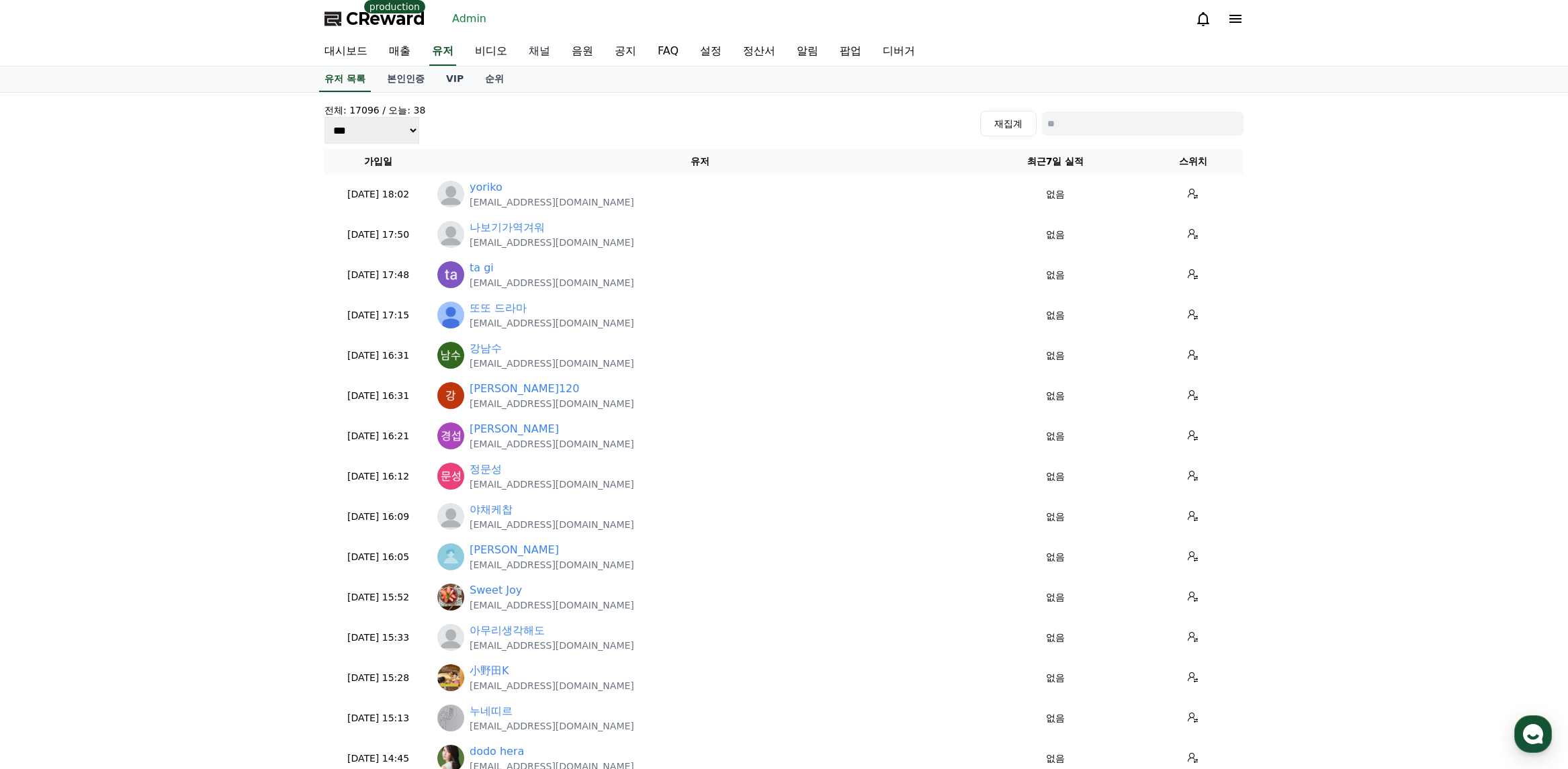
click at [533, 52] on link "채널" at bounding box center [539, 51] width 43 height 28
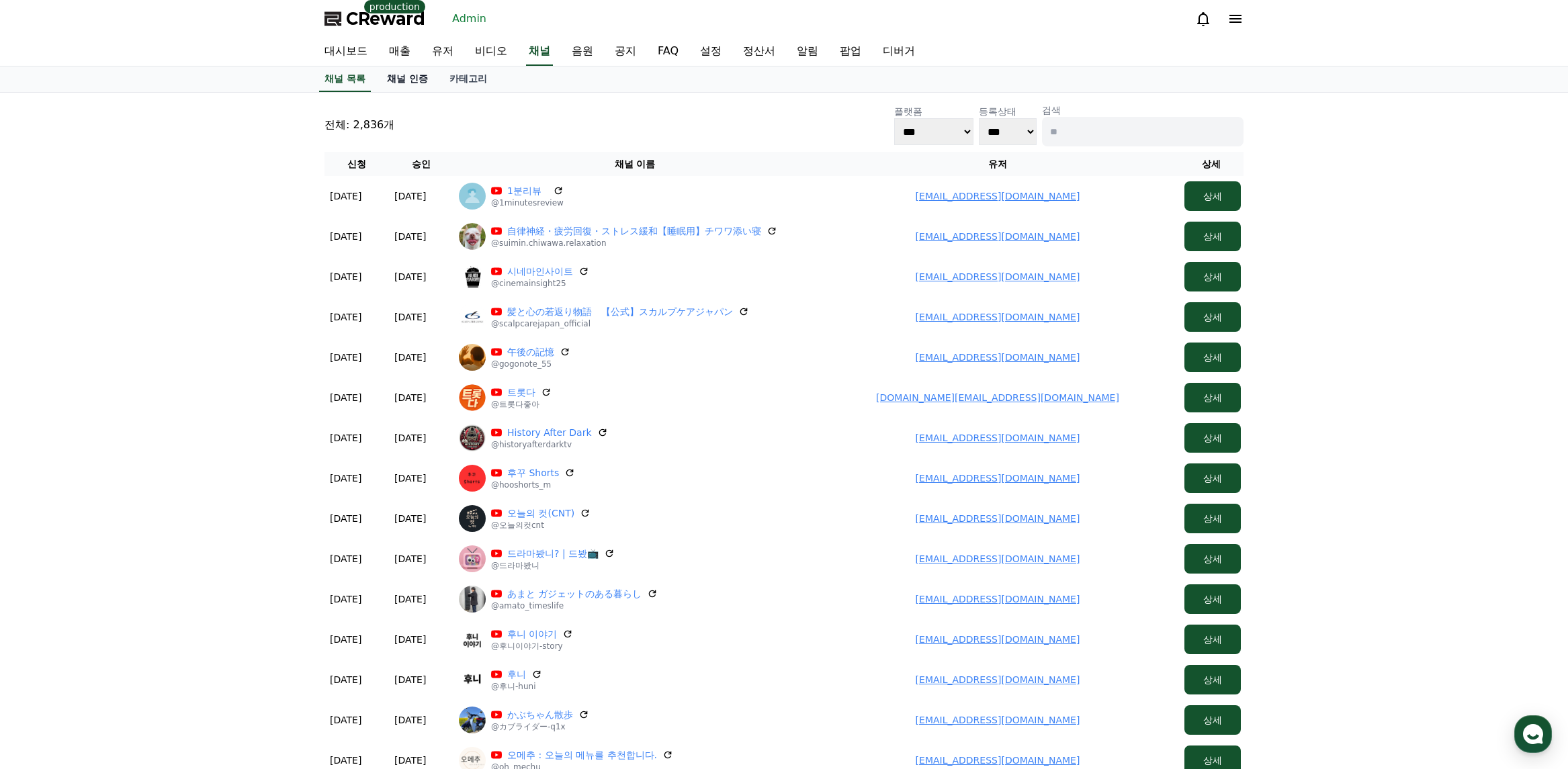
click at [416, 87] on link "채널 인증" at bounding box center [407, 78] width 62 height 25
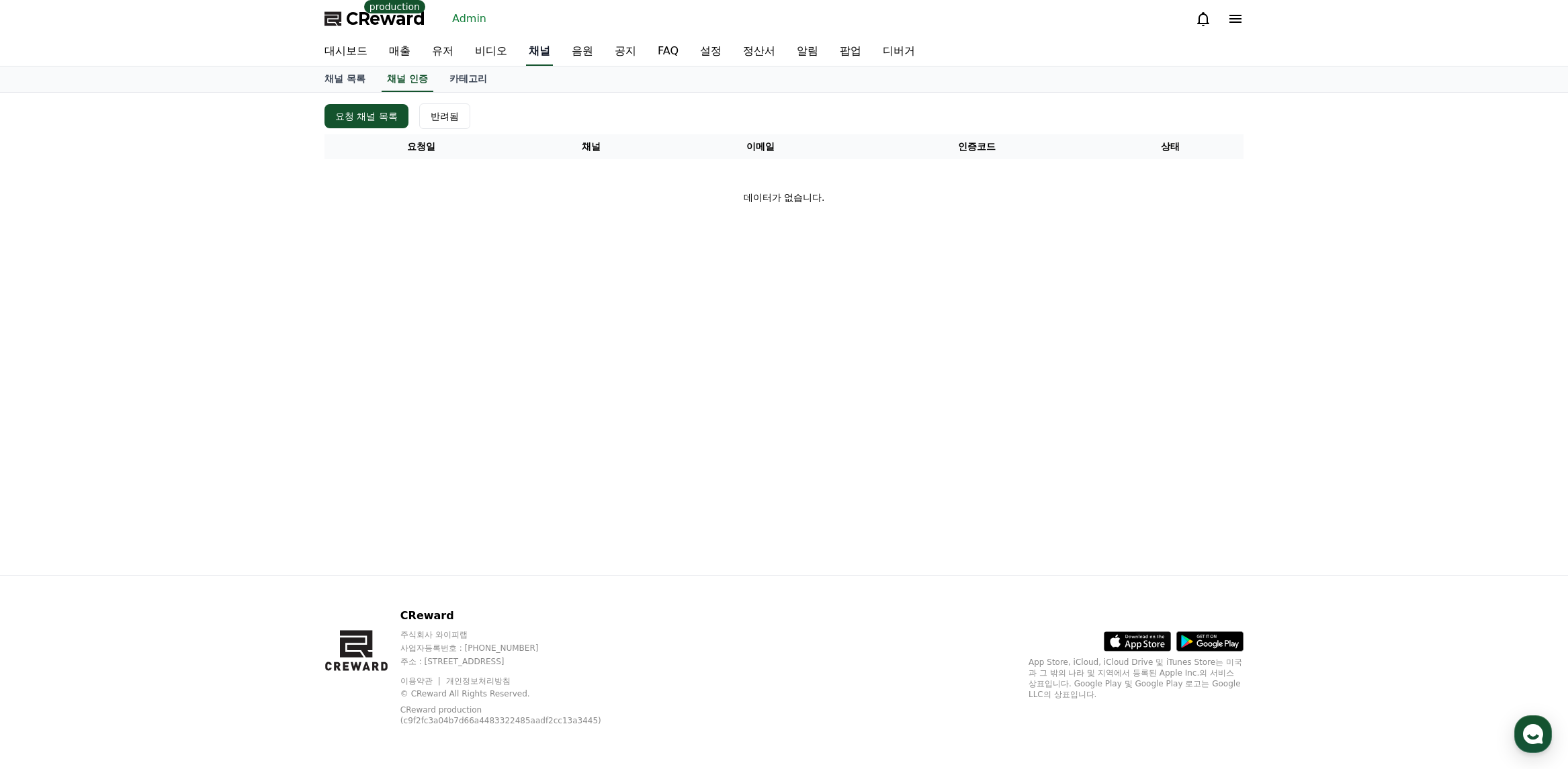
click at [542, 54] on link "채널" at bounding box center [539, 51] width 27 height 28
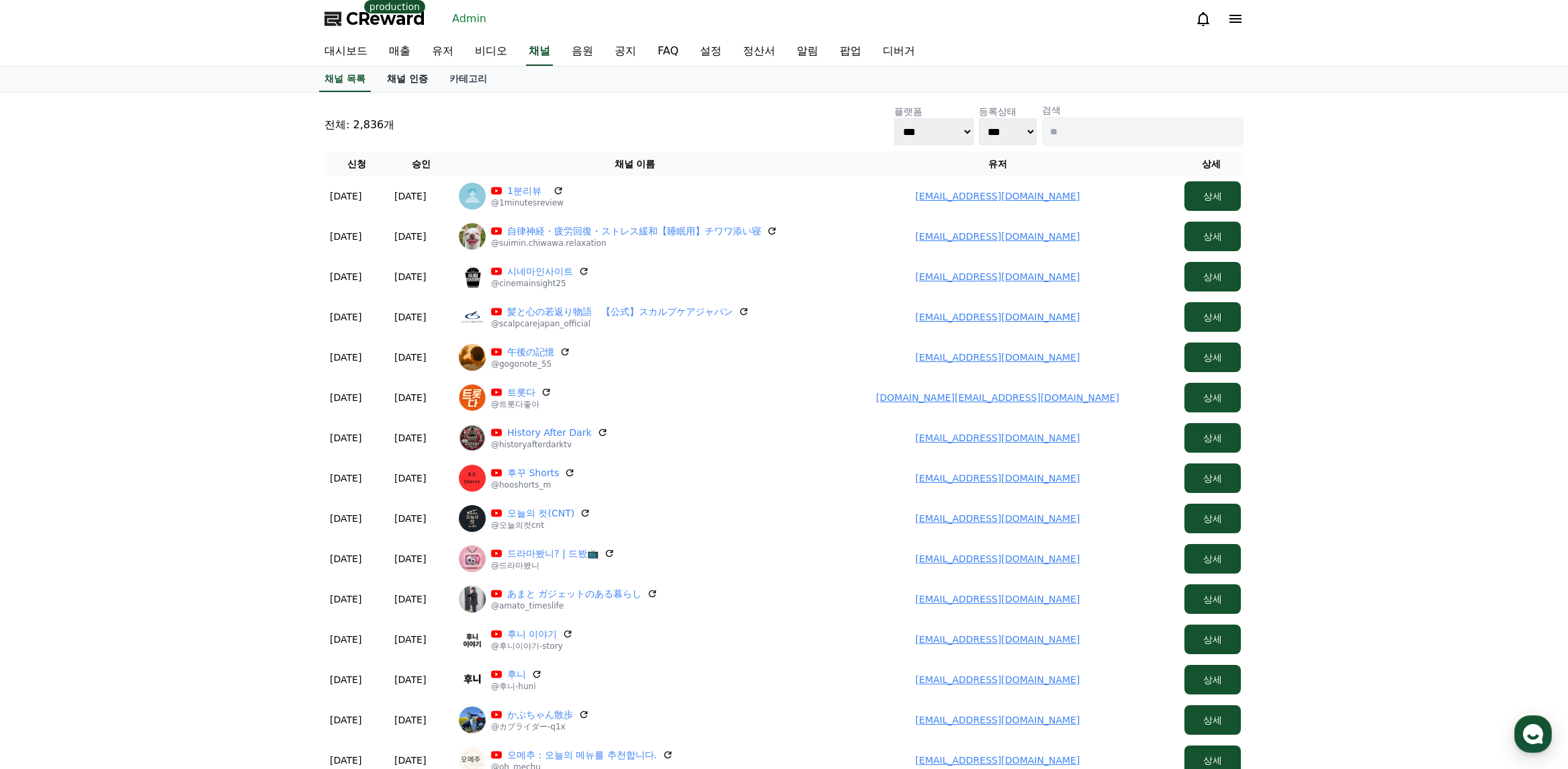
click at [415, 80] on link "채널 인증" at bounding box center [407, 78] width 62 height 25
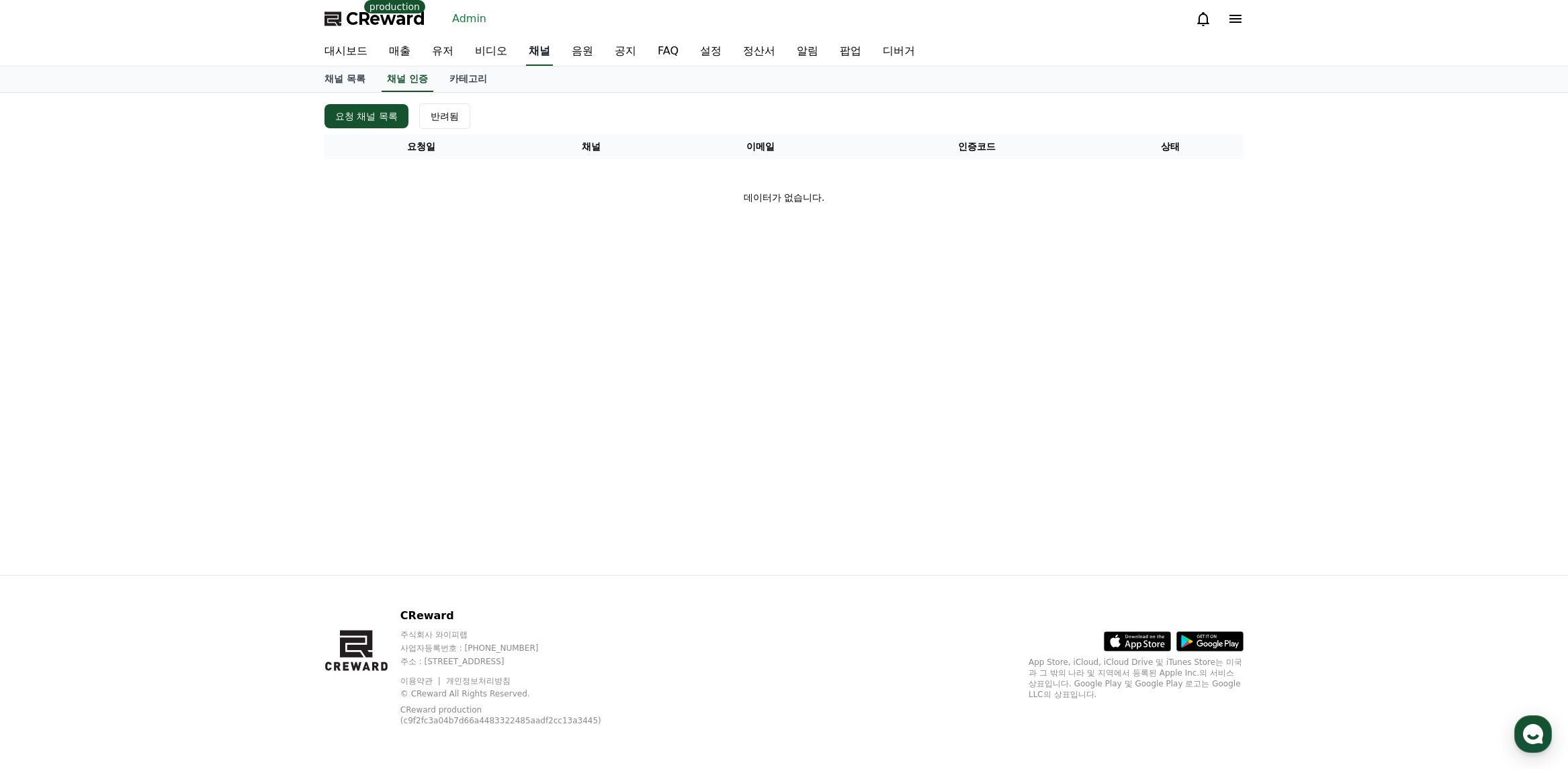
click at [530, 56] on link "채널" at bounding box center [539, 51] width 27 height 28
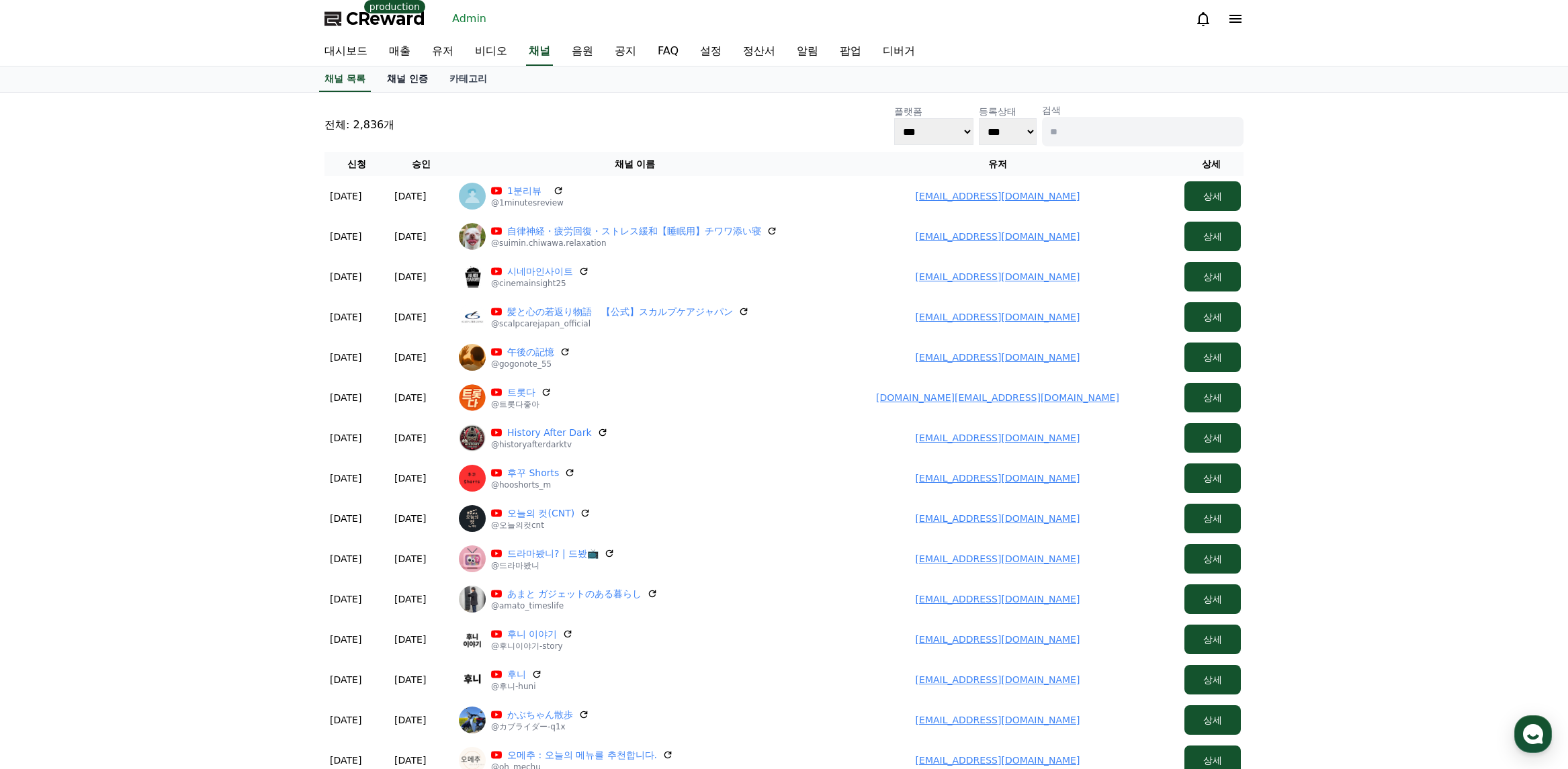
click at [416, 84] on link "채널 인증" at bounding box center [407, 78] width 62 height 25
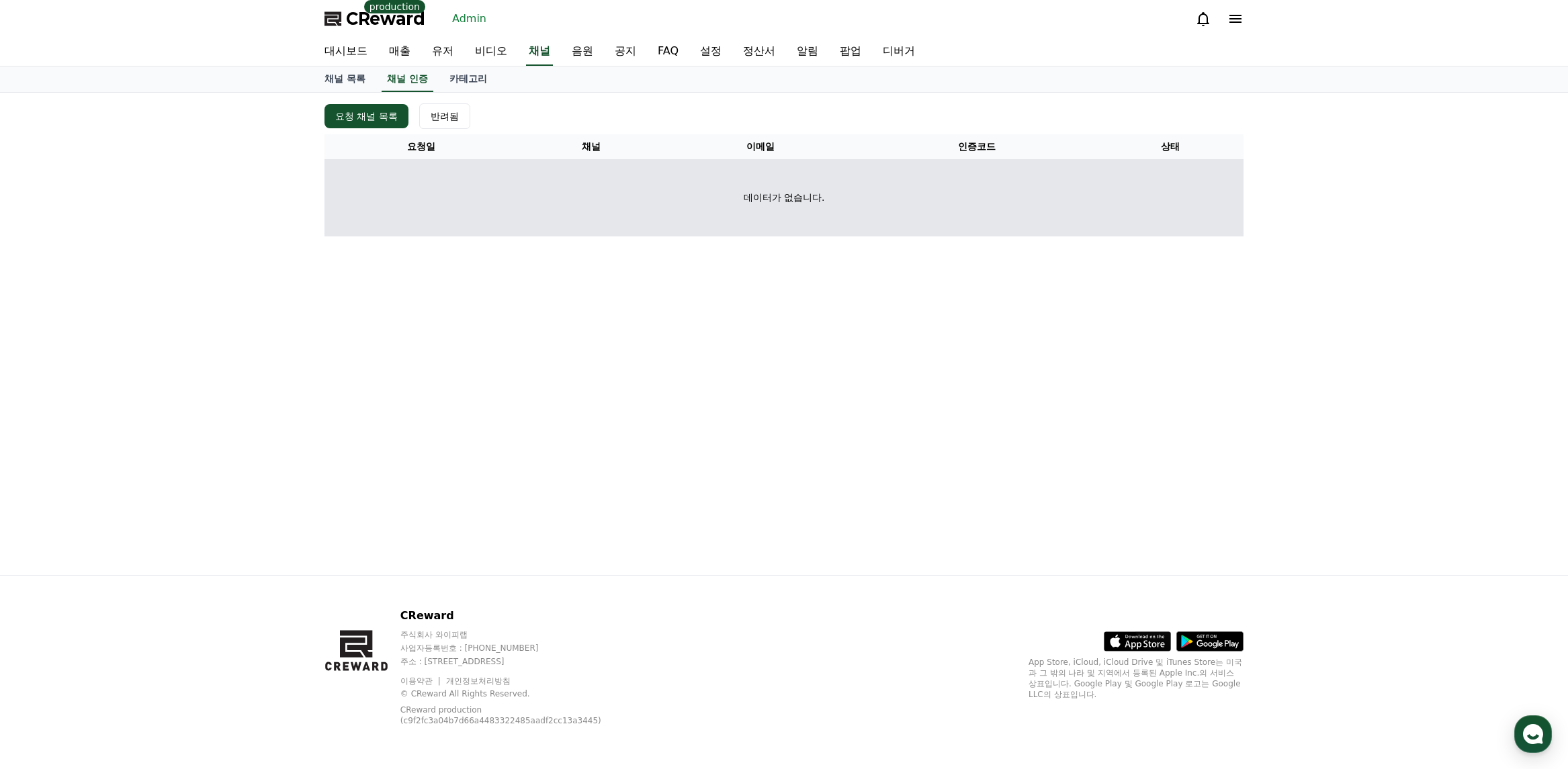
click at [583, 187] on td "데이터가 없습니다." at bounding box center [784, 197] width 919 height 77
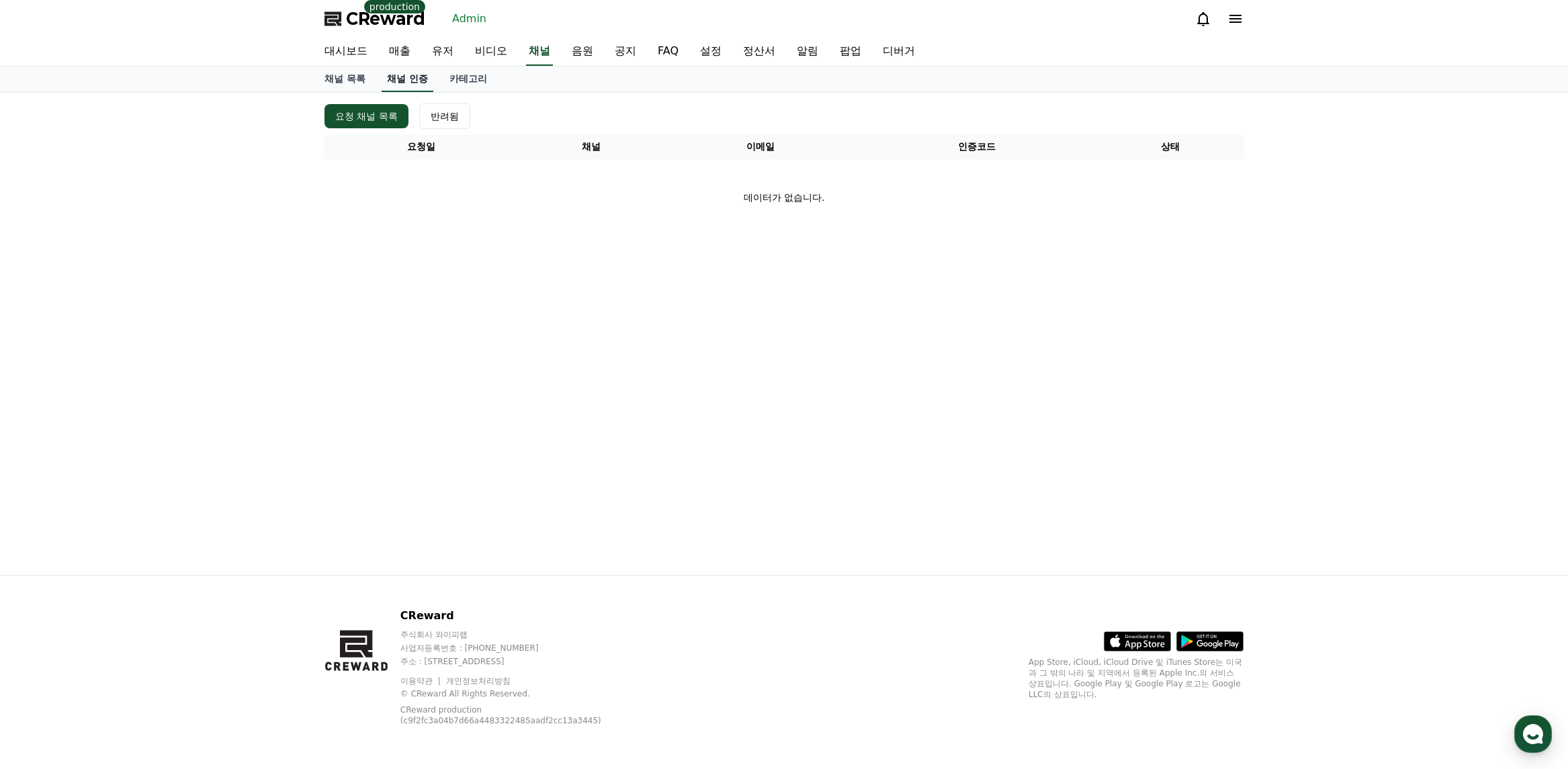
click at [416, 74] on link "채널 인증" at bounding box center [408, 78] width 52 height 25
click at [544, 54] on link "채널" at bounding box center [539, 51] width 27 height 28
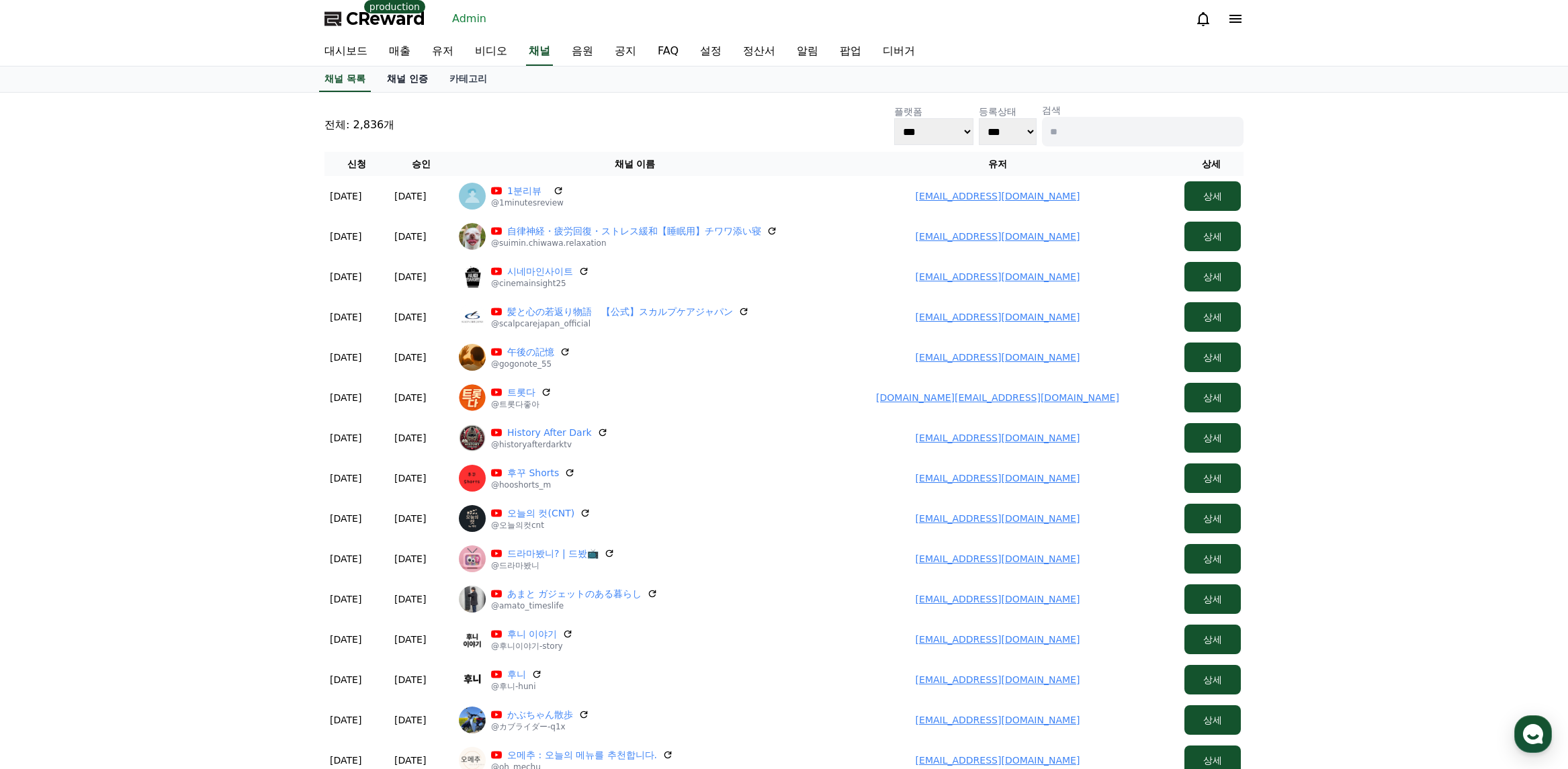
click at [426, 76] on link "채널 인증" at bounding box center [407, 78] width 62 height 25
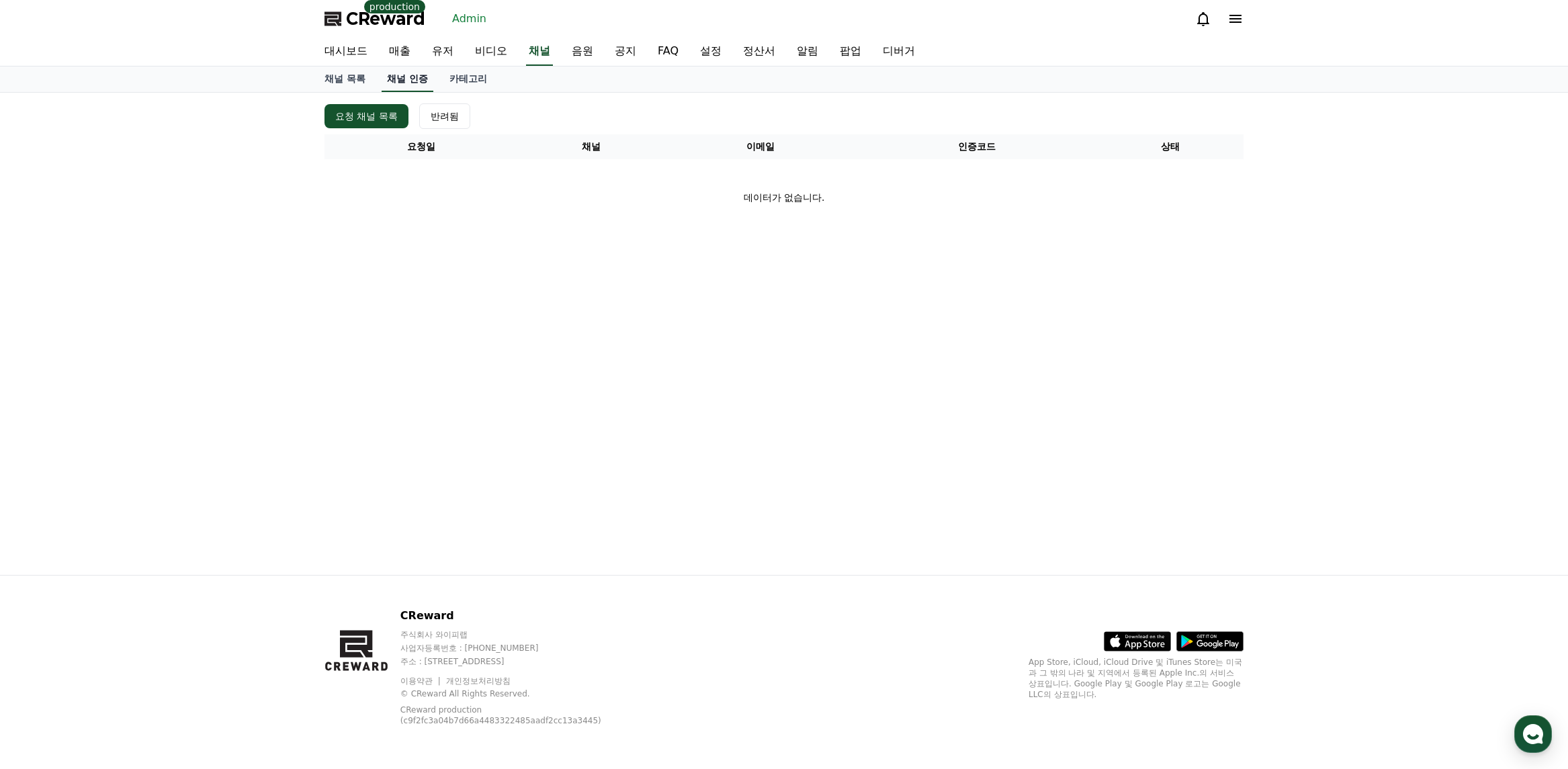
click at [430, 88] on link "채널 인증" at bounding box center [408, 78] width 52 height 25
click at [426, 78] on link "채널 인증" at bounding box center [408, 78] width 52 height 25
click at [561, 51] on link "음원" at bounding box center [583, 51] width 43 height 28
click at [553, 51] on link "채널" at bounding box center [539, 51] width 27 height 28
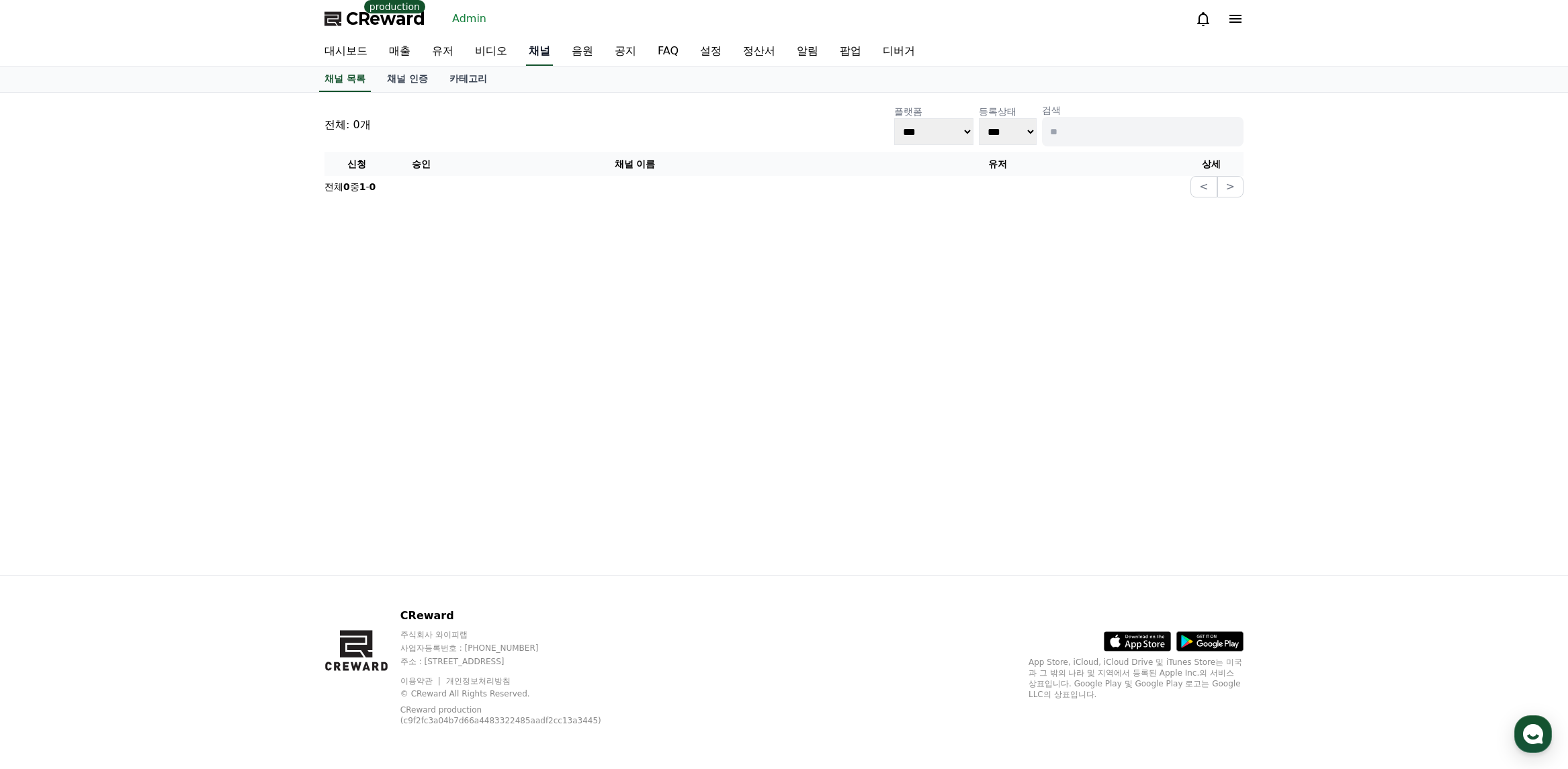
click at [534, 56] on link "채널" at bounding box center [539, 51] width 27 height 28
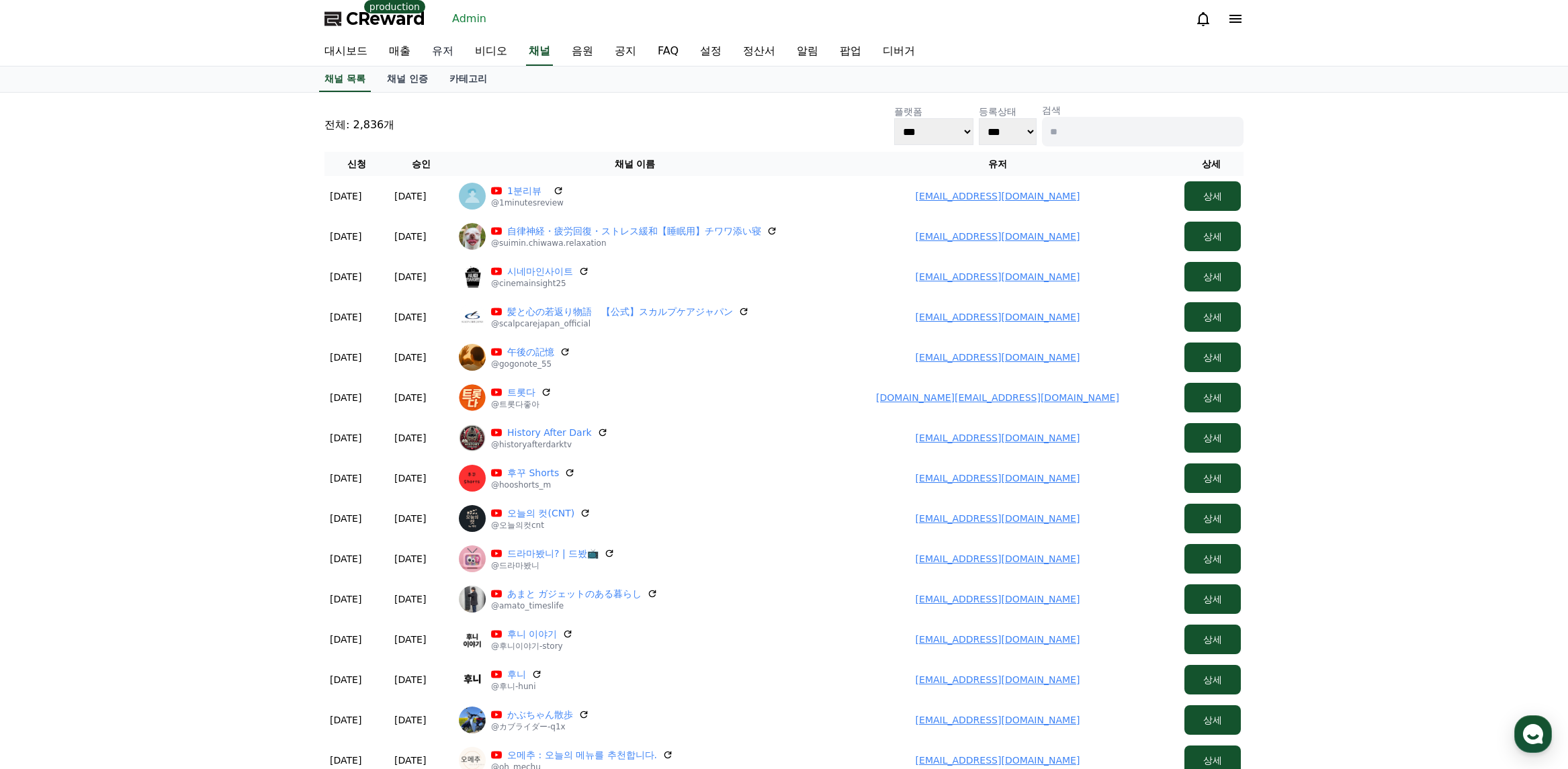
click at [431, 54] on link "유저" at bounding box center [443, 51] width 43 height 28
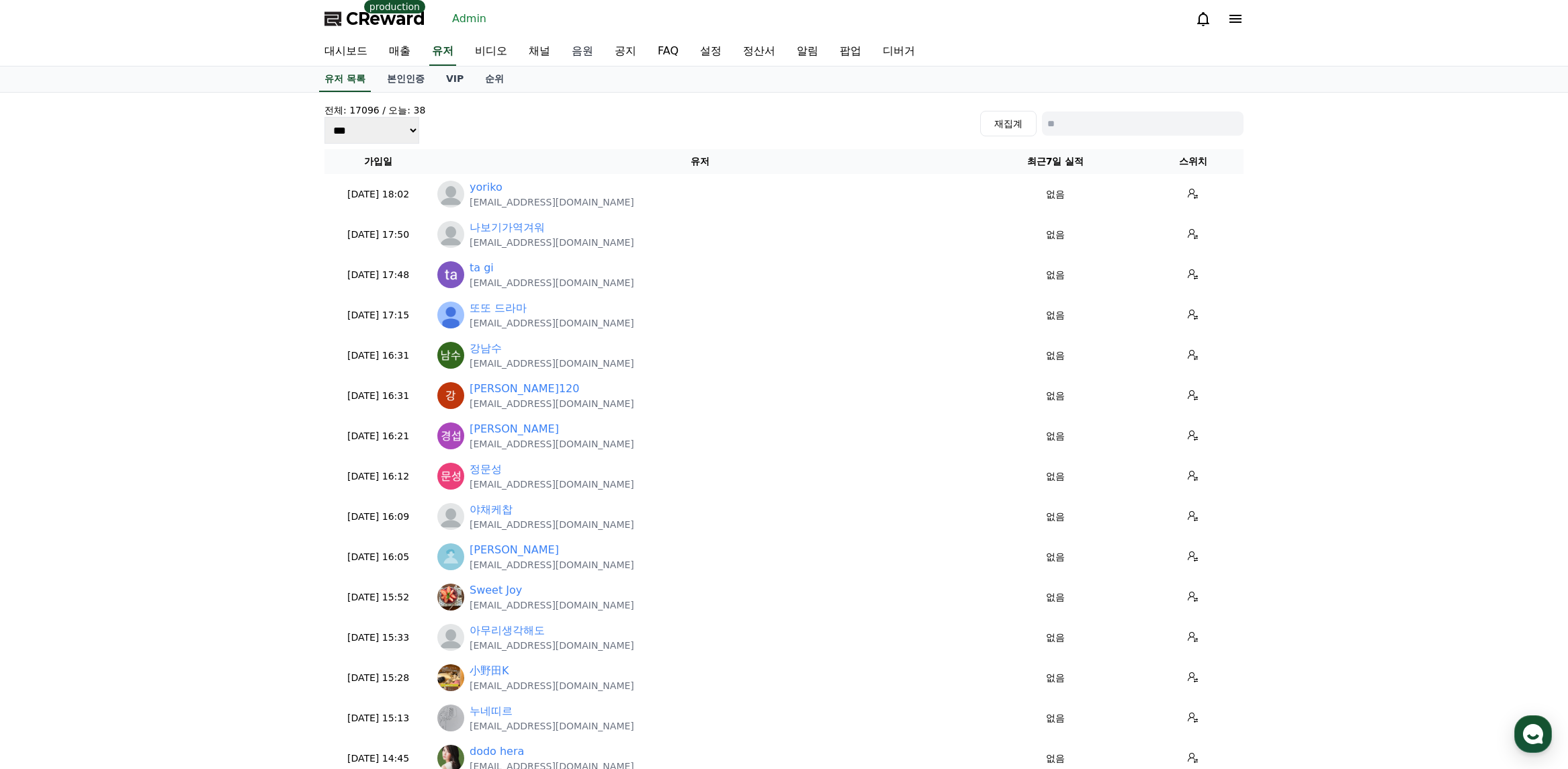
click at [585, 51] on link "음원" at bounding box center [583, 51] width 43 height 28
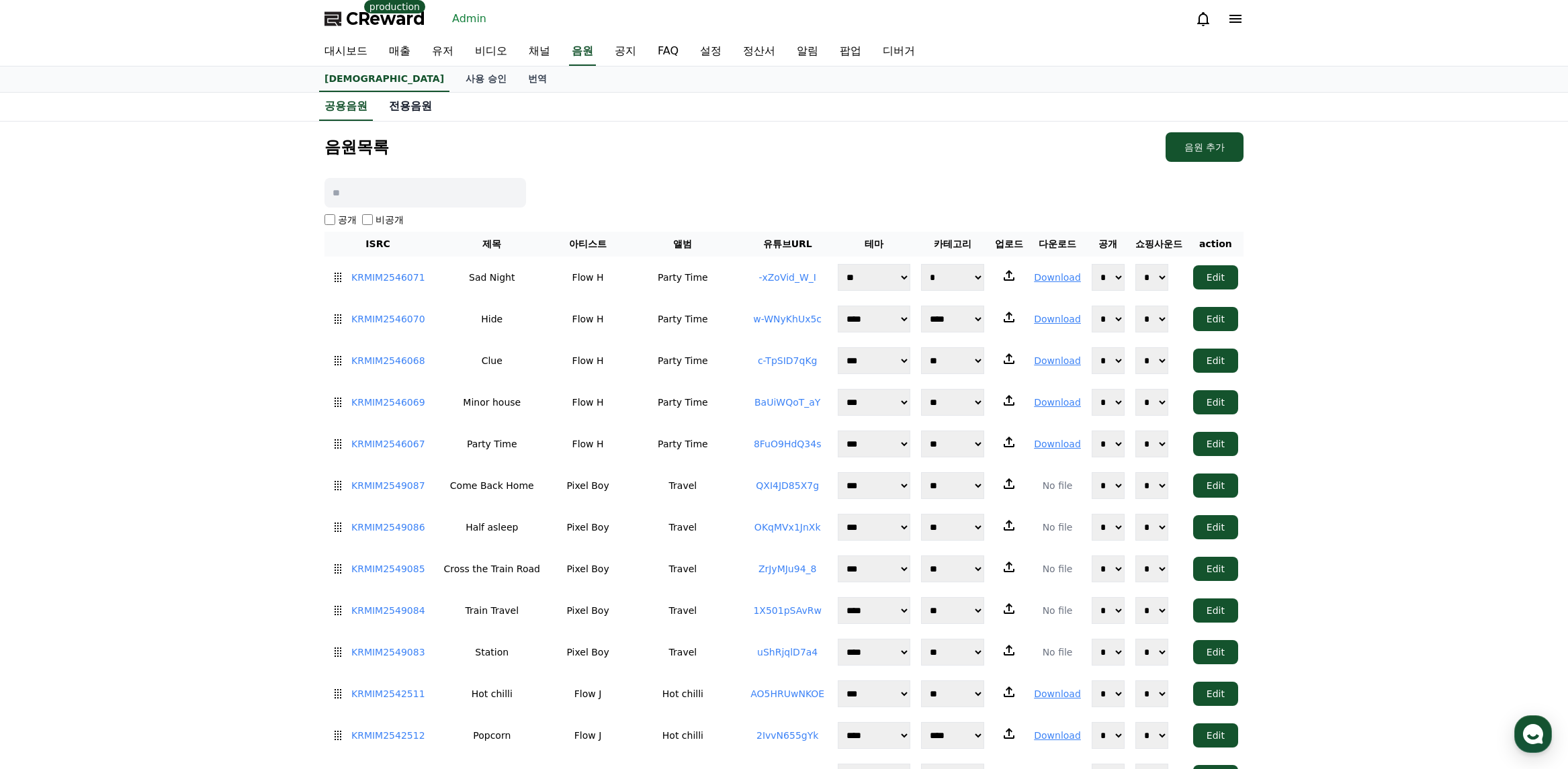
click at [412, 102] on link "전용음원" at bounding box center [410, 106] width 64 height 27
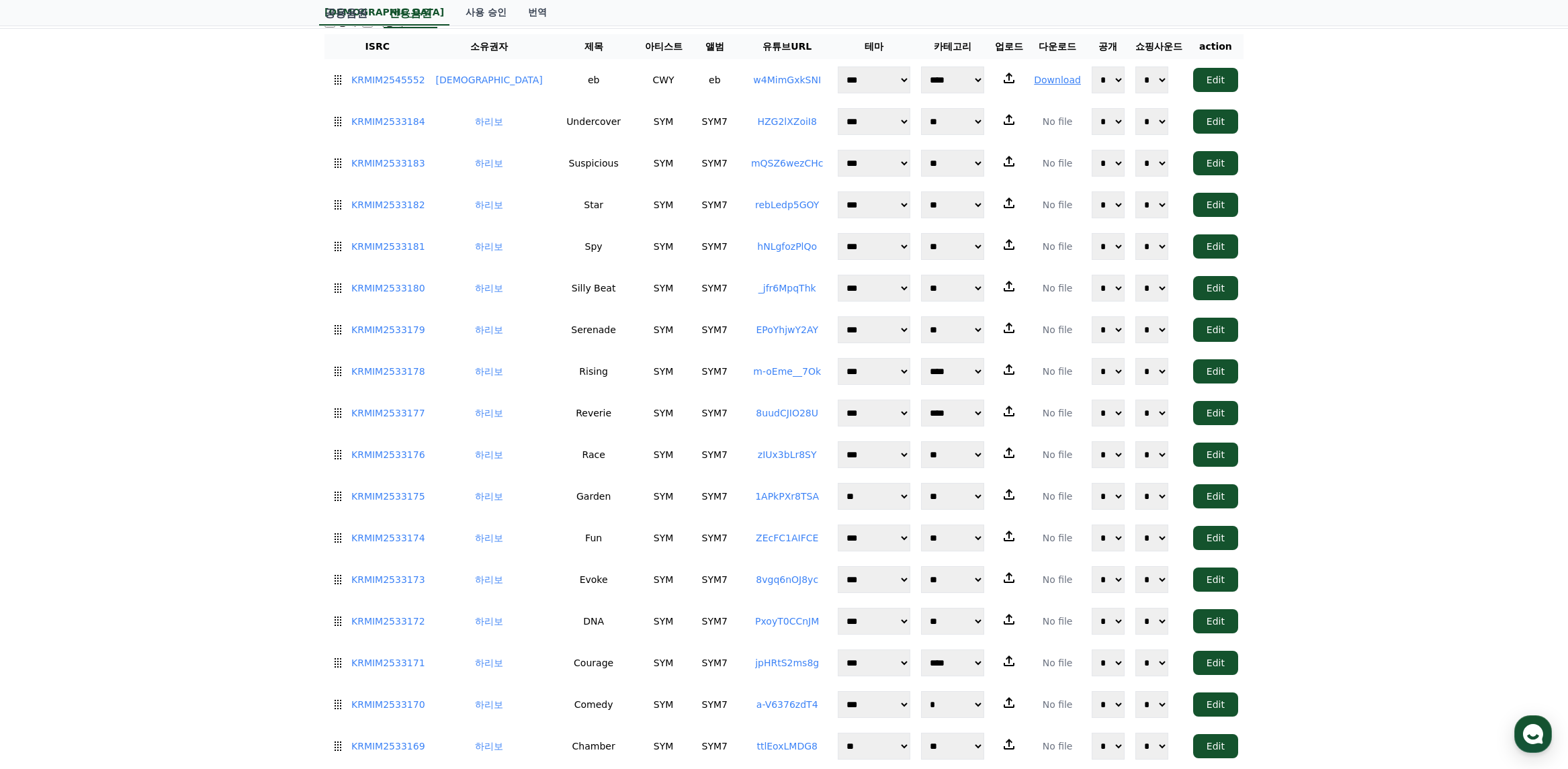
scroll to position [202, 0]
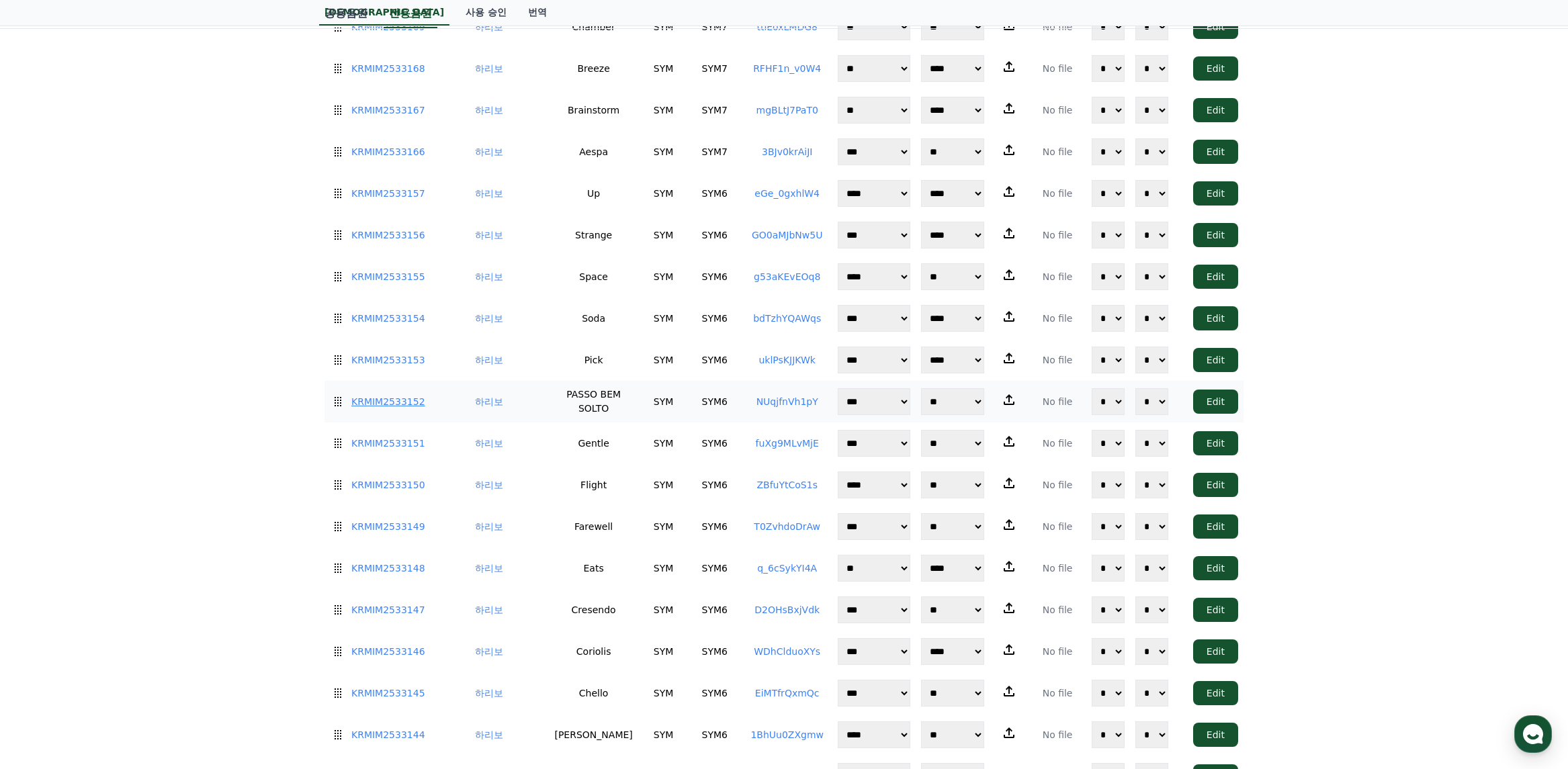
click at [407, 395] on link "KRMIM2533152" at bounding box center [387, 401] width 74 height 14
click at [762, 397] on link "NUqjfnVh1pY" at bounding box center [788, 402] width 61 height 11
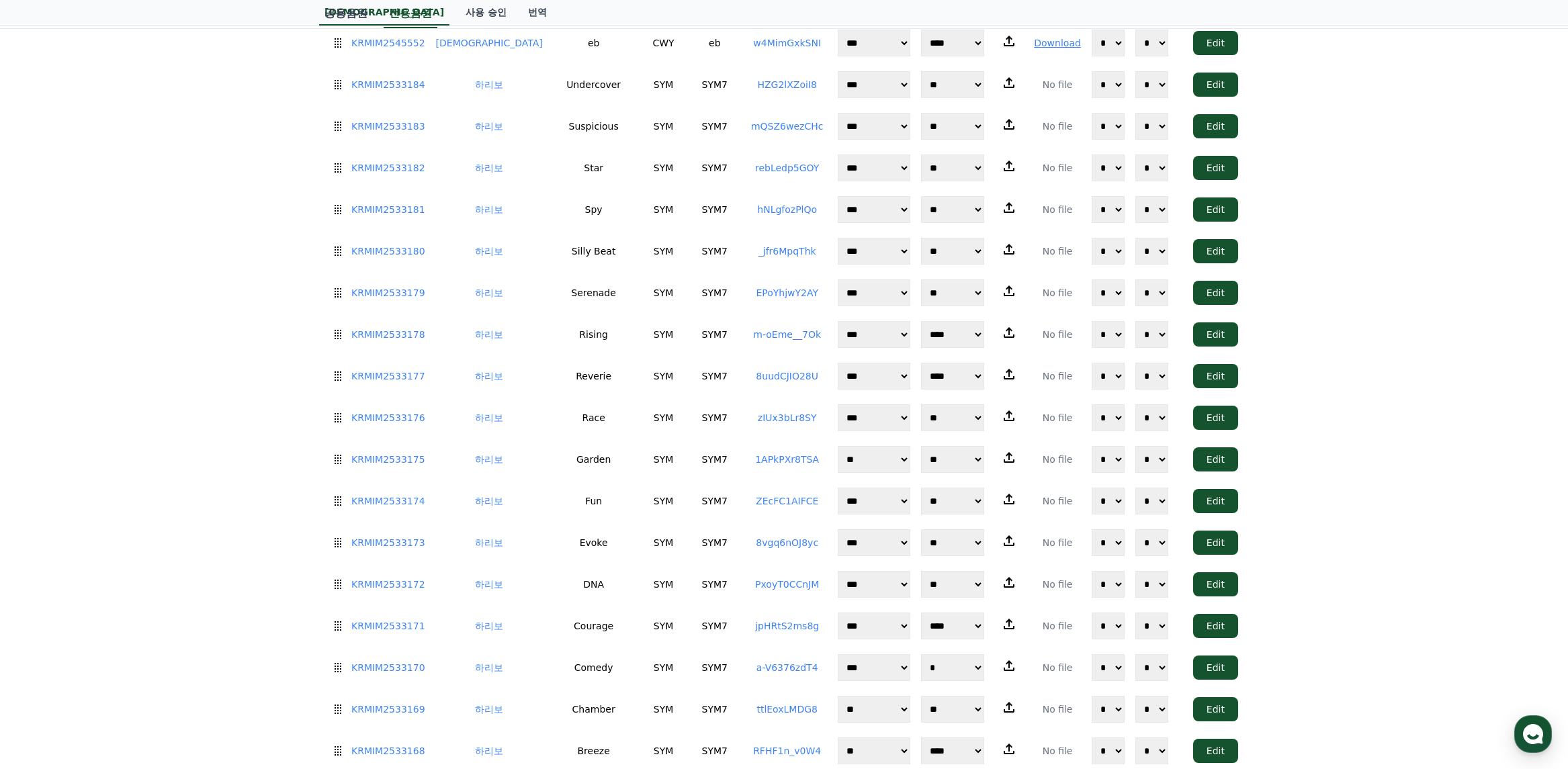
scroll to position [0, 0]
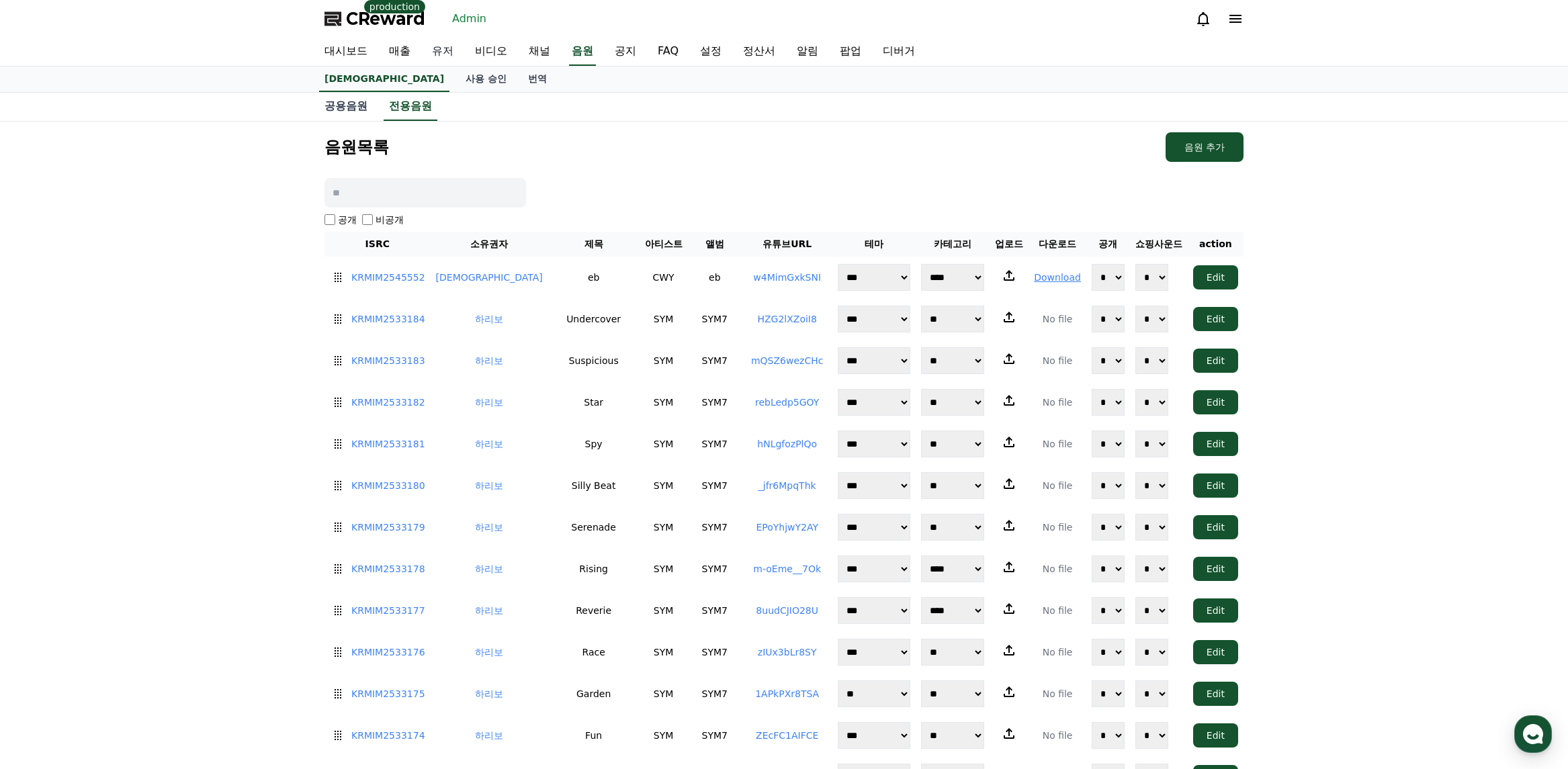
click at [445, 51] on link "유저" at bounding box center [443, 51] width 43 height 28
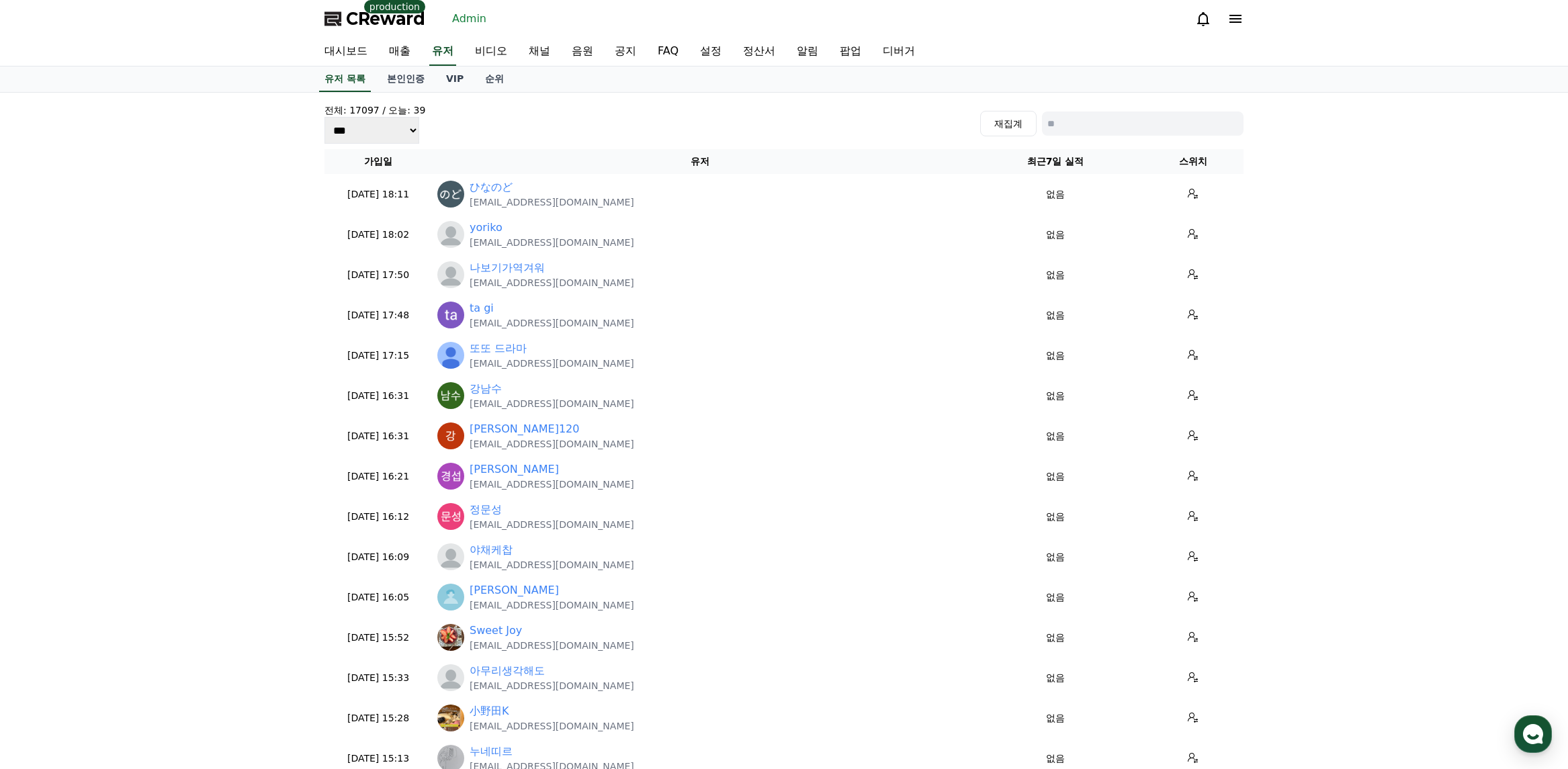
click at [1078, 117] on input at bounding box center [1142, 124] width 202 height 24
paste input "**********"
type input "**********"
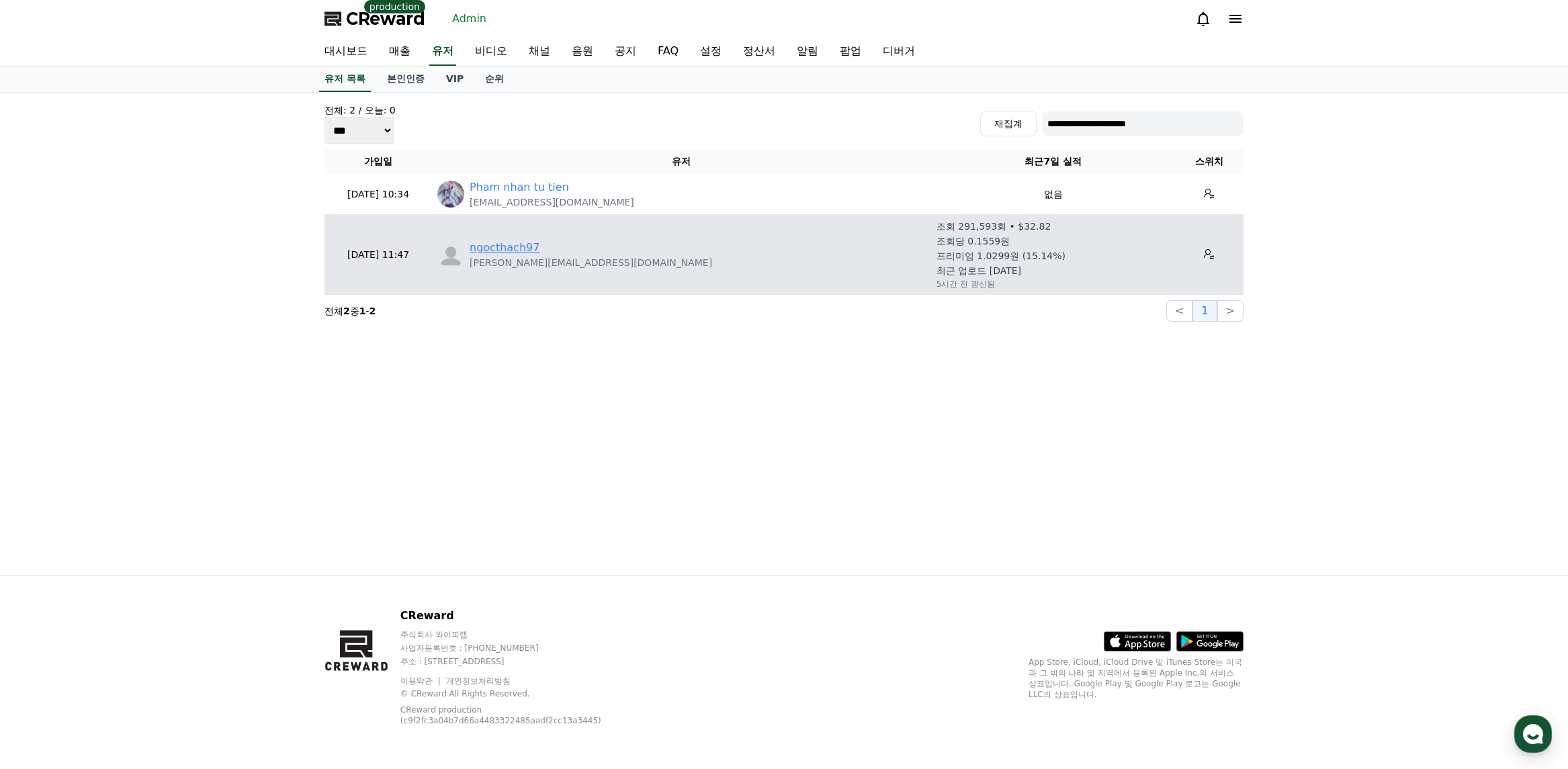
click at [514, 243] on link "ngocthach97" at bounding box center [504, 248] width 70 height 16
click at [1204, 255] on icon at bounding box center [1210, 255] width 11 height 11
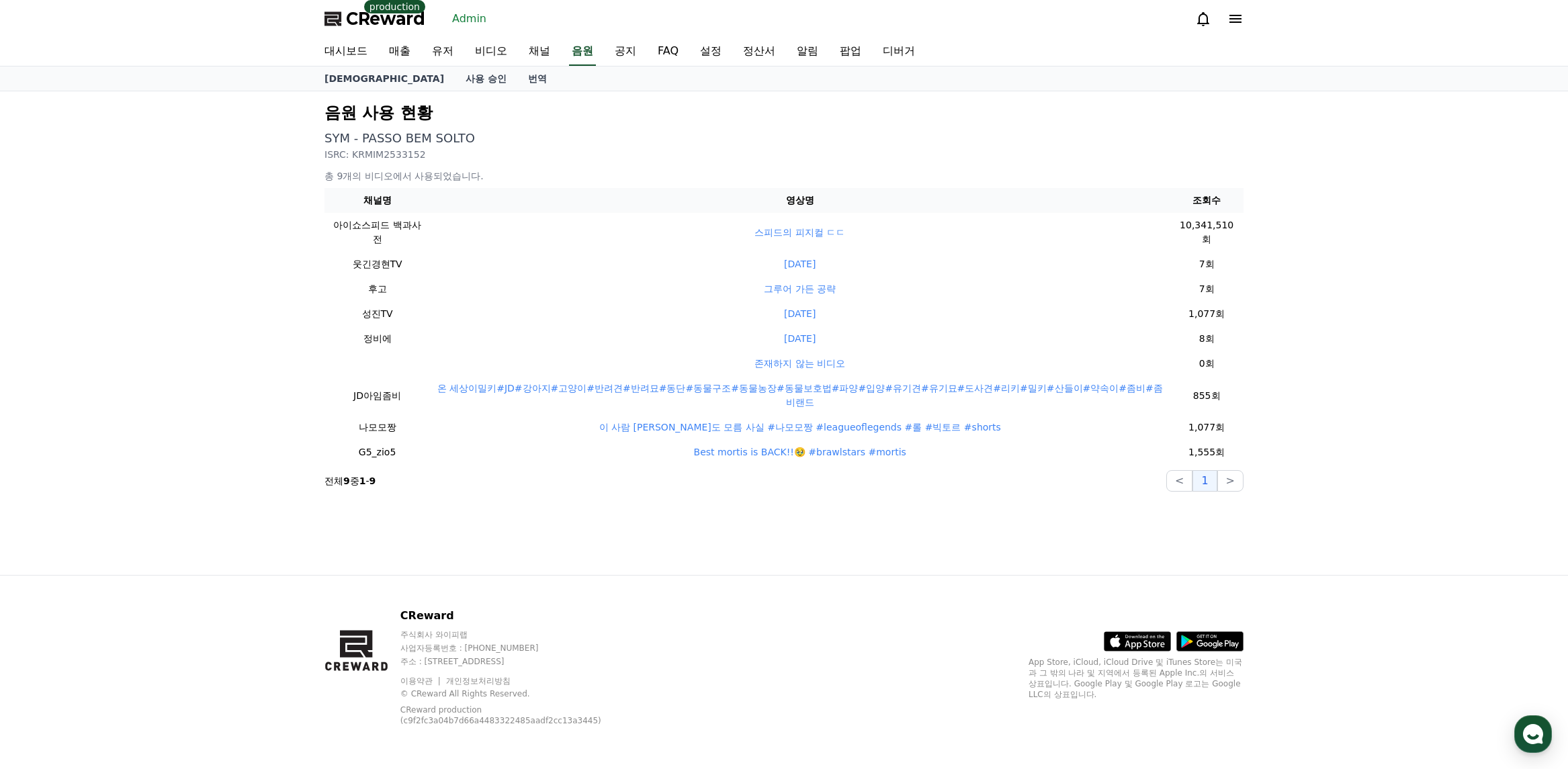
click at [807, 136] on p "SYM - PASSO BEM SOLTO" at bounding box center [784, 139] width 919 height 19
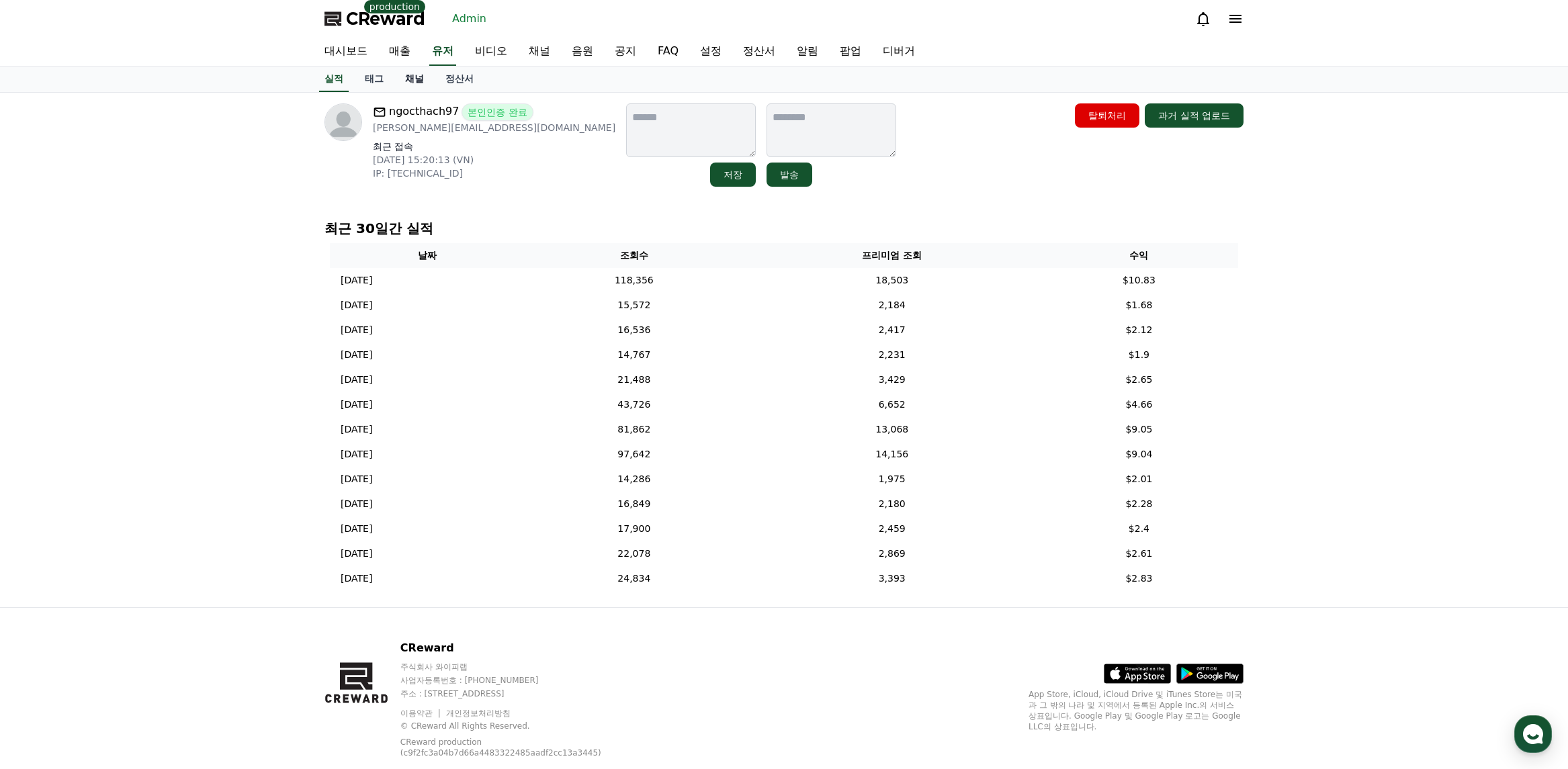
click at [412, 80] on link "채널" at bounding box center [414, 78] width 40 height 25
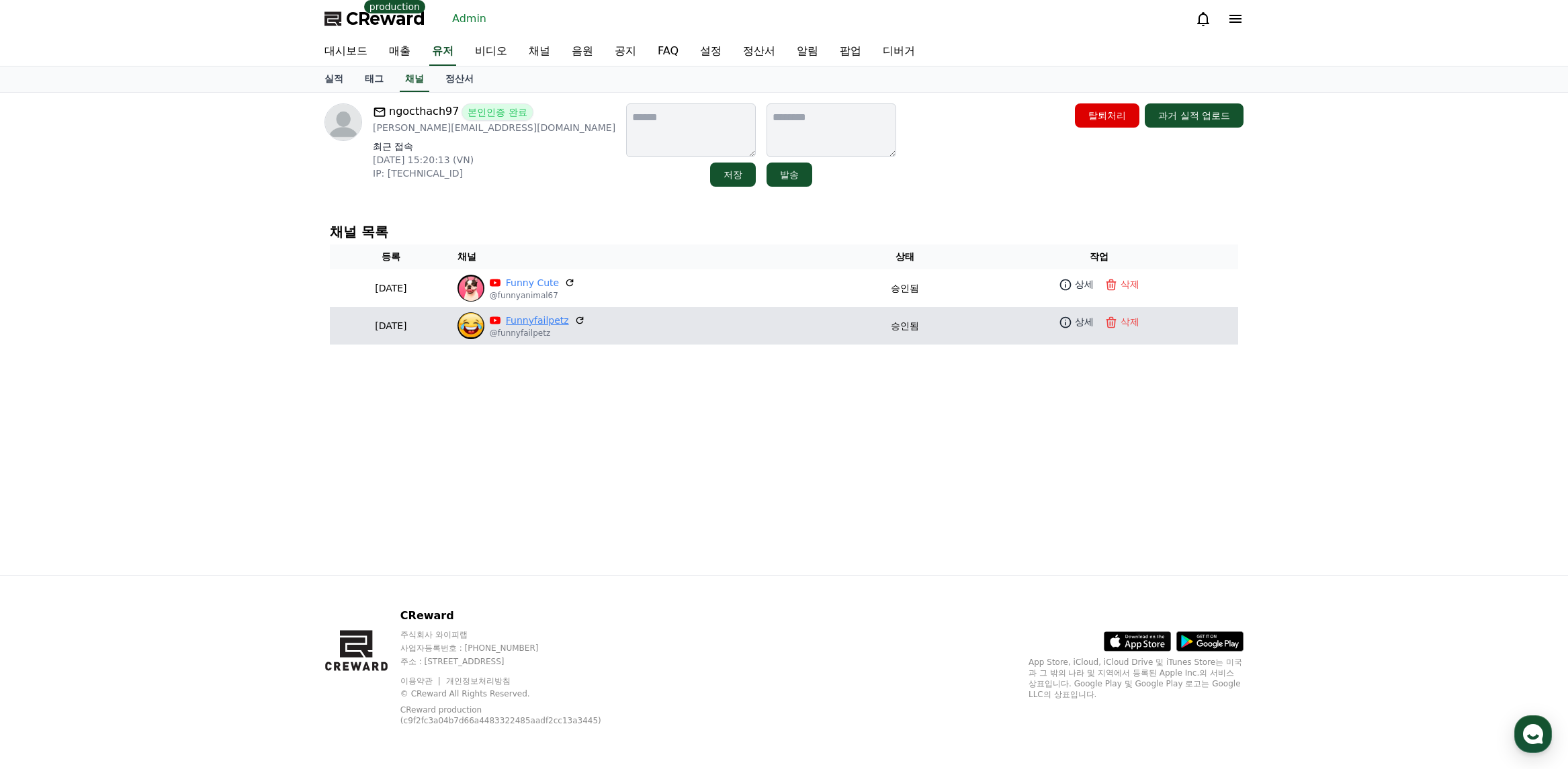
click at [569, 327] on link "Funnyfailpetz" at bounding box center [537, 320] width 63 height 14
